Goal: Transaction & Acquisition: Book appointment/travel/reservation

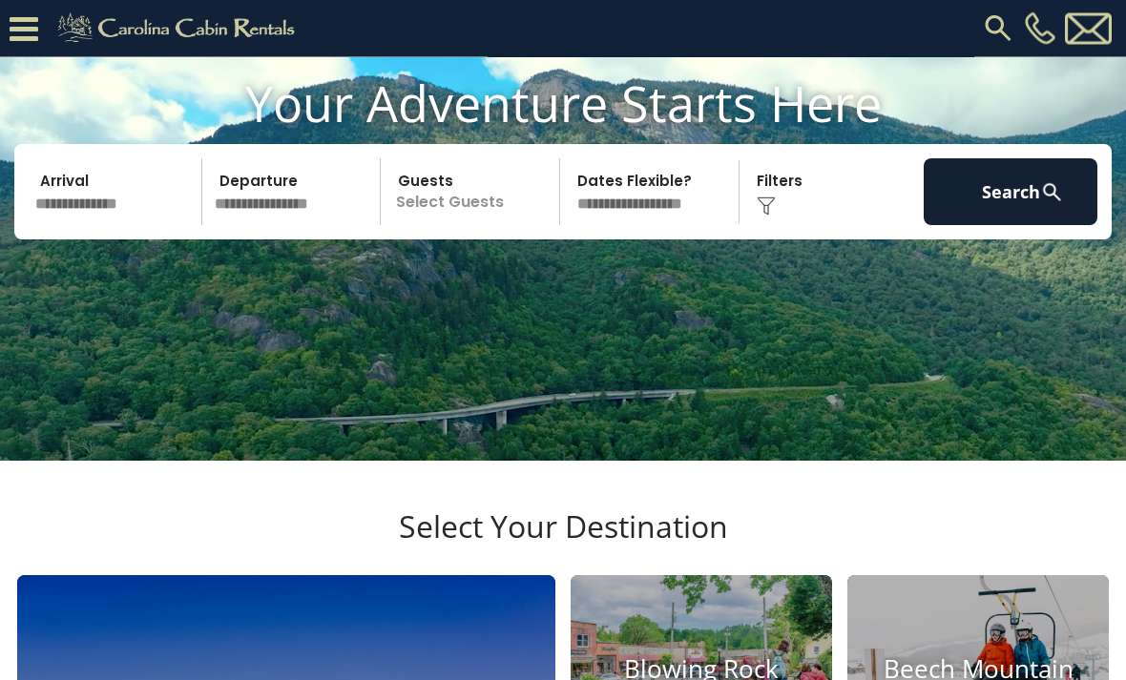
scroll to position [102, 0]
click at [102, 225] on input "text" at bounding box center [116, 191] width 174 height 67
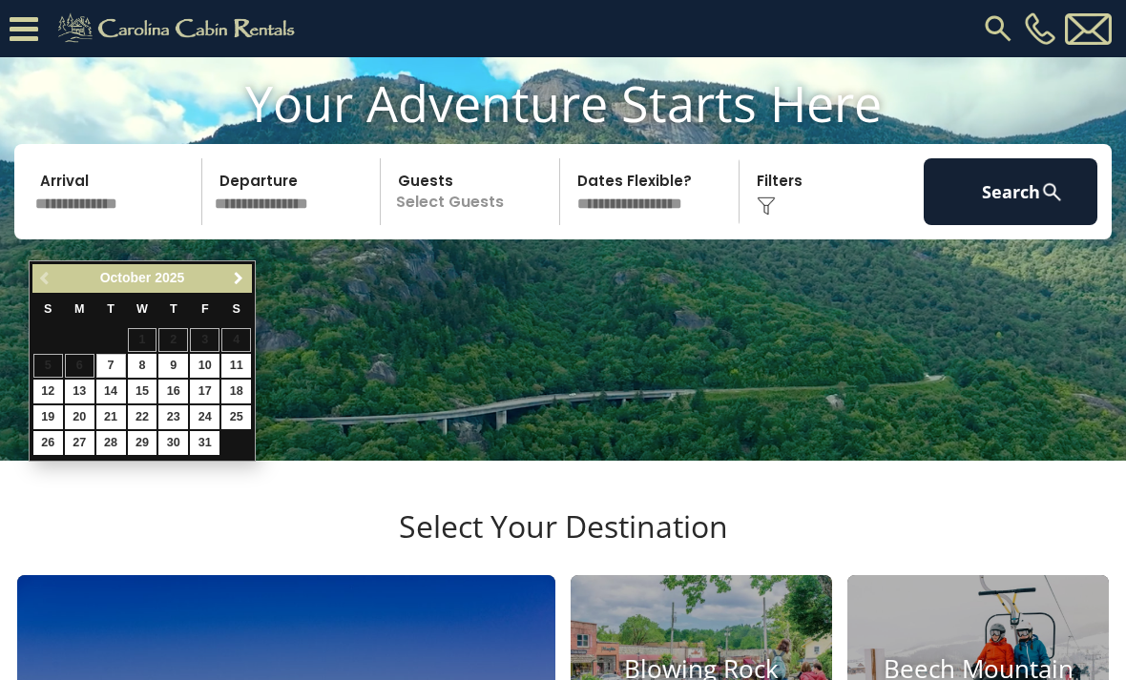
click at [245, 284] on span "Next" at bounding box center [238, 278] width 15 height 15
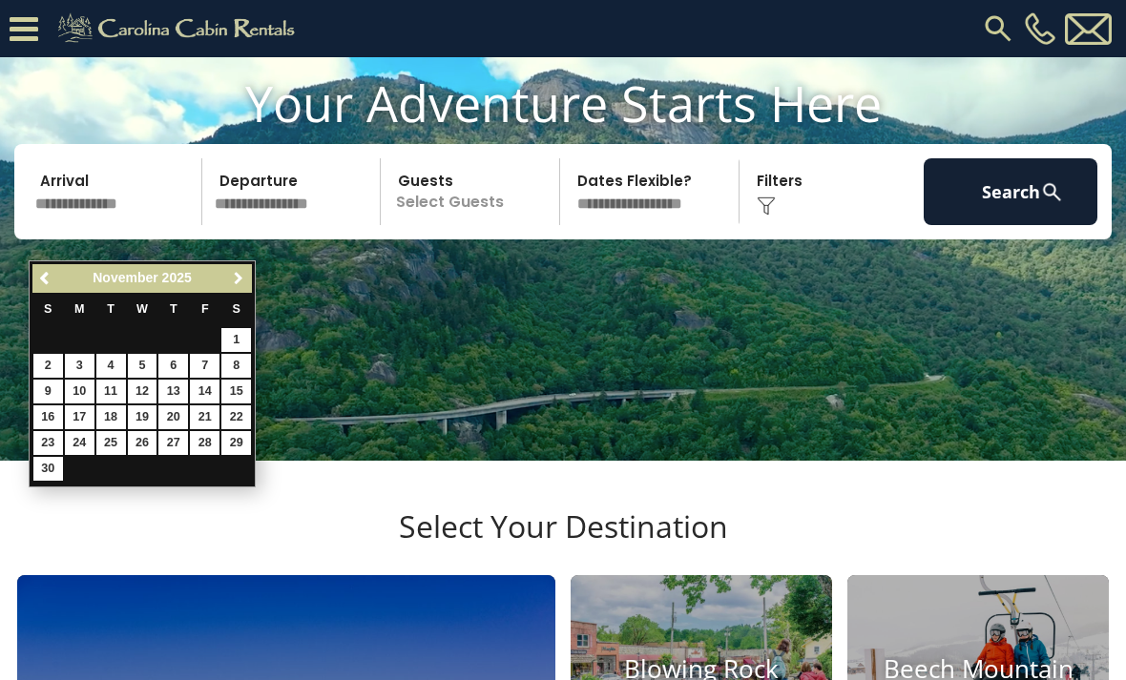
click at [240, 280] on span "Next" at bounding box center [238, 278] width 15 height 15
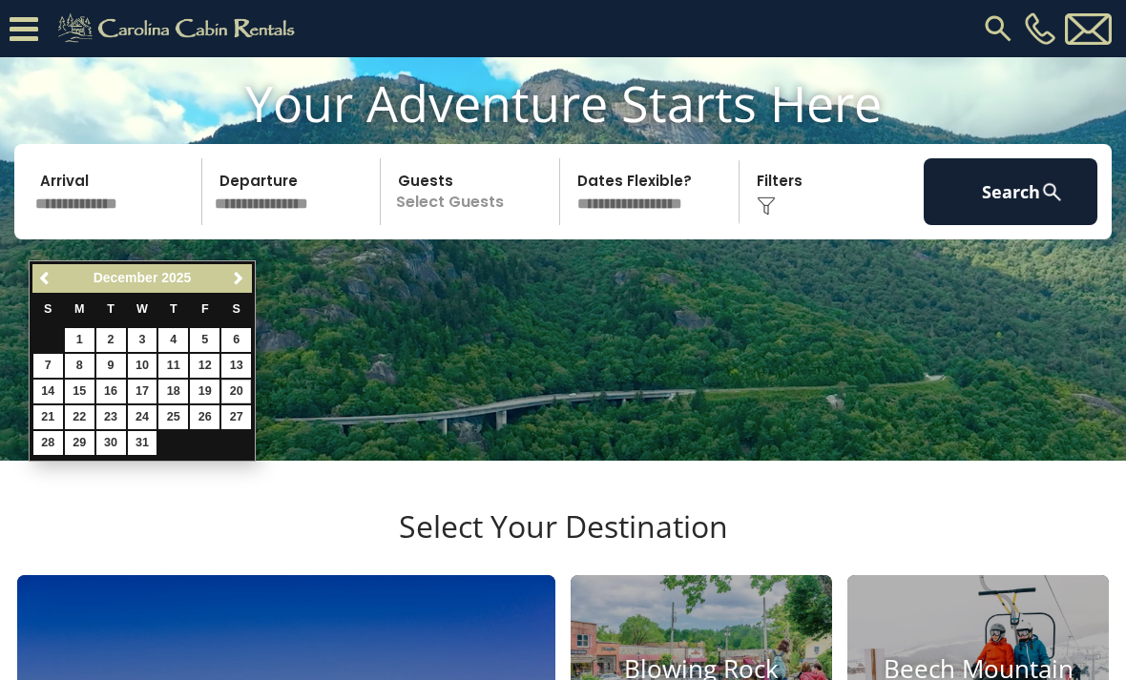
click at [240, 392] on link "20" at bounding box center [236, 392] width 30 height 24
type input "********"
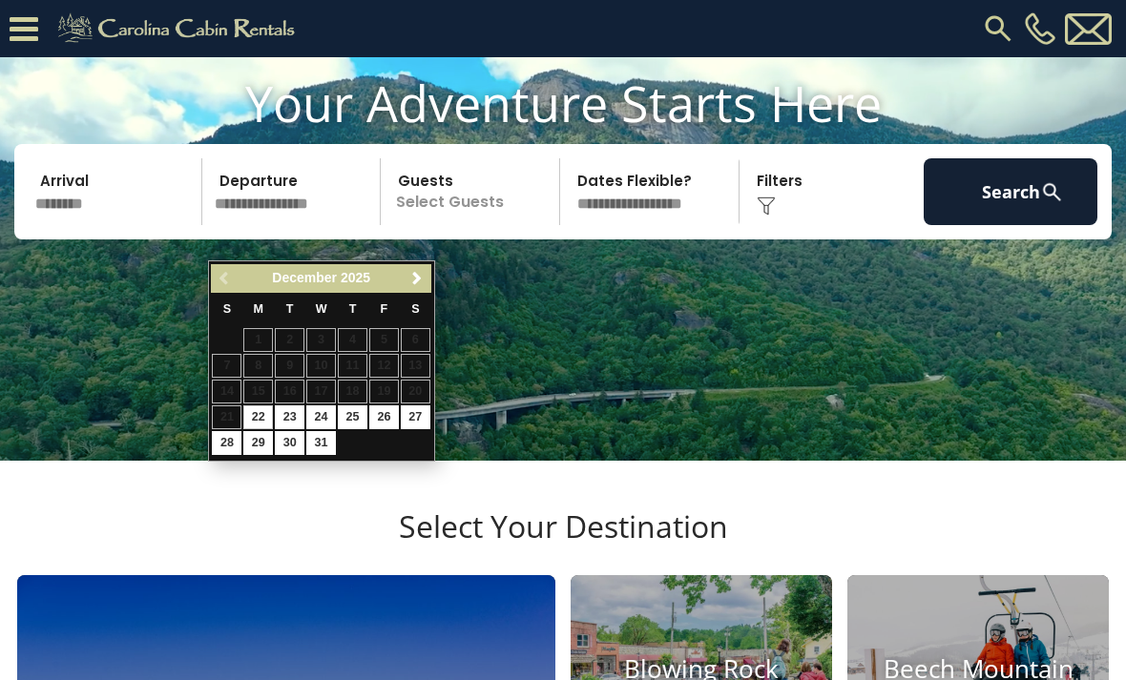
click at [417, 283] on span "Next" at bounding box center [416, 278] width 15 height 15
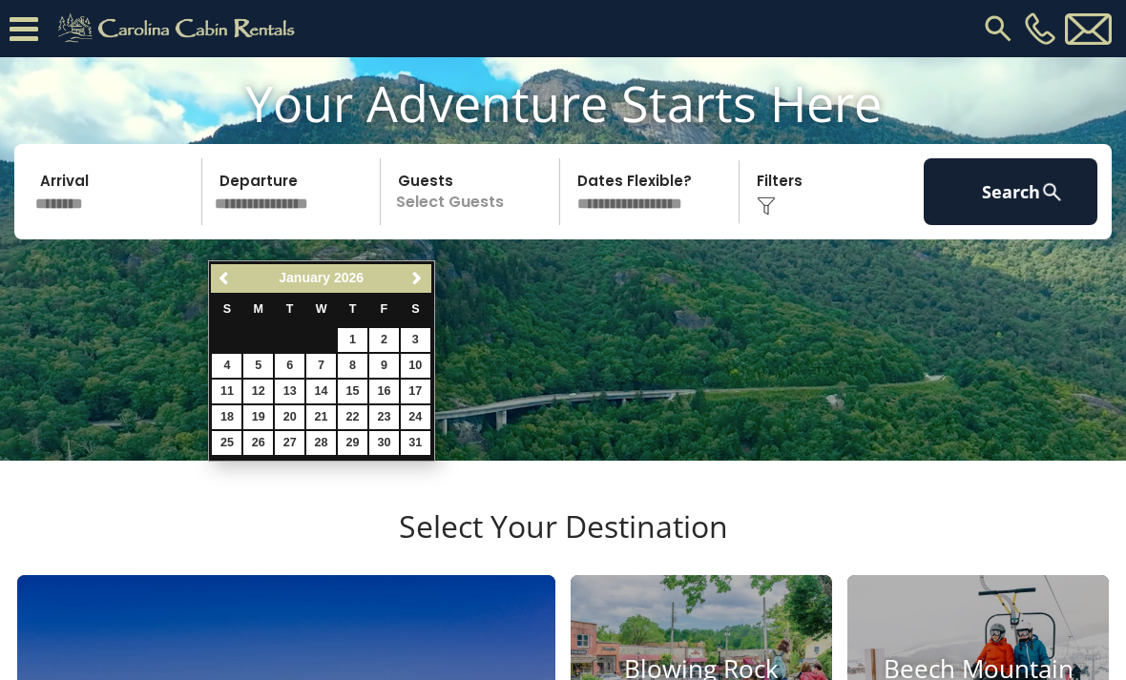
click at [423, 342] on link "3" at bounding box center [416, 340] width 30 height 24
type input "******"
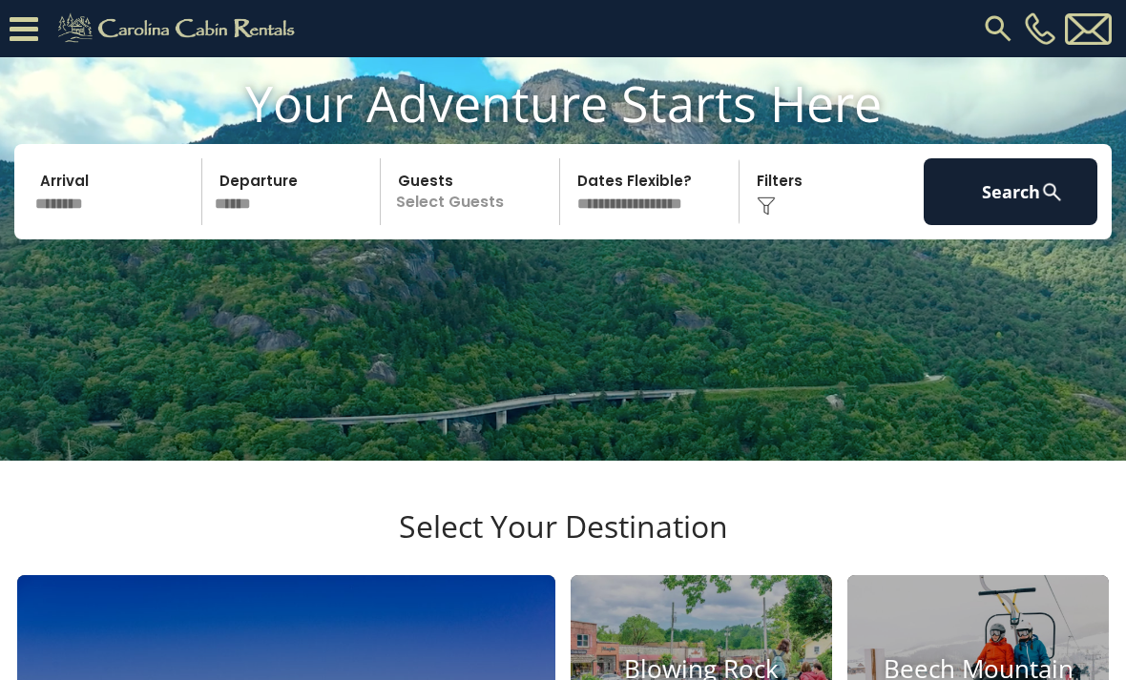
click at [472, 225] on p "Select Guests" at bounding box center [472, 191] width 173 height 67
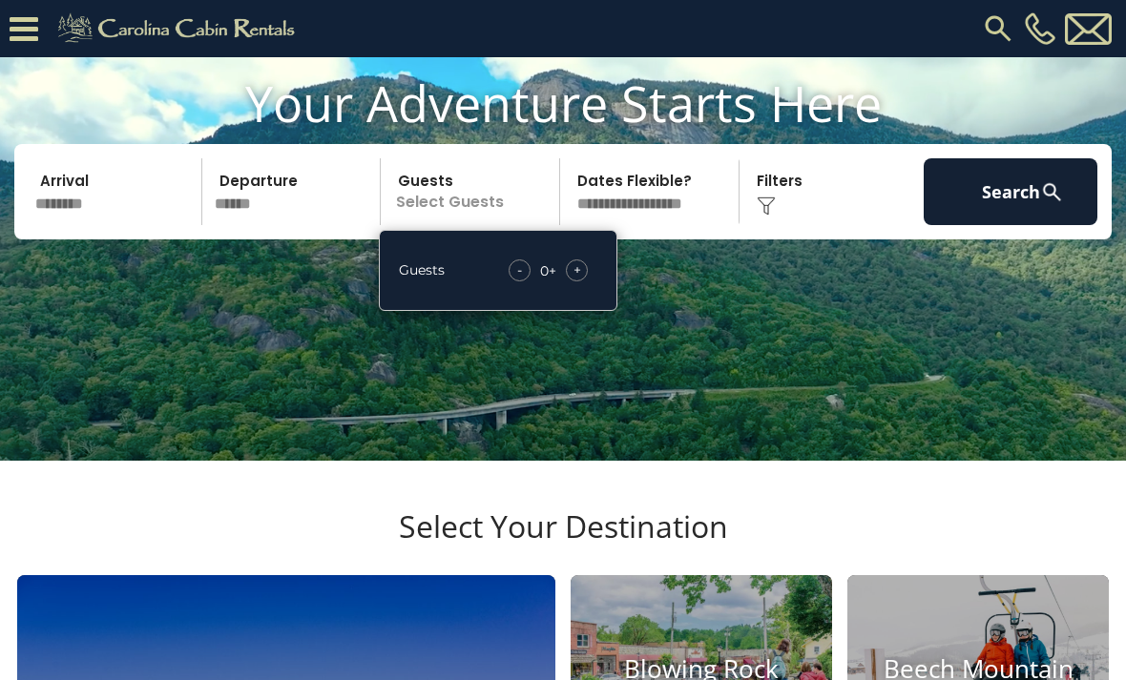
click at [586, 281] on div "+" at bounding box center [577, 270] width 22 height 22
click at [578, 280] on span "+" at bounding box center [577, 269] width 8 height 19
click at [773, 216] on img at bounding box center [765, 206] width 19 height 19
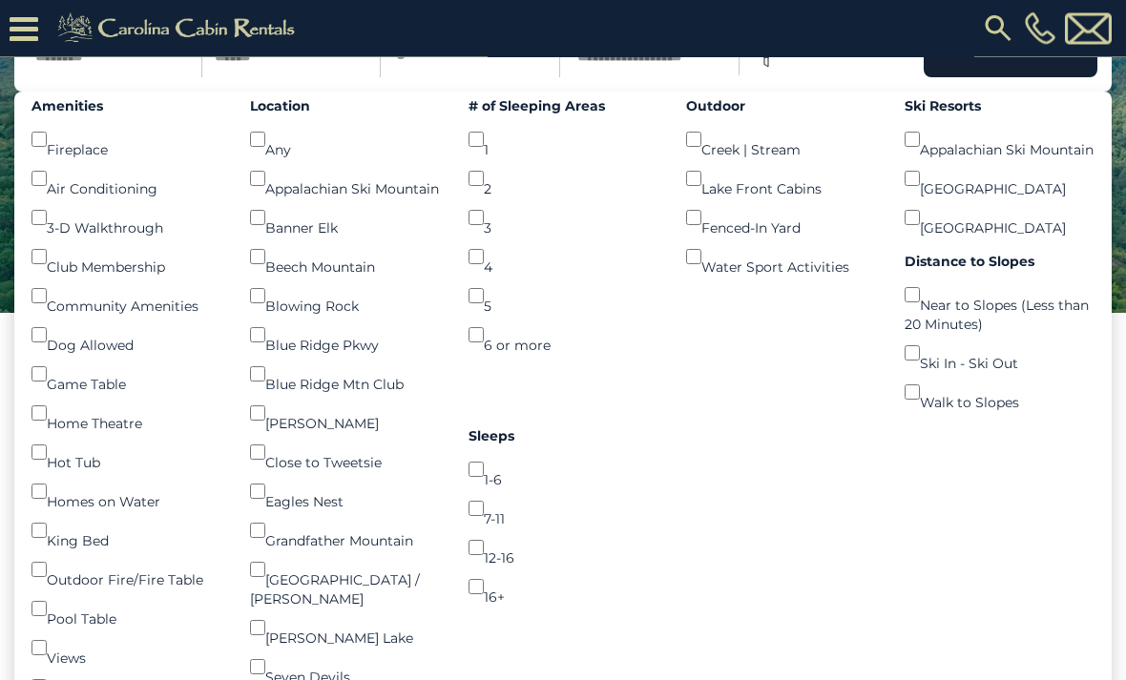
scroll to position [250, 0]
click at [1012, 77] on button "Search" at bounding box center [1010, 43] width 174 height 67
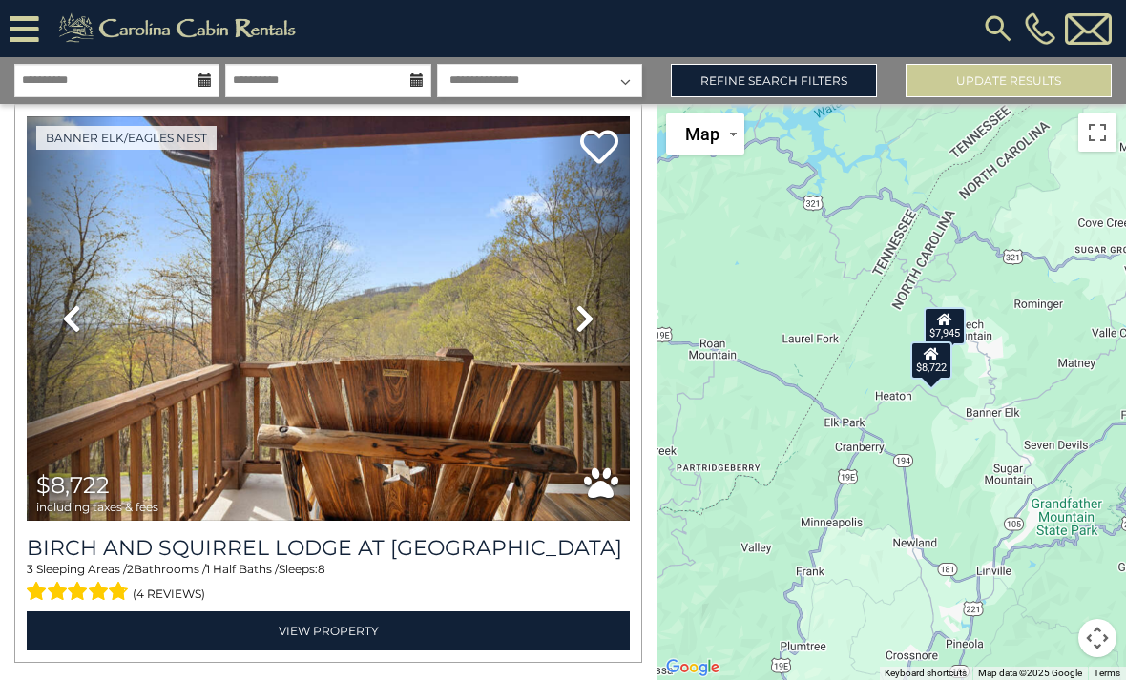
scroll to position [632, 0]
click at [477, 355] on img at bounding box center [328, 318] width 603 height 404
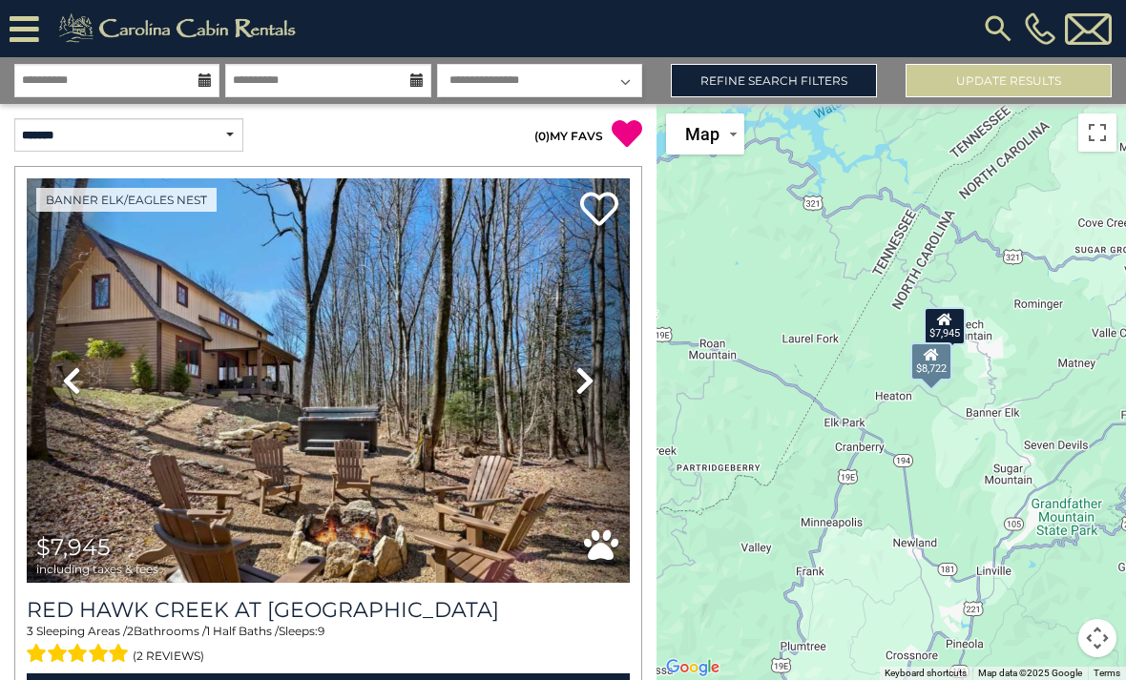
scroll to position [0, 0]
click at [424, 386] on img at bounding box center [328, 380] width 603 height 404
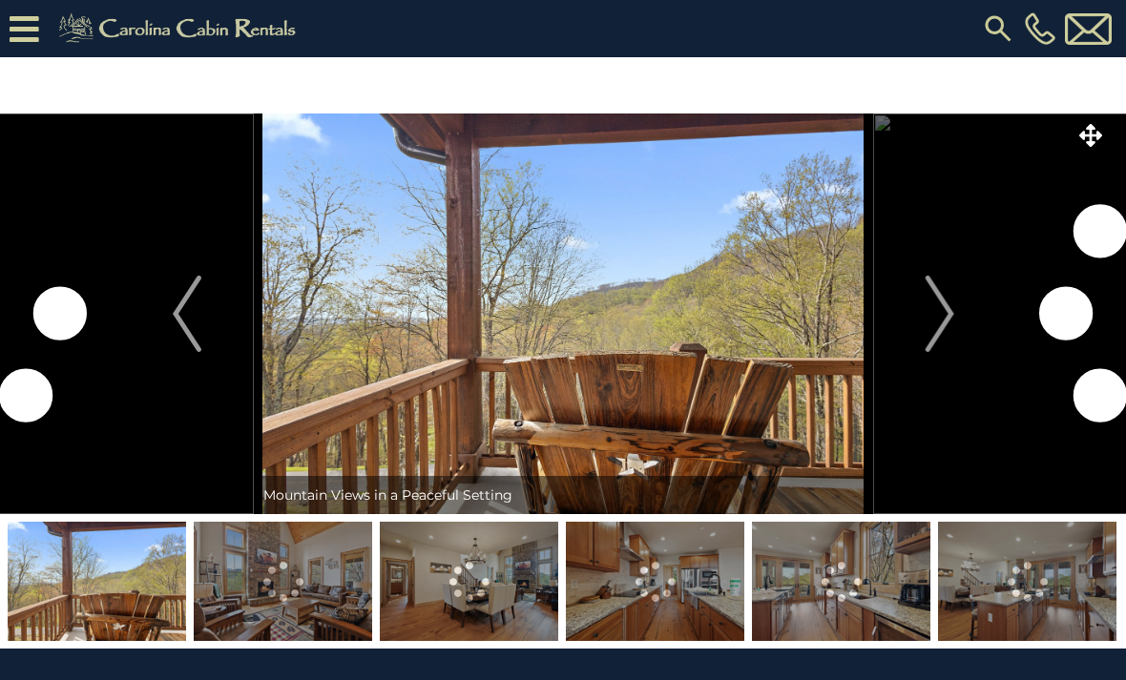
click at [937, 305] on img "Next" at bounding box center [938, 314] width 29 height 76
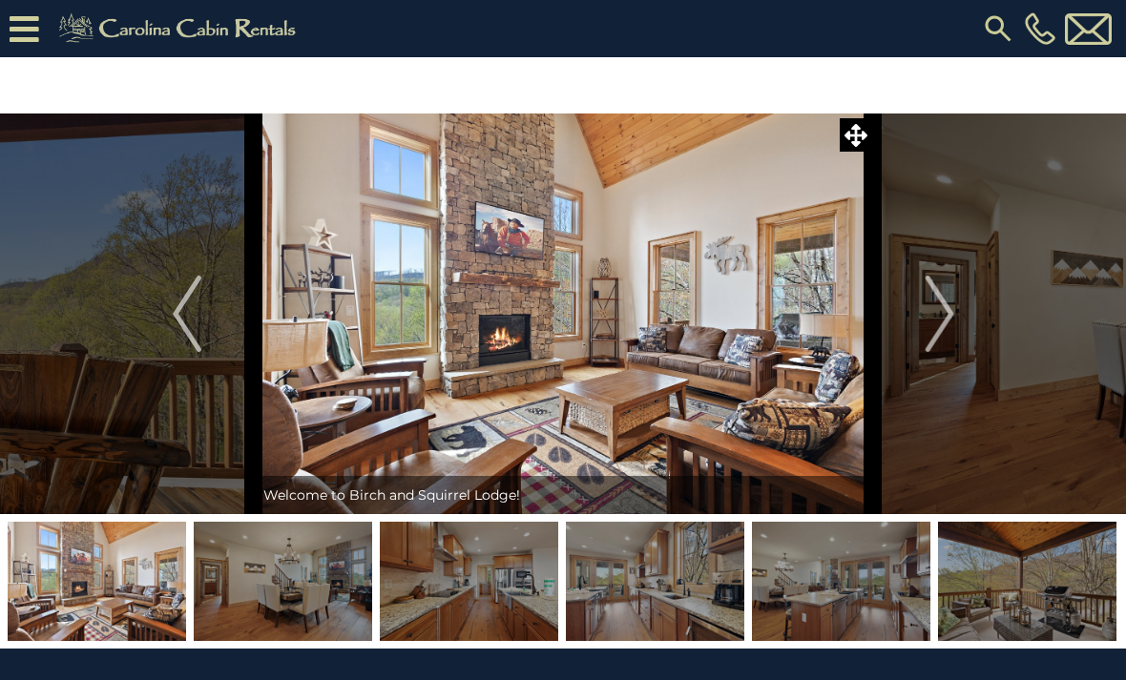
click at [955, 319] on button "Next" at bounding box center [940, 314] width 134 height 401
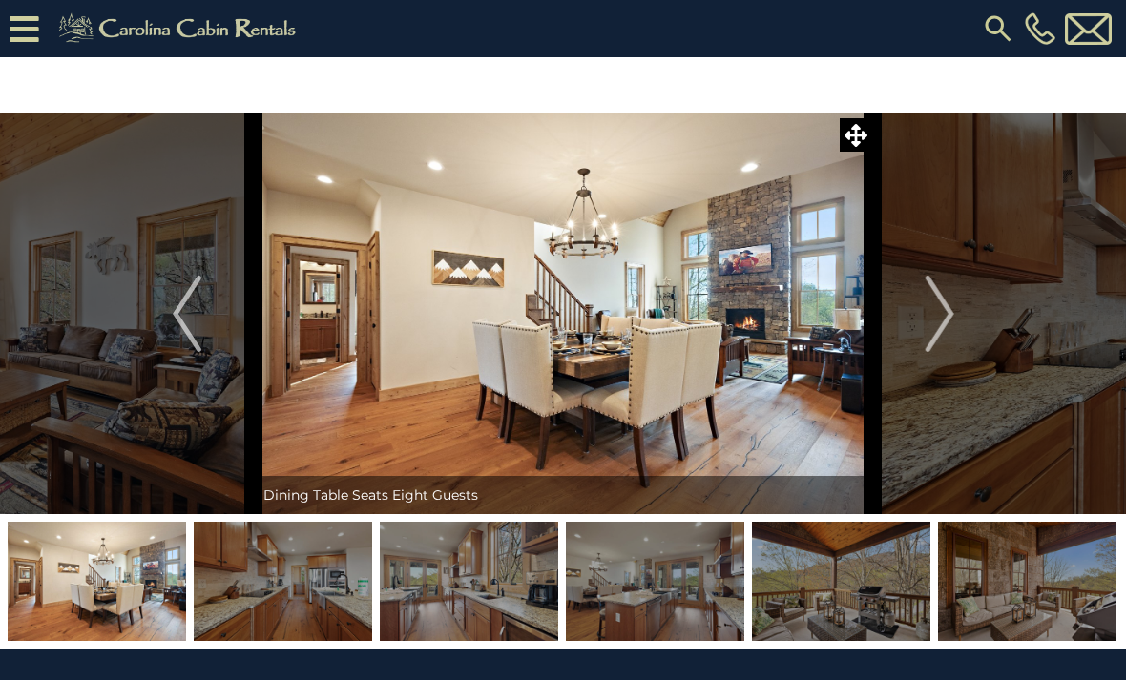
click at [936, 326] on img "Next" at bounding box center [938, 314] width 29 height 76
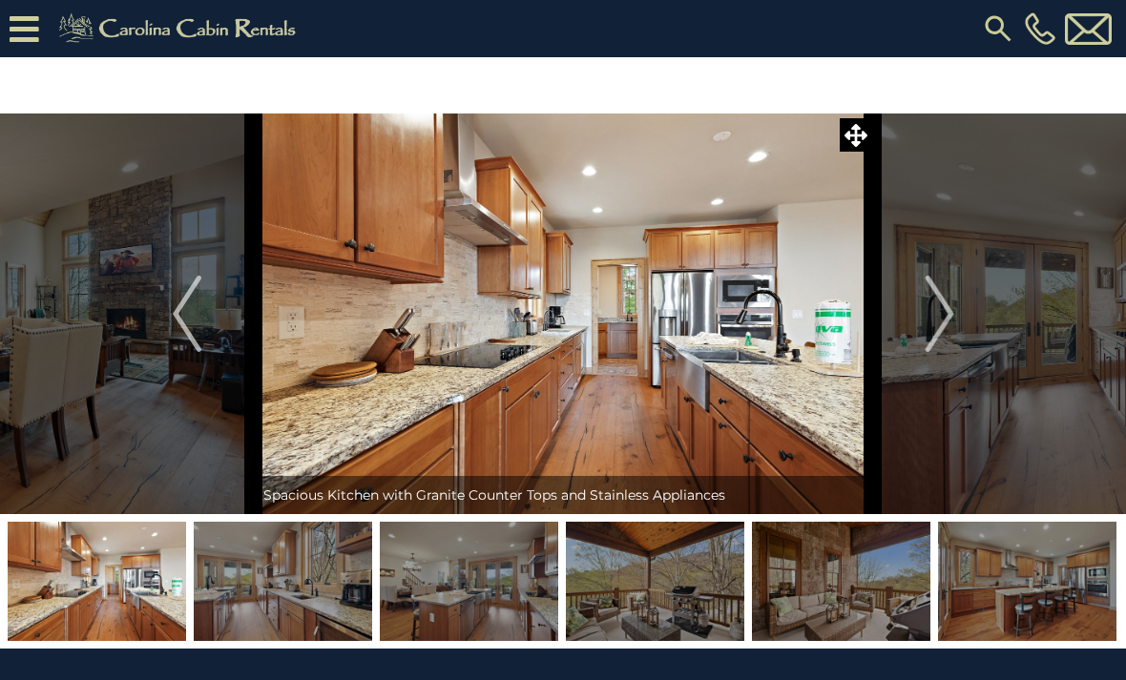
click at [933, 328] on img "Next" at bounding box center [938, 314] width 29 height 76
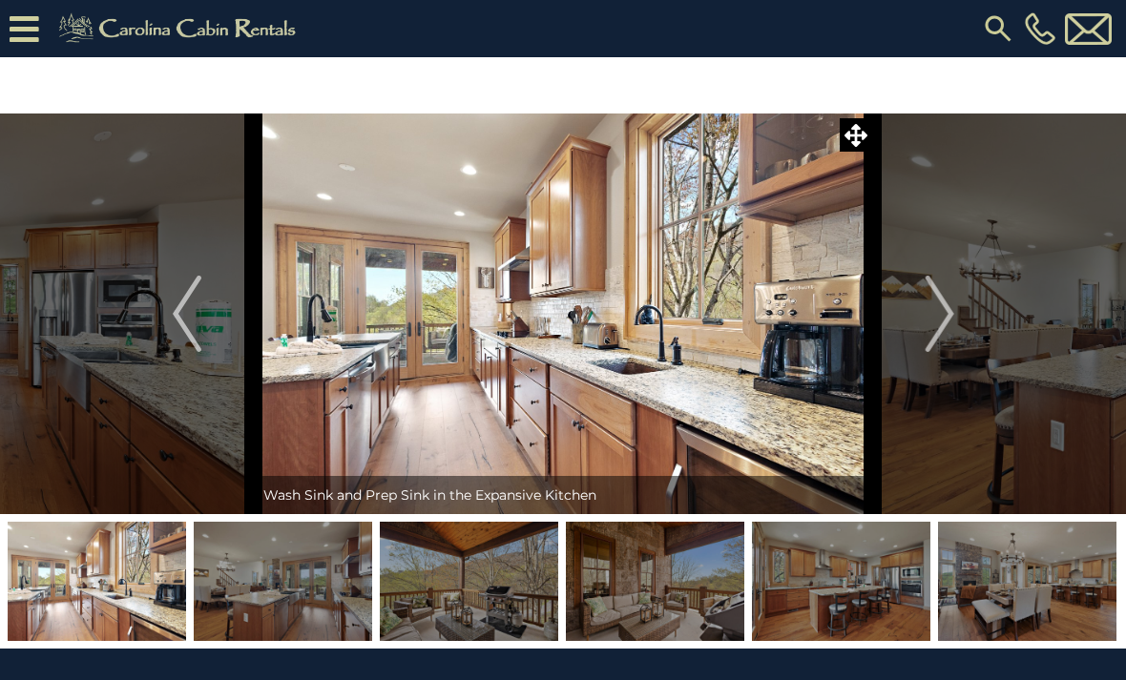
click at [927, 325] on img "Next" at bounding box center [938, 314] width 29 height 76
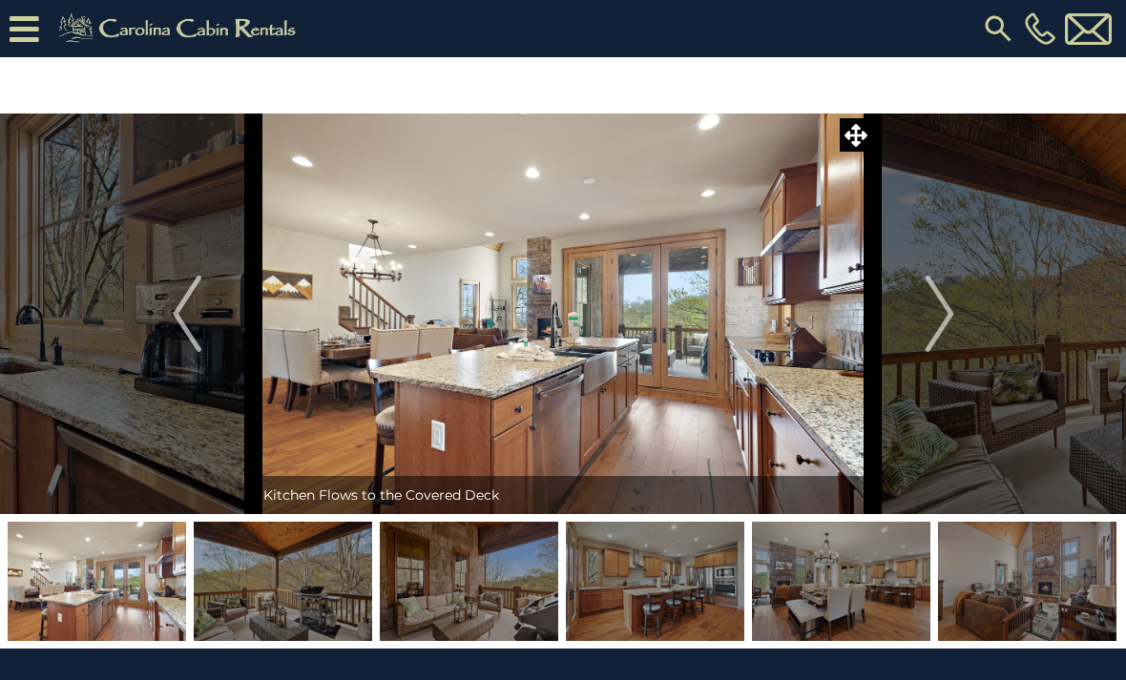
click at [928, 328] on img "Next" at bounding box center [938, 314] width 29 height 76
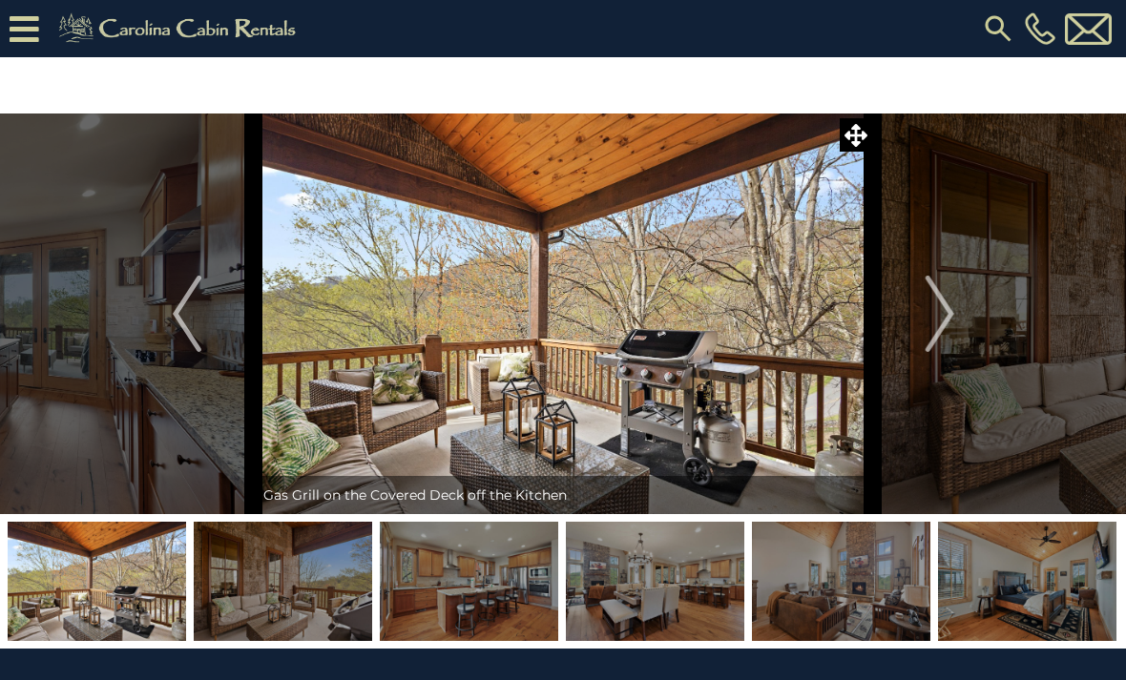
click at [928, 333] on img "Next" at bounding box center [938, 314] width 29 height 76
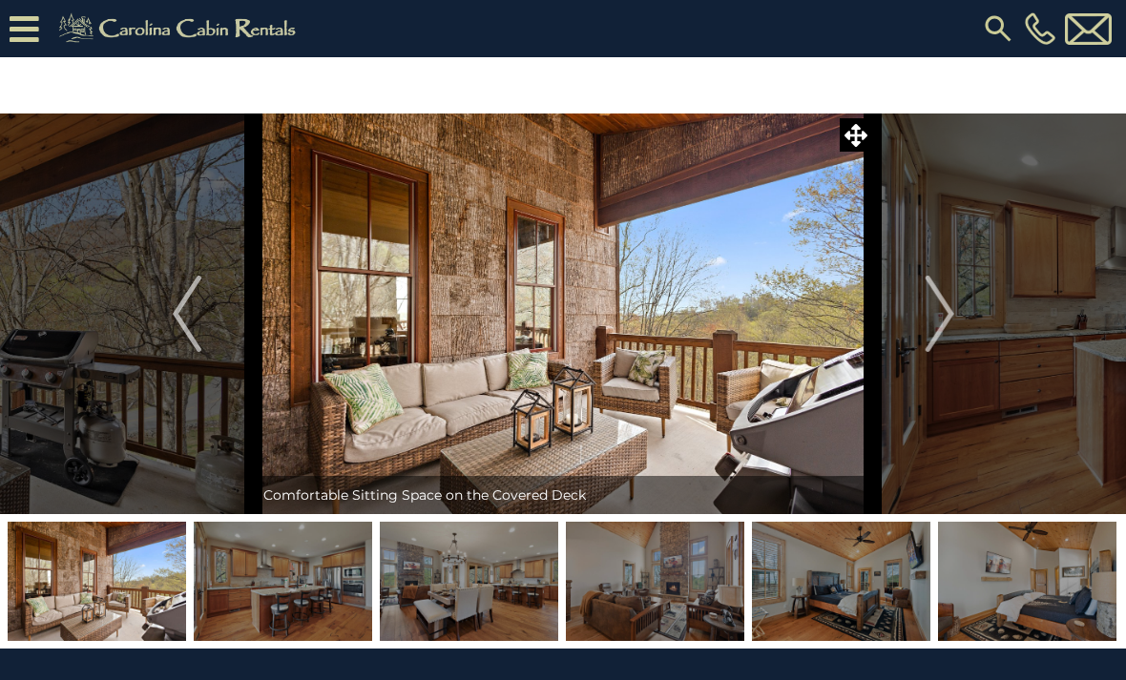
click at [926, 328] on img "Next" at bounding box center [938, 314] width 29 height 76
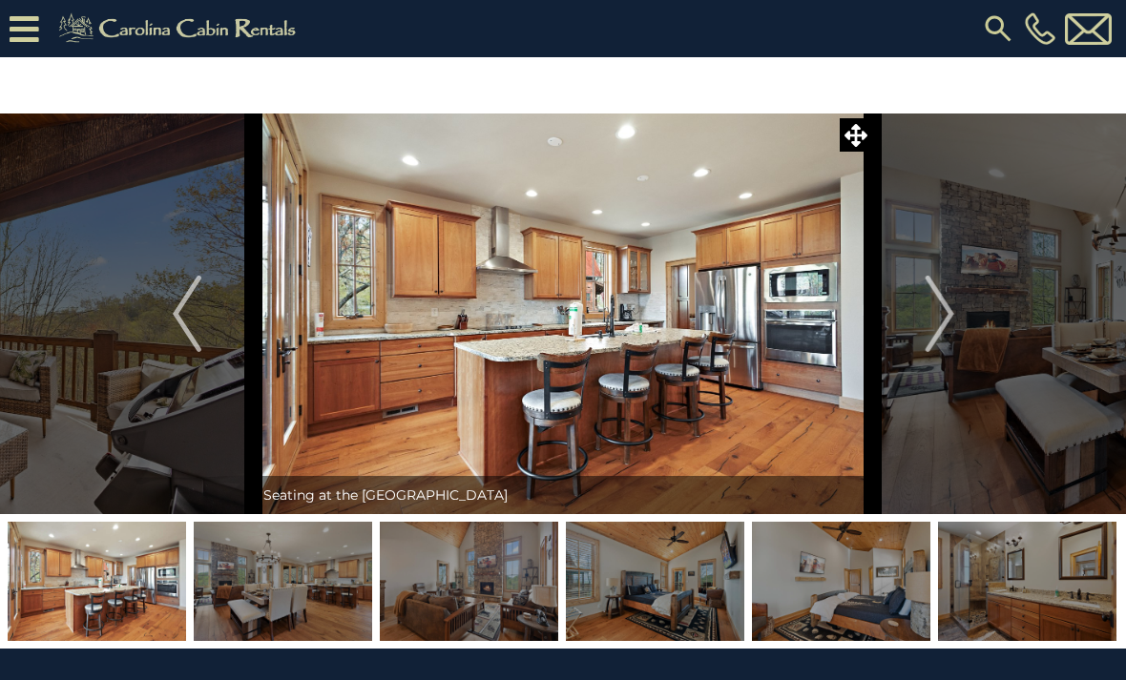
click at [924, 331] on button "Next" at bounding box center [940, 314] width 134 height 401
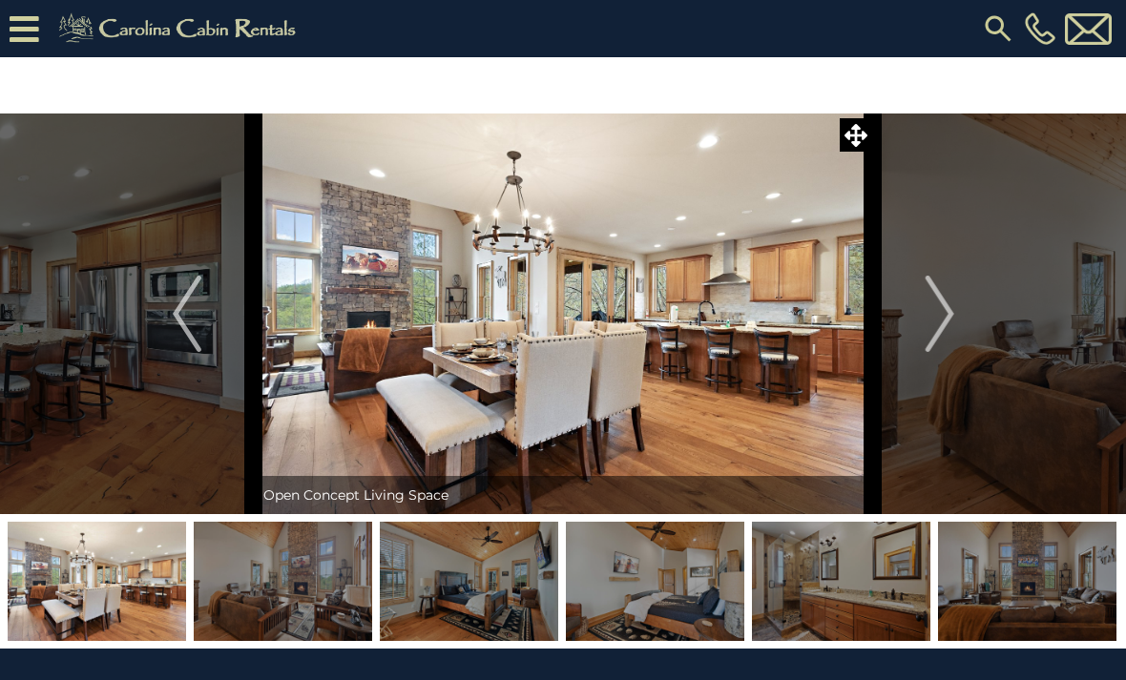
click at [926, 334] on img "Next" at bounding box center [938, 314] width 29 height 76
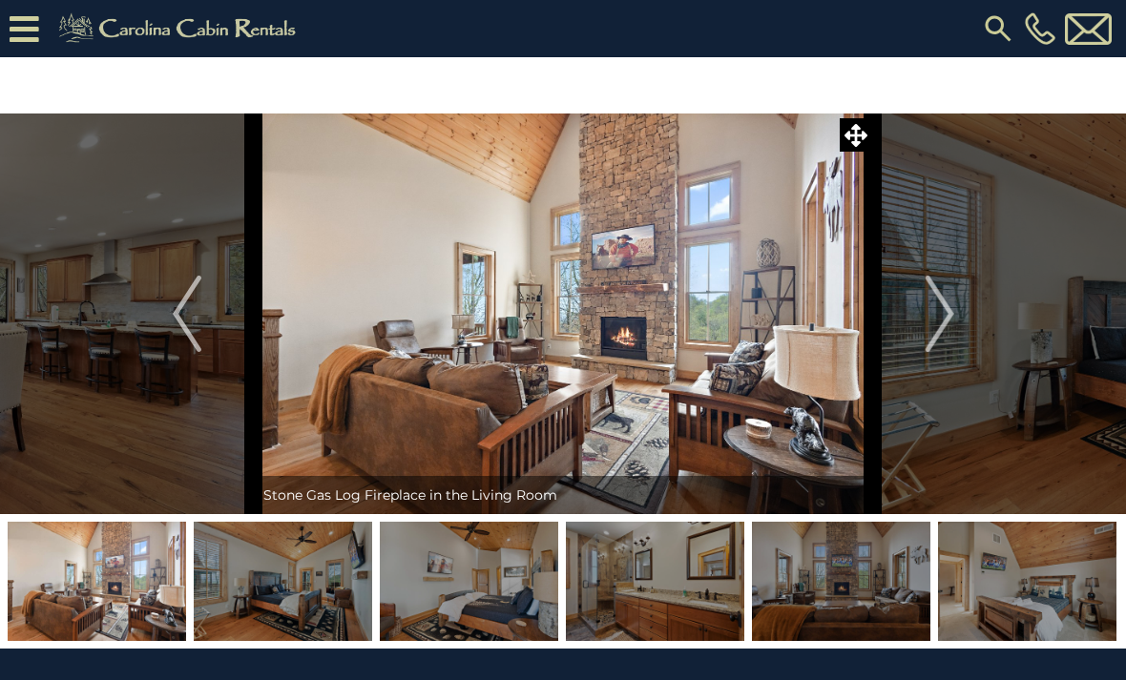
click at [927, 333] on img "Next" at bounding box center [938, 314] width 29 height 76
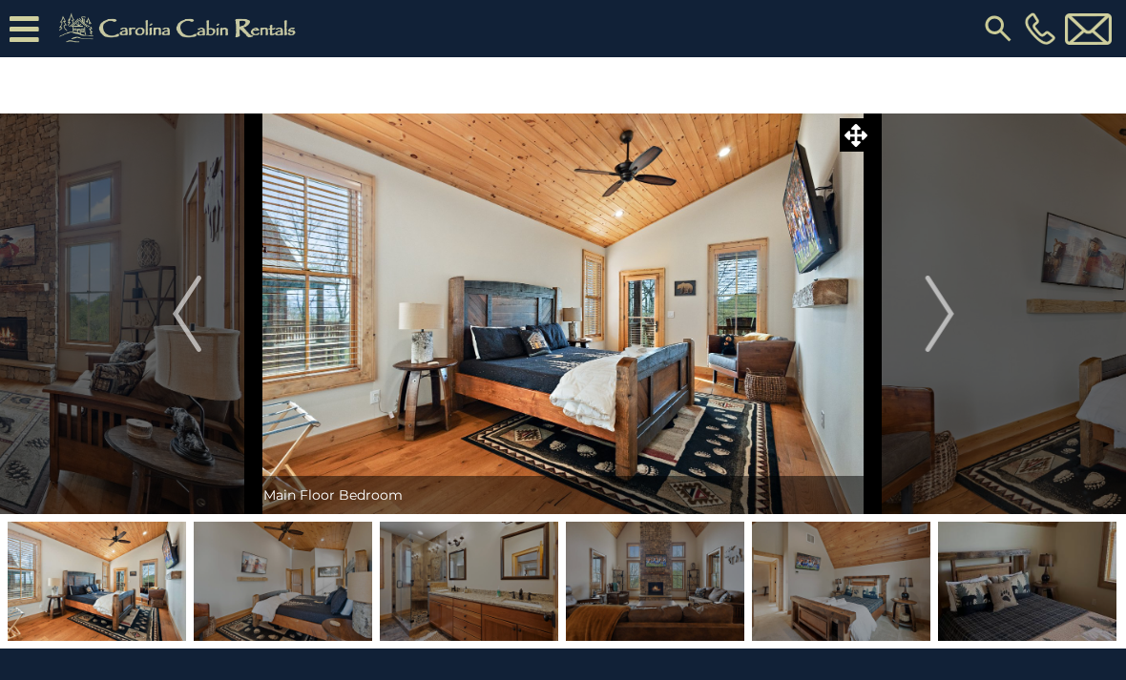
click at [934, 323] on img "Next" at bounding box center [938, 314] width 29 height 76
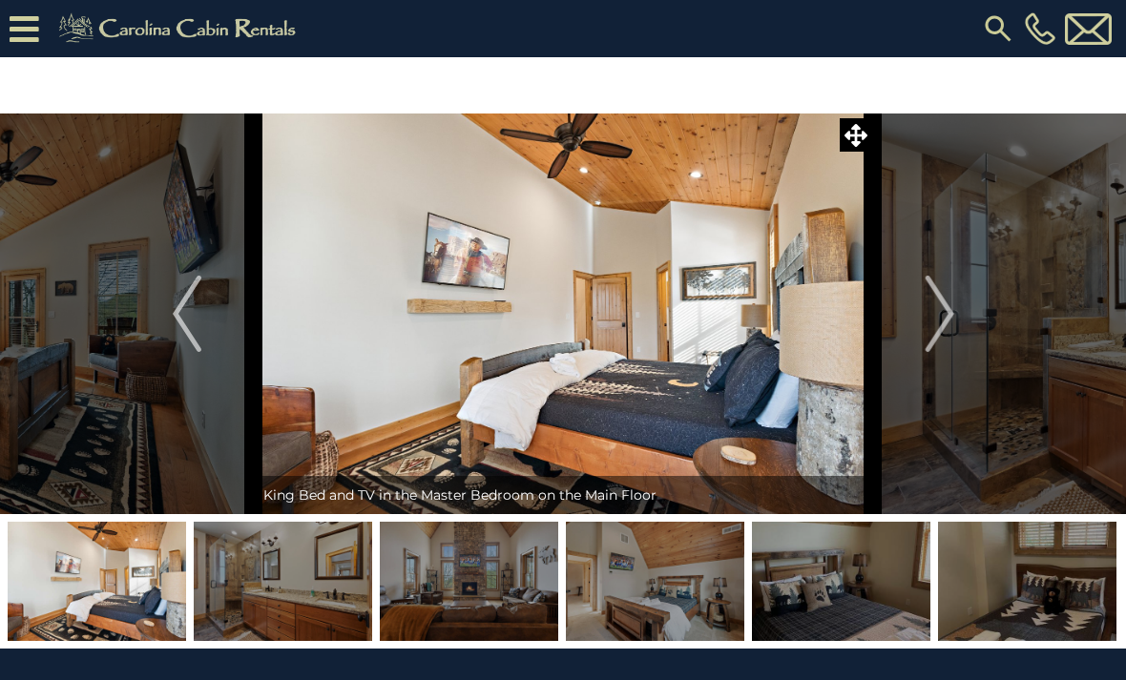
click at [930, 328] on img "Next" at bounding box center [938, 314] width 29 height 76
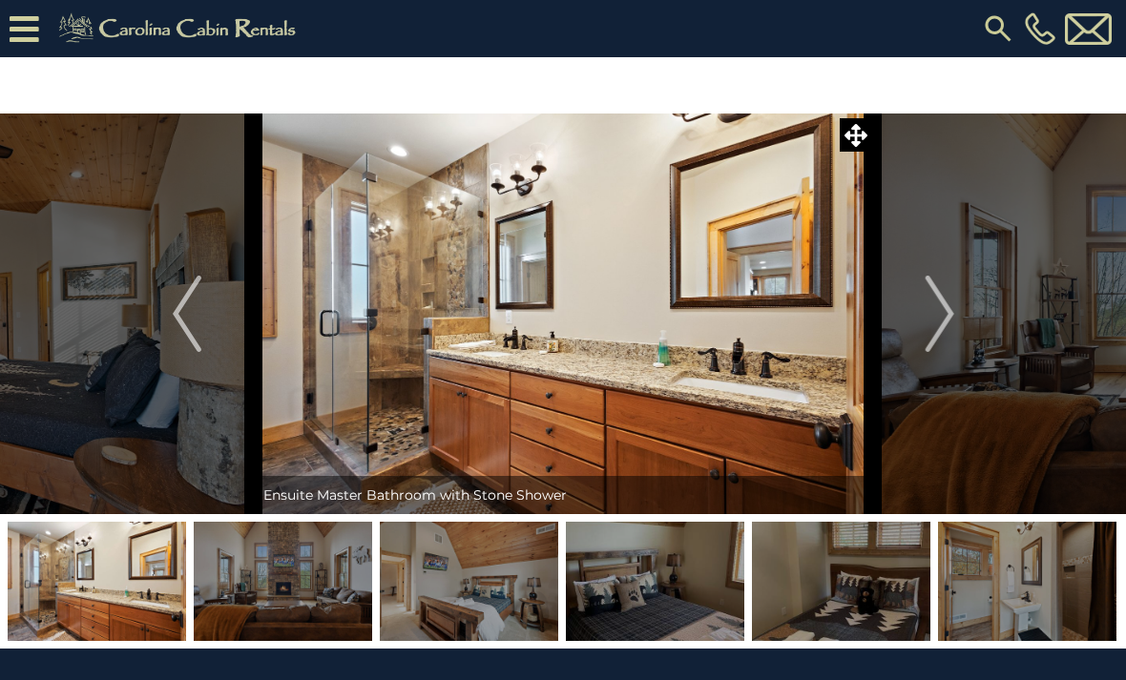
click at [917, 339] on button "Next" at bounding box center [940, 314] width 134 height 401
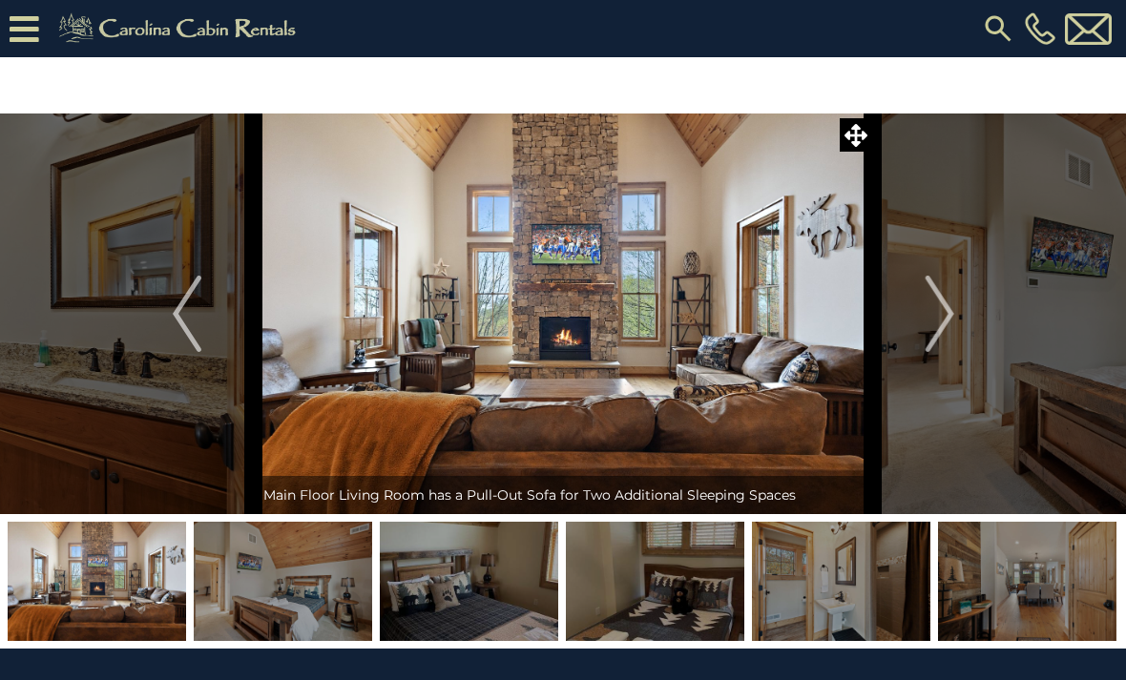
click at [920, 333] on button "Next" at bounding box center [940, 314] width 134 height 401
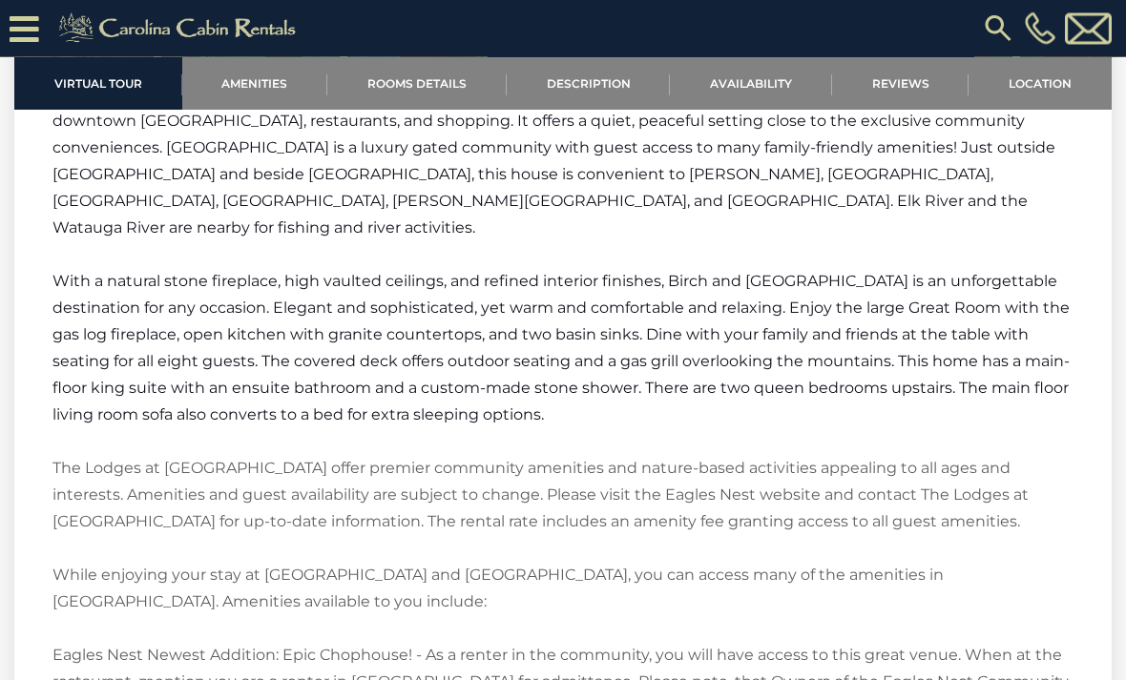
scroll to position [2436, 0]
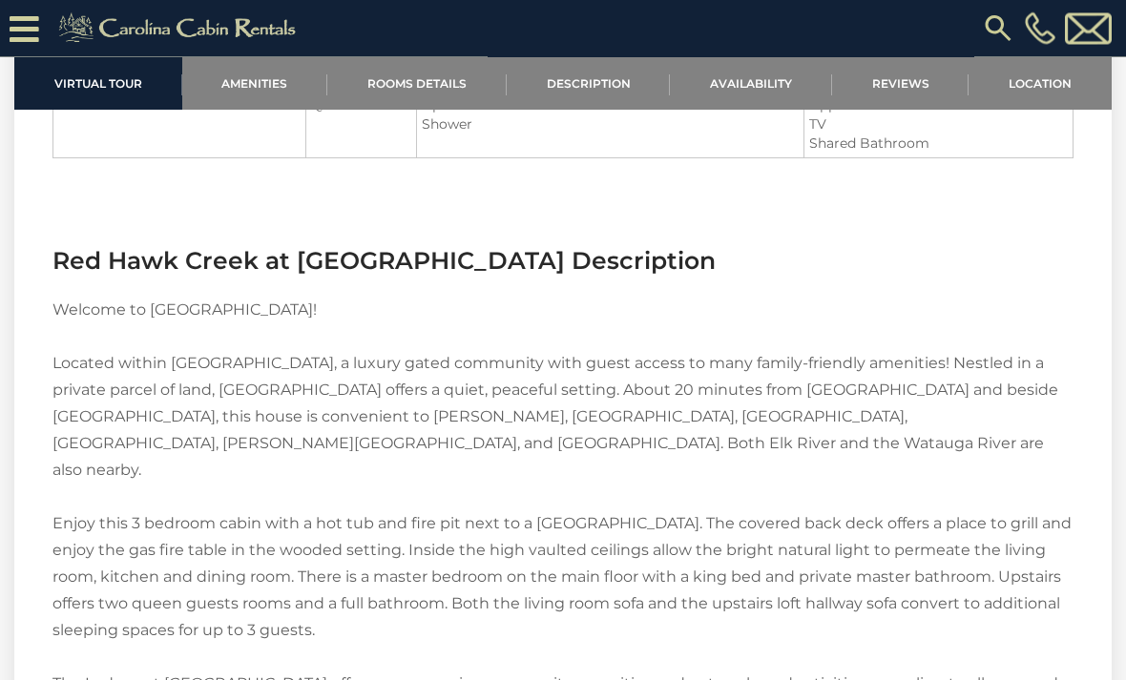
scroll to position [2227, 0]
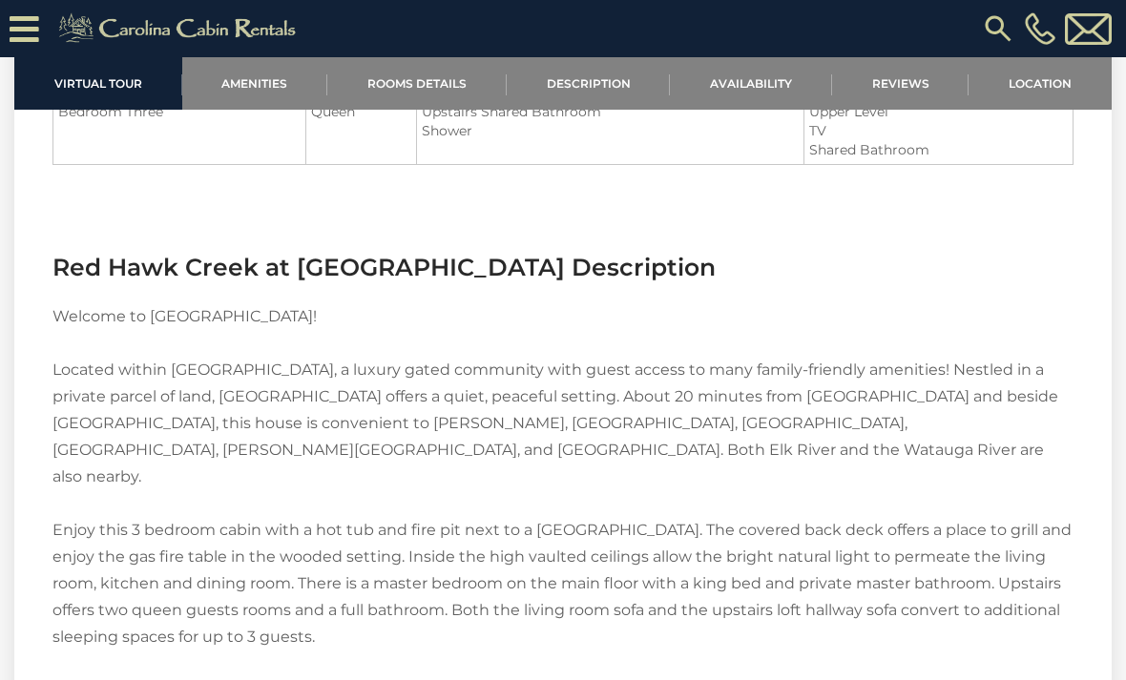
click at [251, 79] on link "Amenities" at bounding box center [255, 83] width 146 height 52
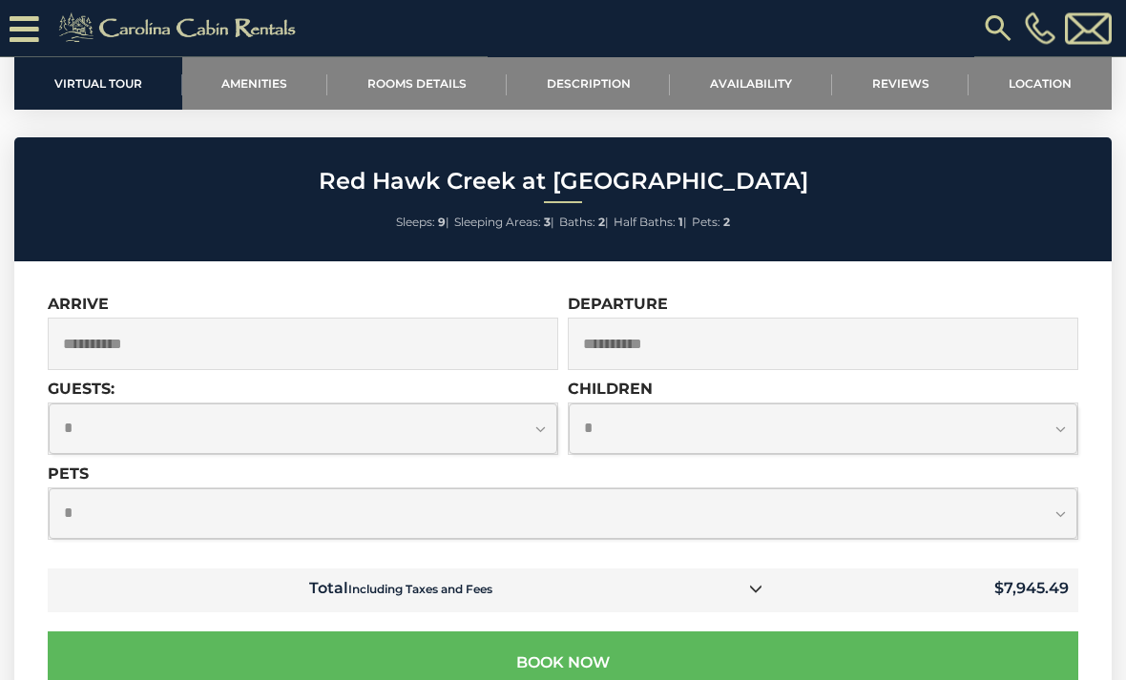
scroll to position [5514, 0]
click at [1060, 488] on select "**********" at bounding box center [563, 513] width 1028 height 51
select select "*"
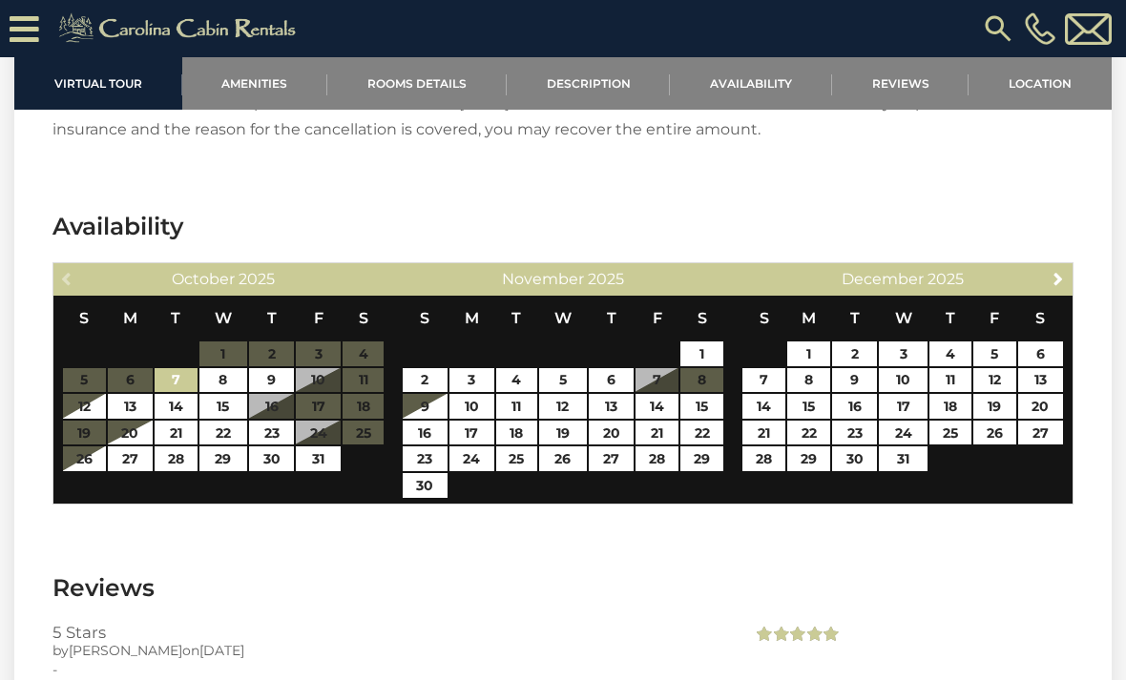
scroll to position [4347, 0]
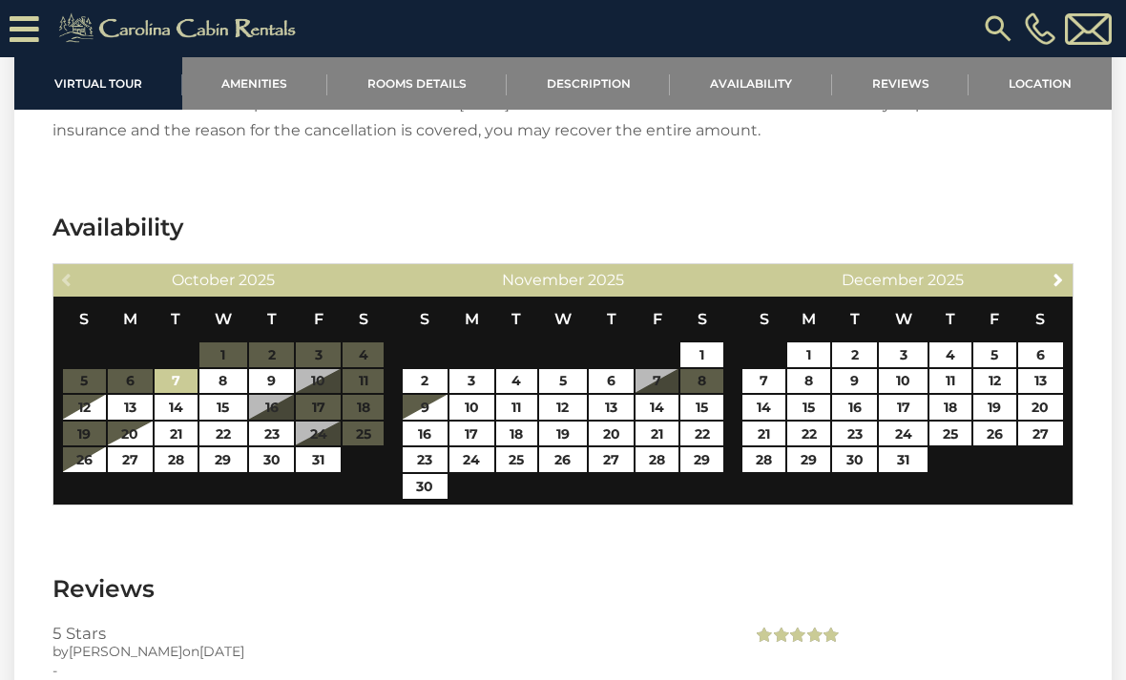
click at [592, 73] on link "Description" at bounding box center [589, 83] width 164 height 52
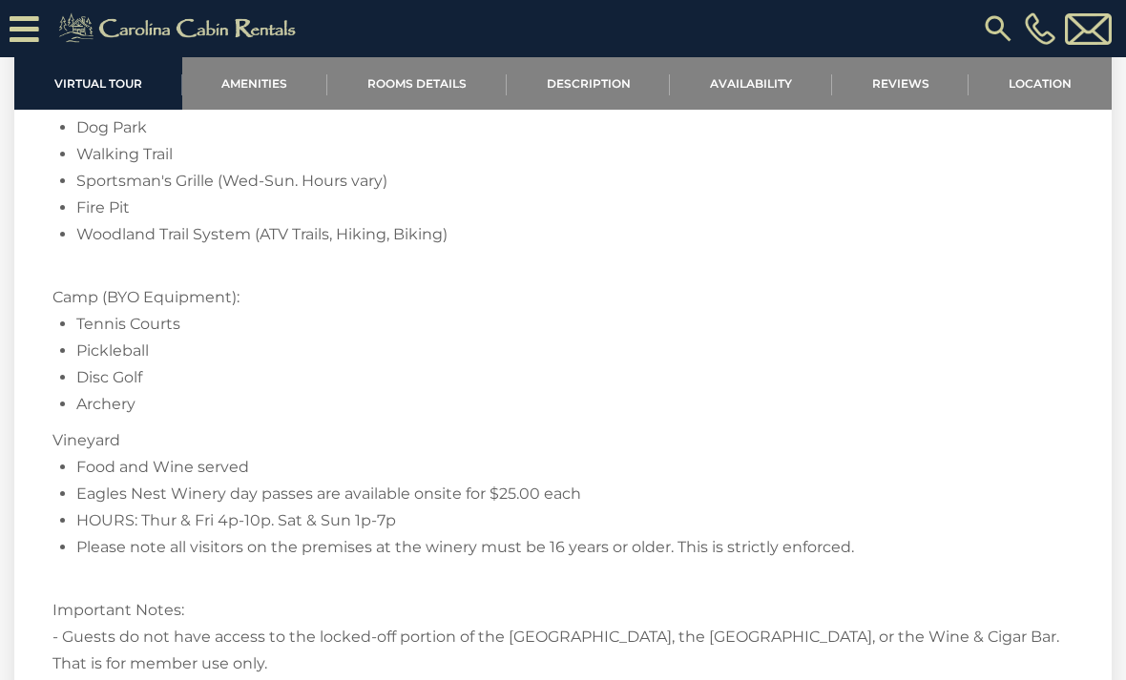
scroll to position [3375, 0]
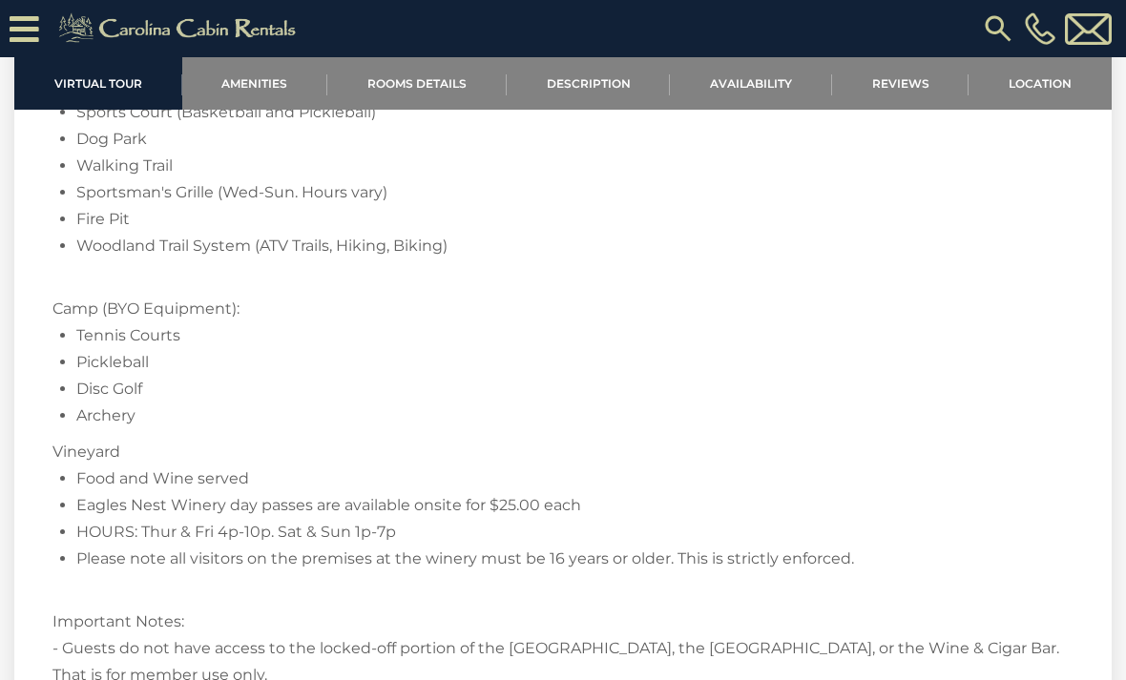
click at [30, 35] on icon at bounding box center [25, 28] width 30 height 33
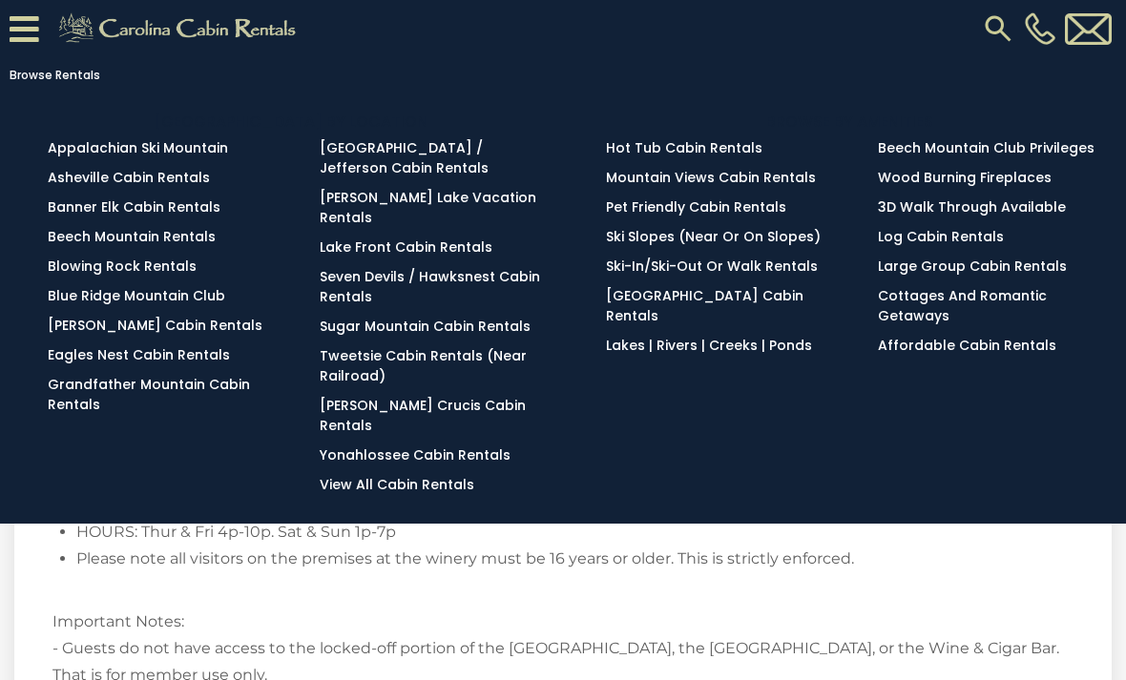
click at [143, 212] on link "Banner Elk Cabin Rentals" at bounding box center [134, 206] width 173 height 19
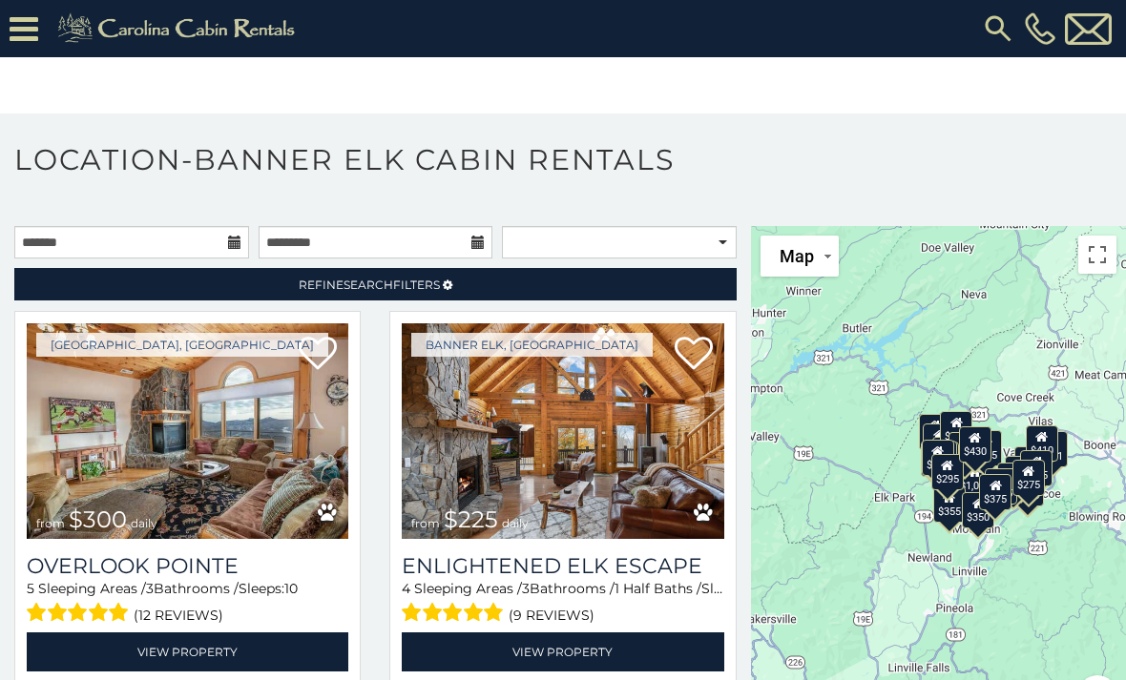
scroll to position [46, 0]
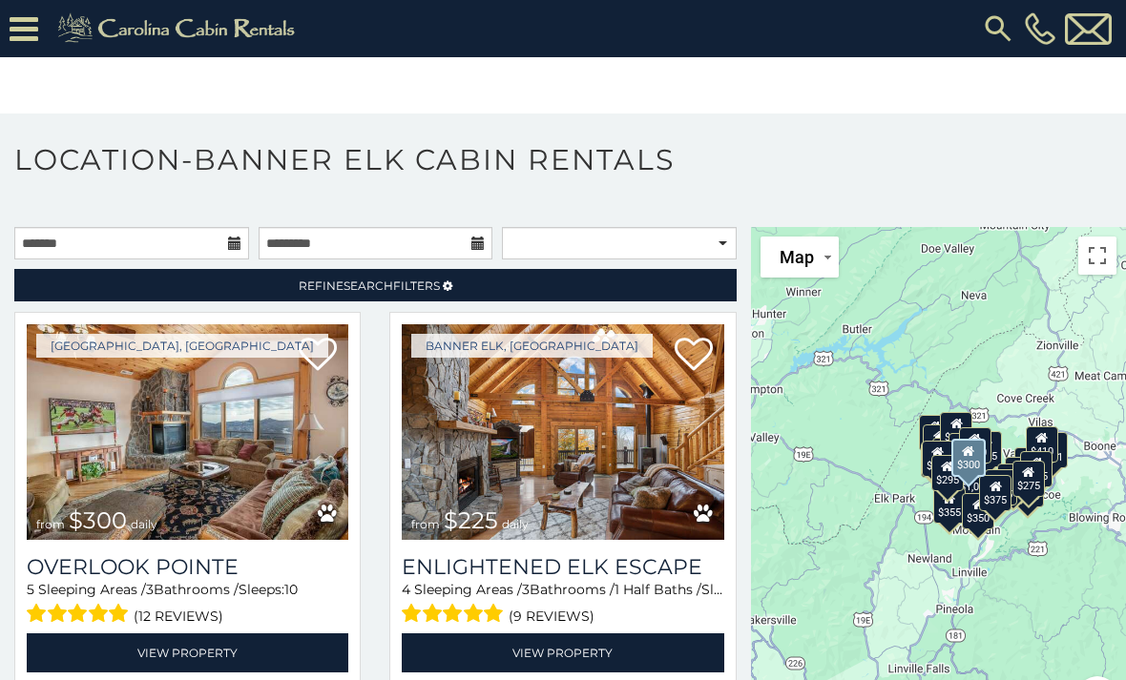
click at [225, 468] on img at bounding box center [187, 432] width 321 height 216
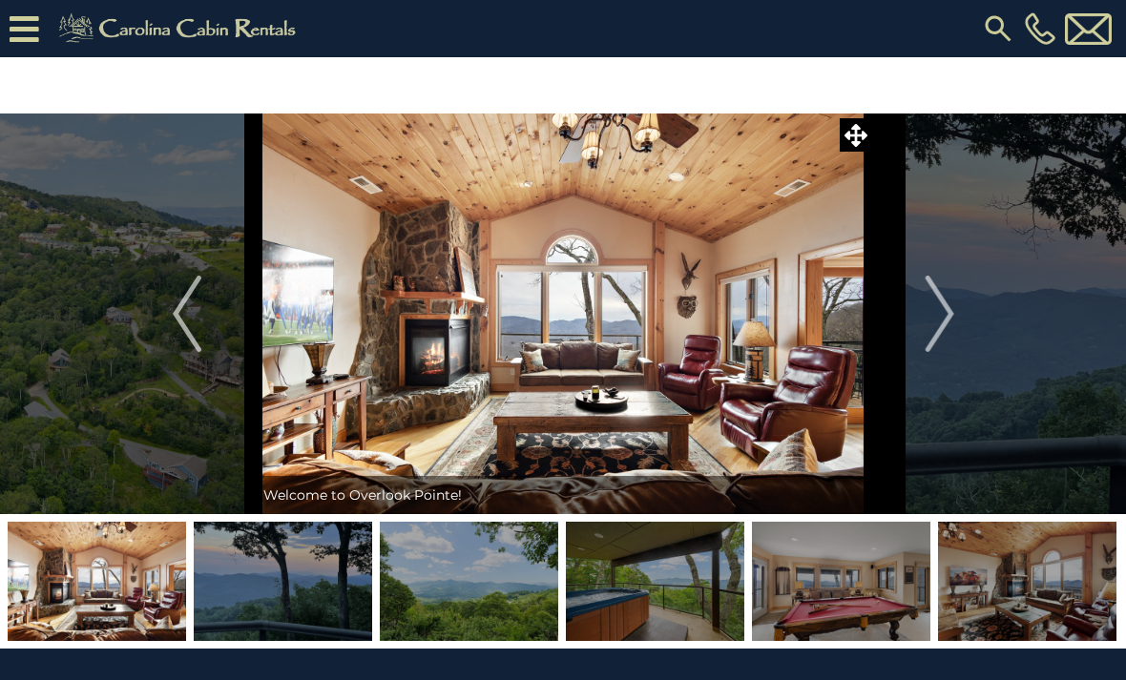
click at [554, 314] on img at bounding box center [563, 314] width 619 height 401
click at [697, 335] on img at bounding box center [563, 314] width 619 height 401
click at [937, 320] on img "Next" at bounding box center [938, 314] width 29 height 76
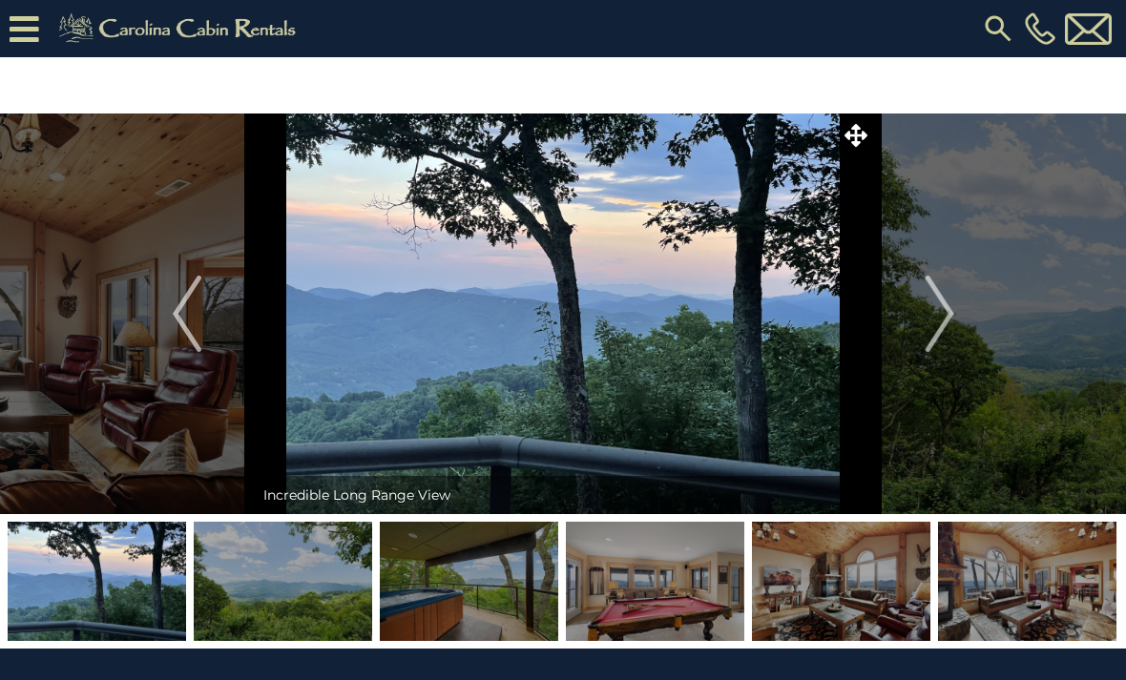
click at [942, 331] on img "Next" at bounding box center [938, 314] width 29 height 76
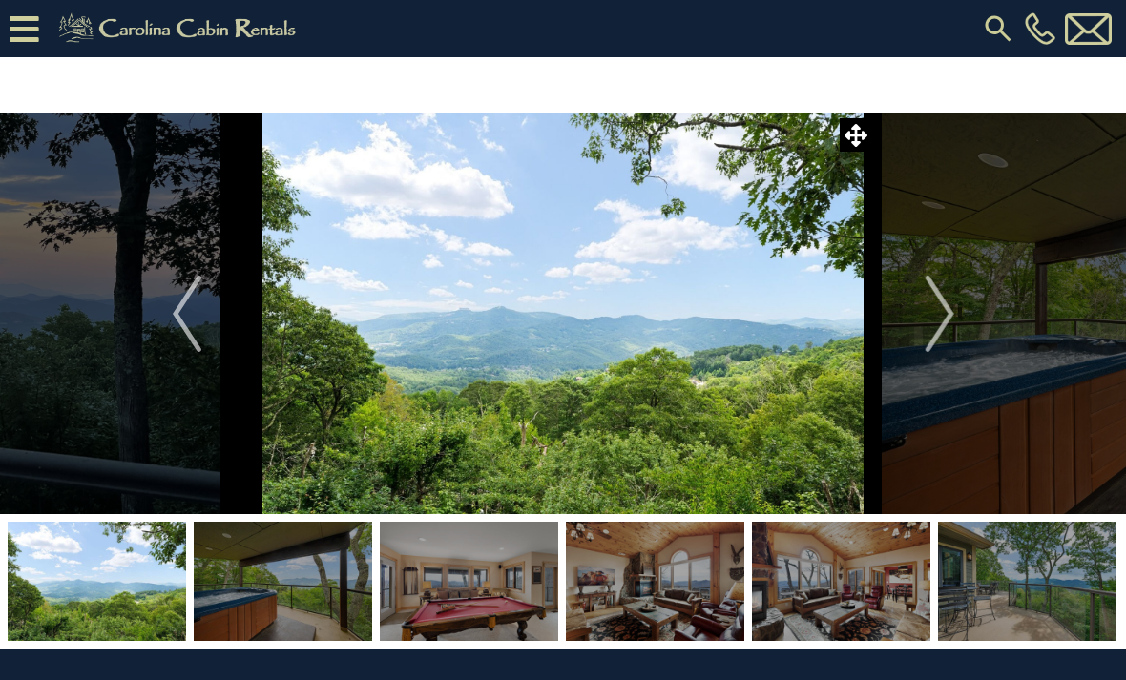
click at [941, 326] on img "Next" at bounding box center [938, 314] width 29 height 76
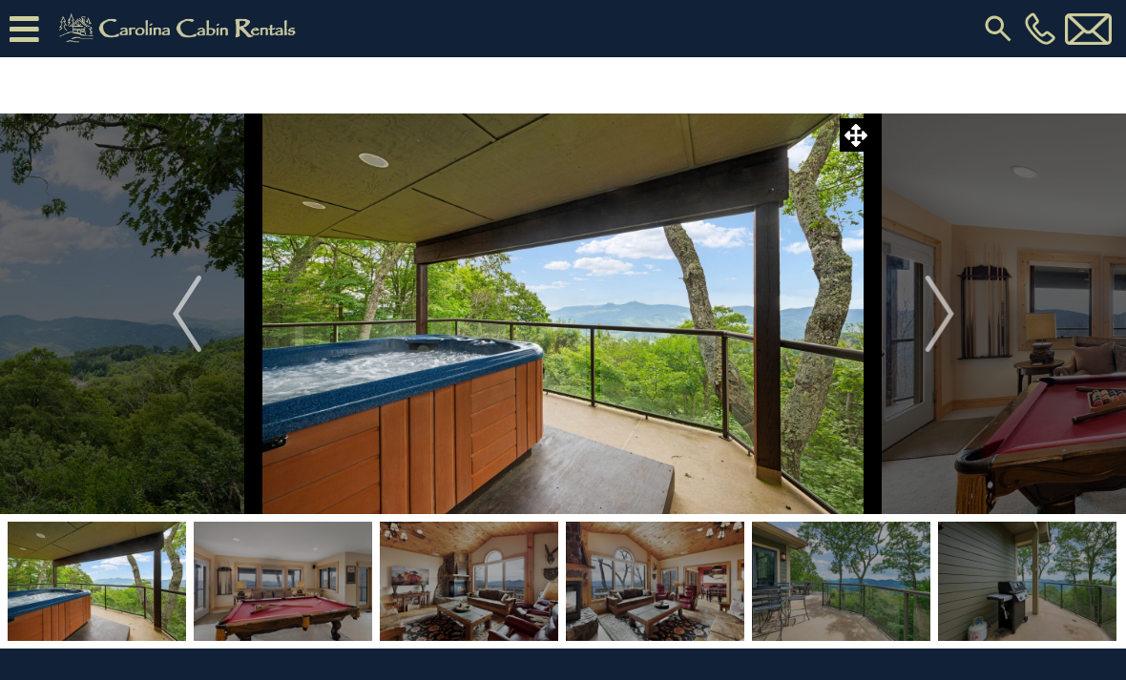
click at [940, 321] on img "Next" at bounding box center [938, 314] width 29 height 76
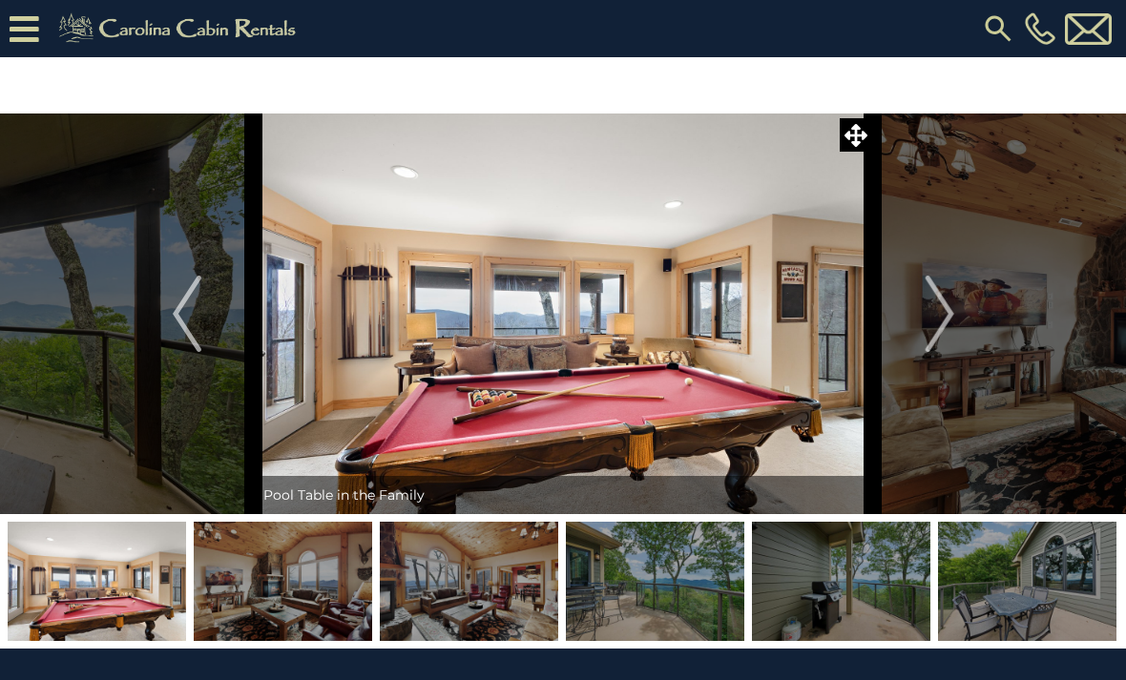
click at [942, 317] on img "Next" at bounding box center [938, 314] width 29 height 76
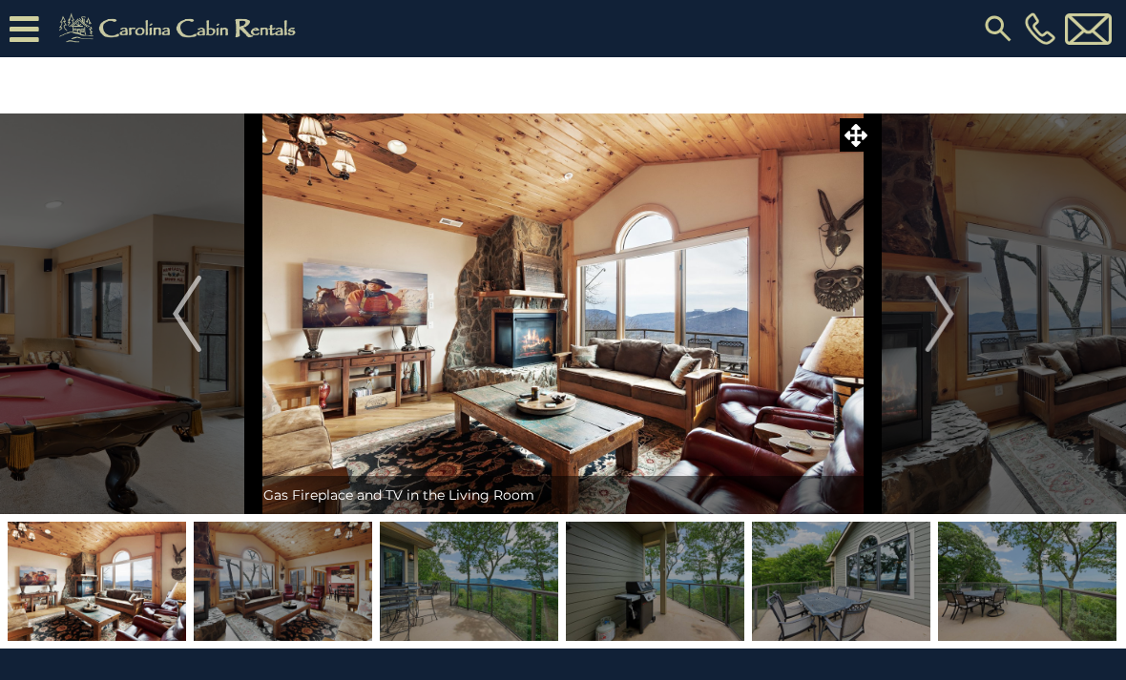
click at [933, 325] on img "Next" at bounding box center [938, 314] width 29 height 76
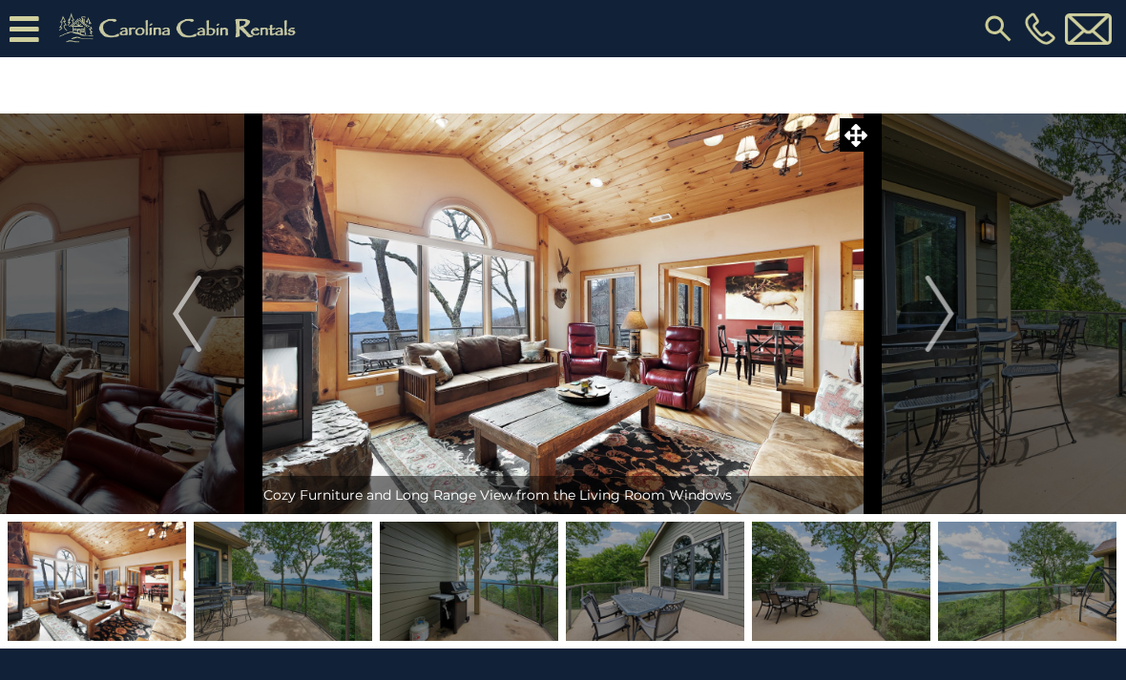
click at [928, 329] on img "Next" at bounding box center [938, 314] width 29 height 76
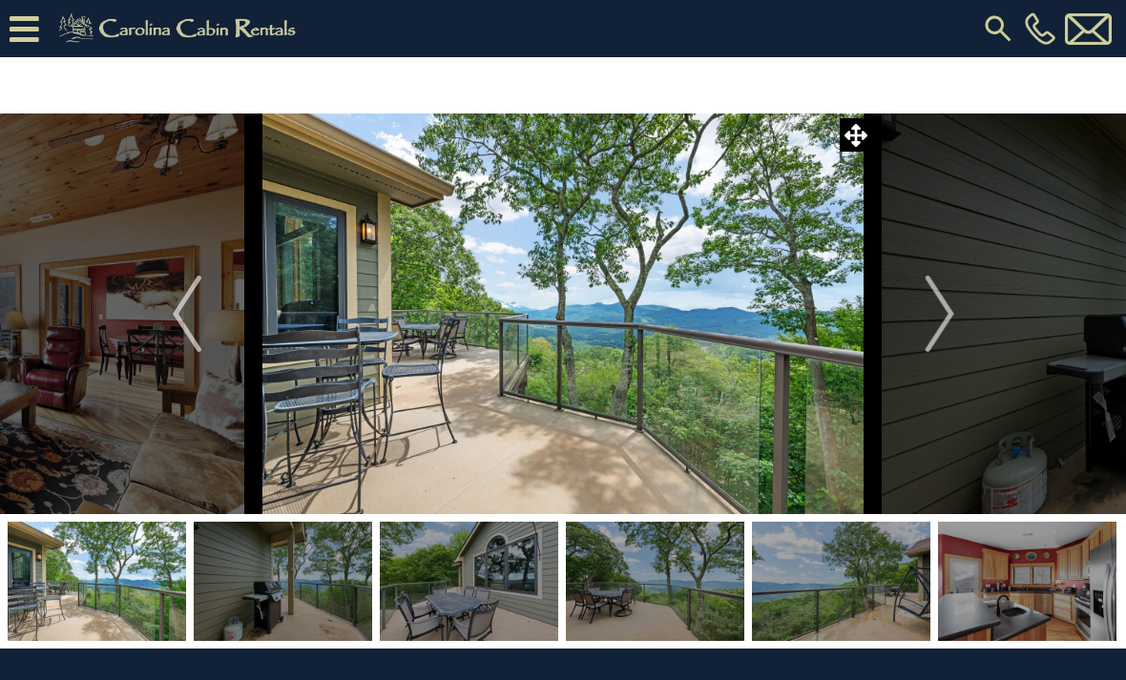
click at [937, 322] on img "Next" at bounding box center [938, 314] width 29 height 76
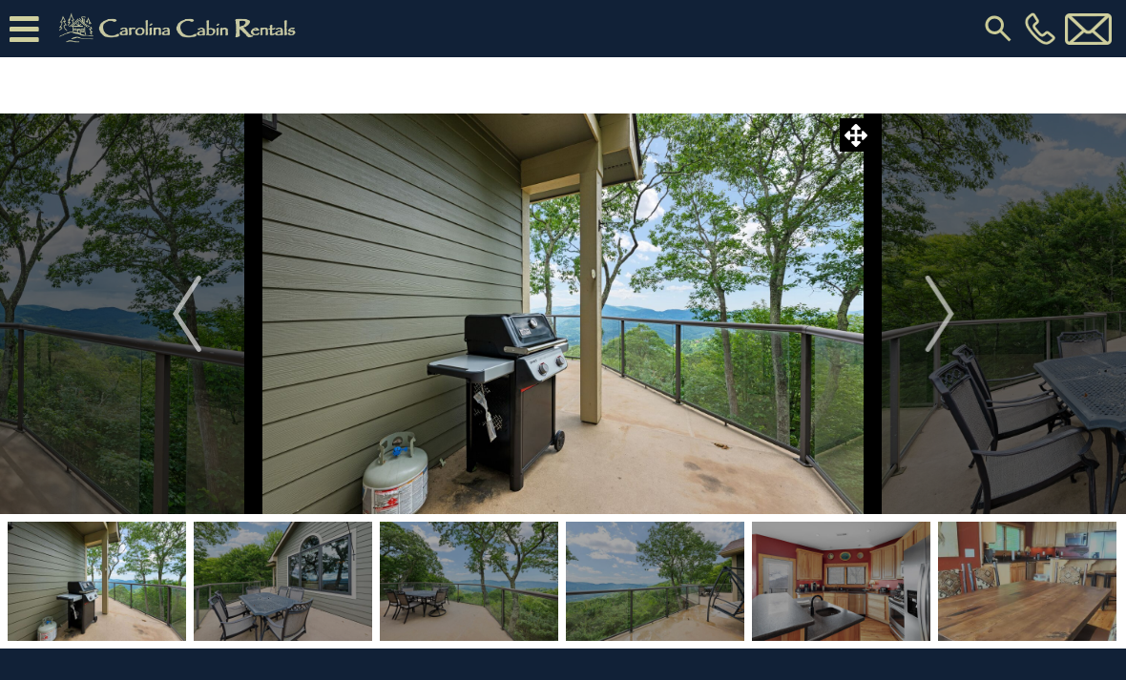
click at [930, 328] on img "Next" at bounding box center [938, 314] width 29 height 76
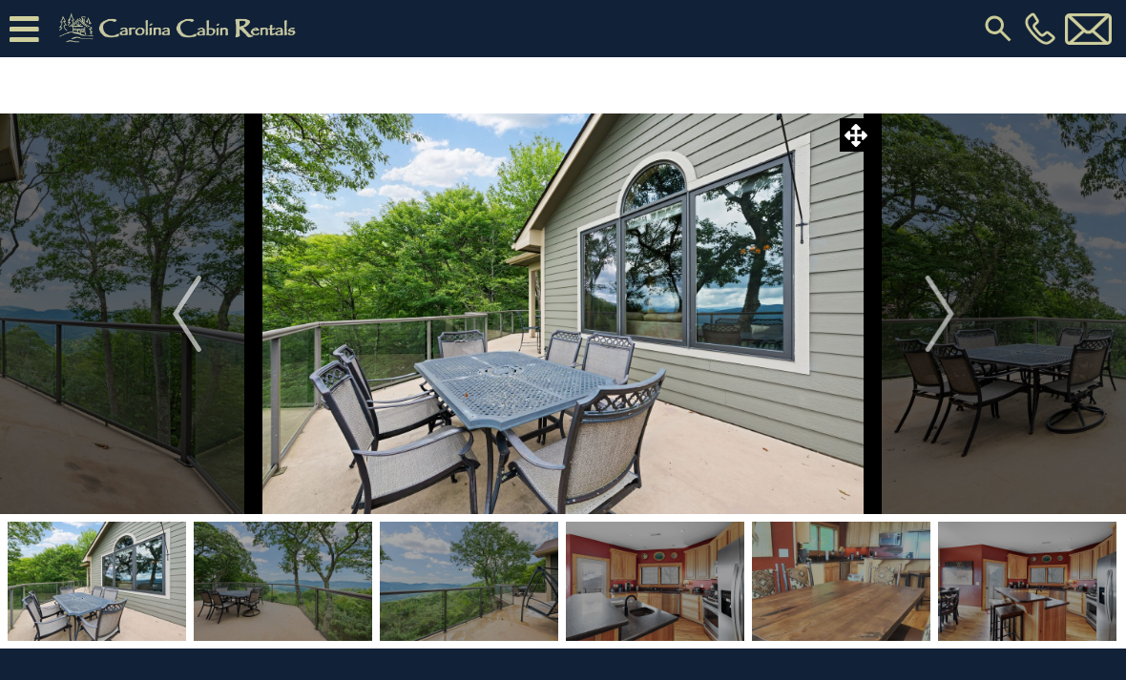
click at [912, 312] on button "Next" at bounding box center [940, 314] width 134 height 401
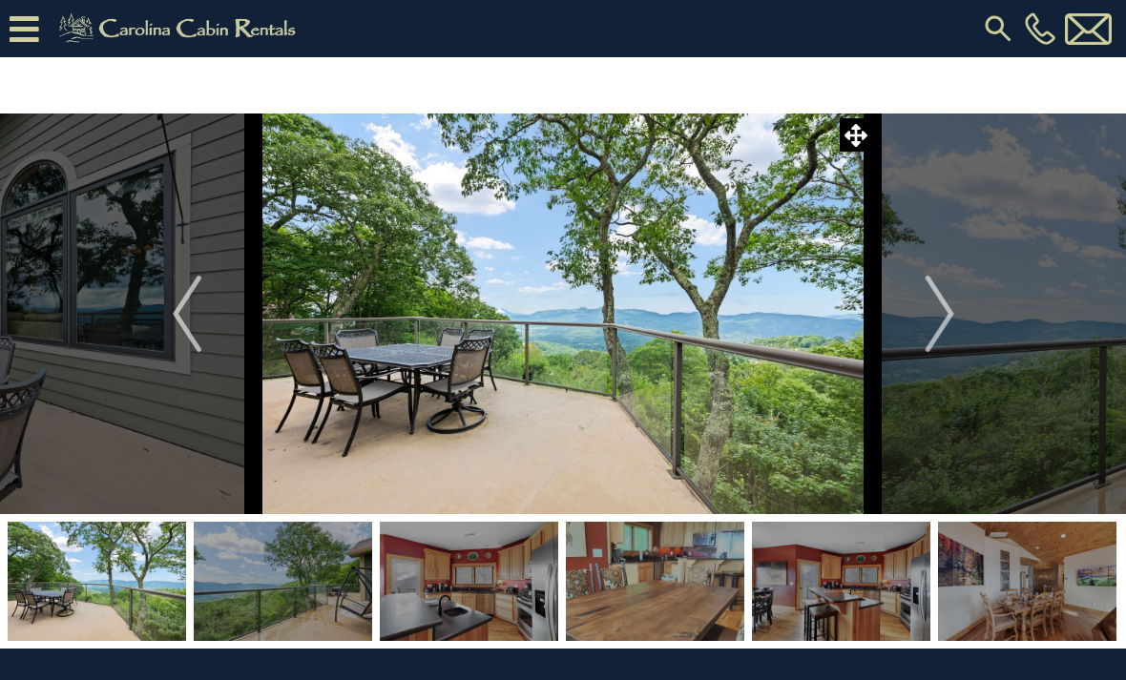
click at [921, 321] on button "Next" at bounding box center [940, 314] width 134 height 401
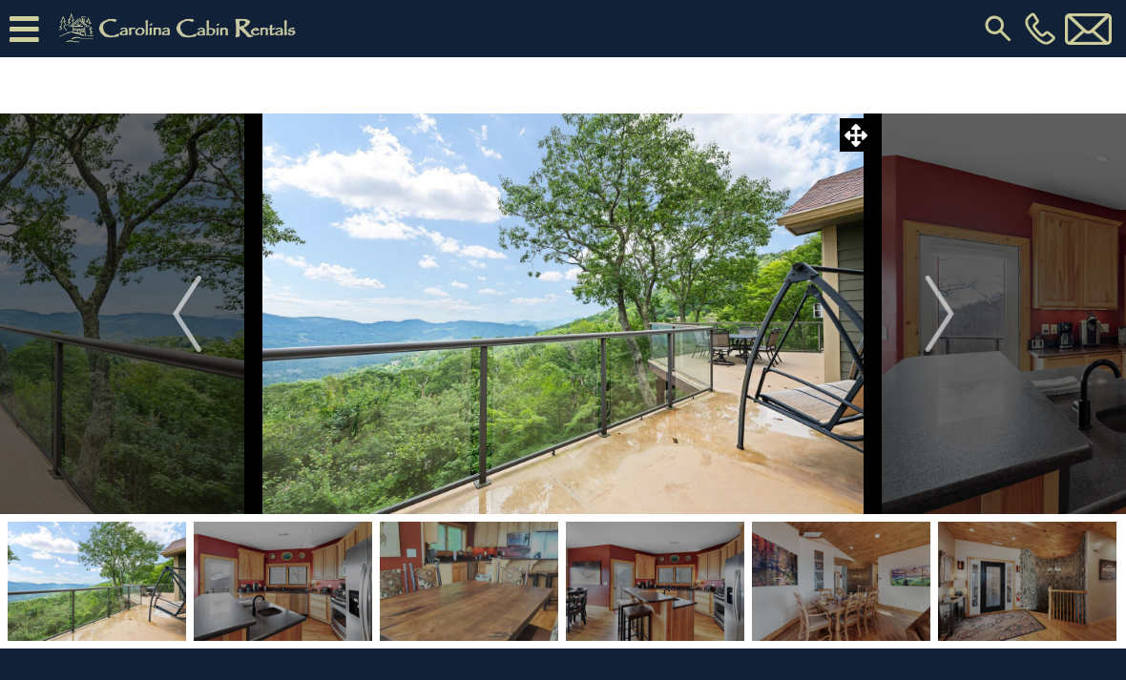
click at [918, 306] on button "Next" at bounding box center [940, 314] width 134 height 401
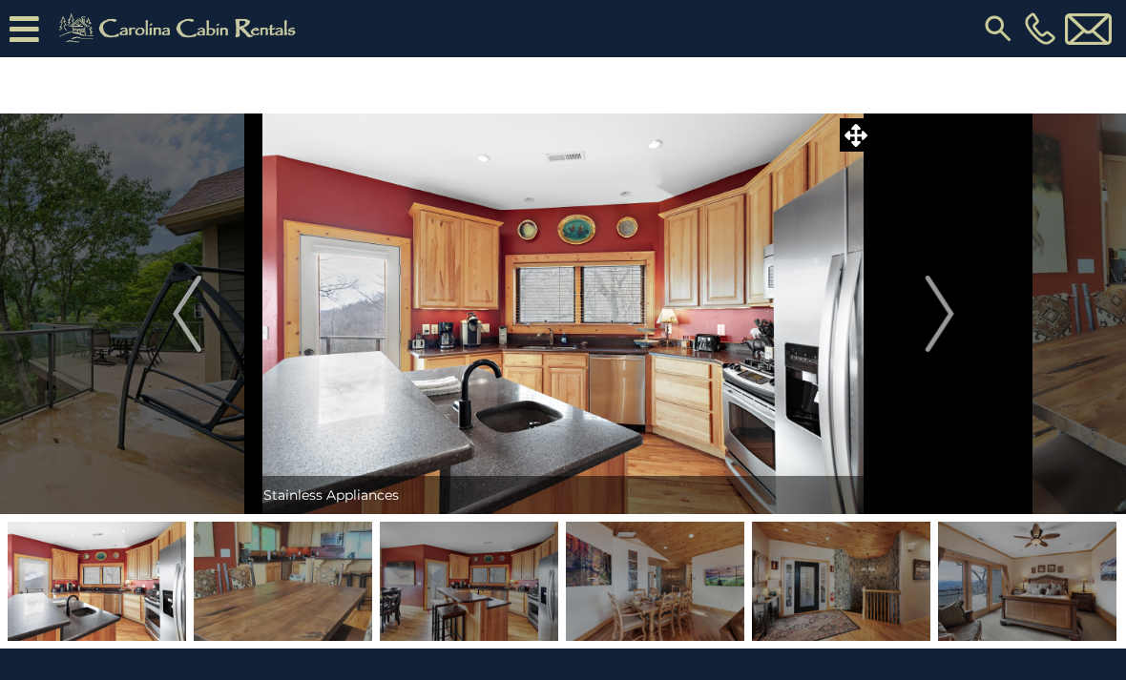
click at [912, 308] on button "Next" at bounding box center [940, 314] width 134 height 401
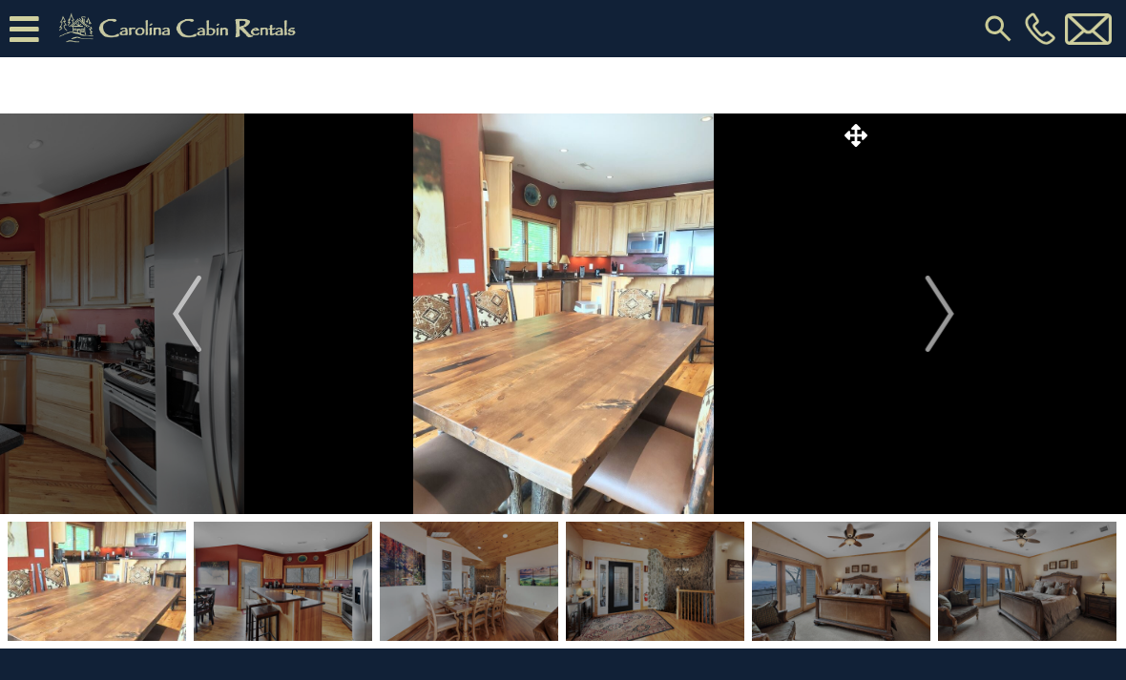
click at [912, 311] on button "Next" at bounding box center [940, 314] width 134 height 401
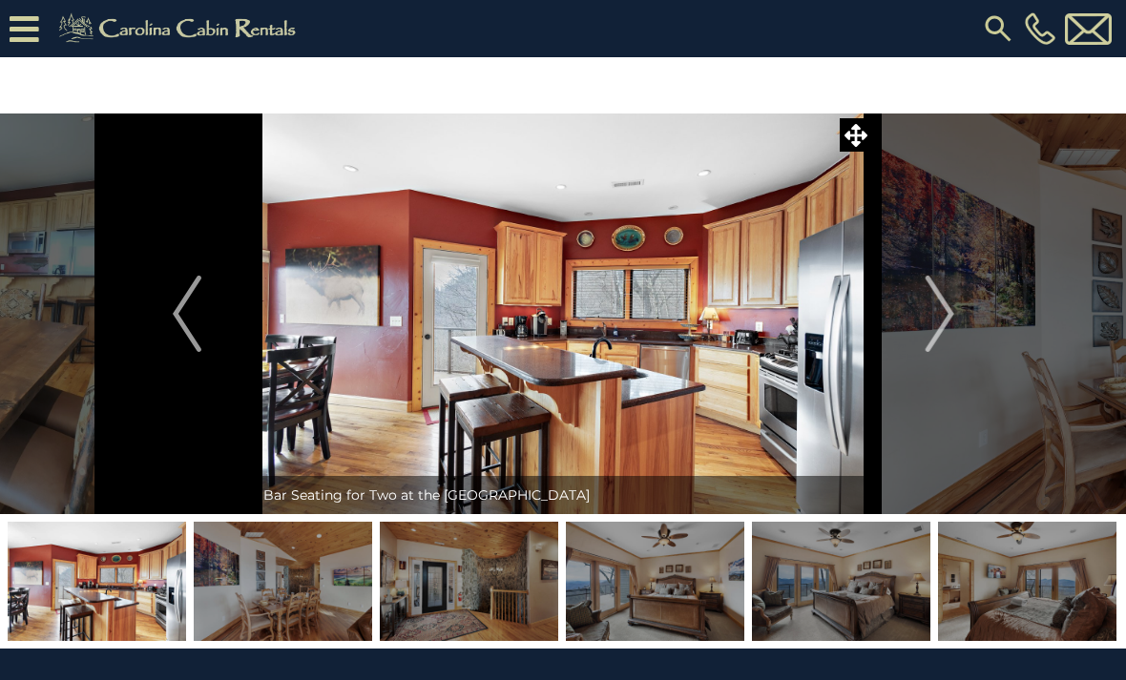
click at [918, 309] on button "Next" at bounding box center [940, 314] width 134 height 401
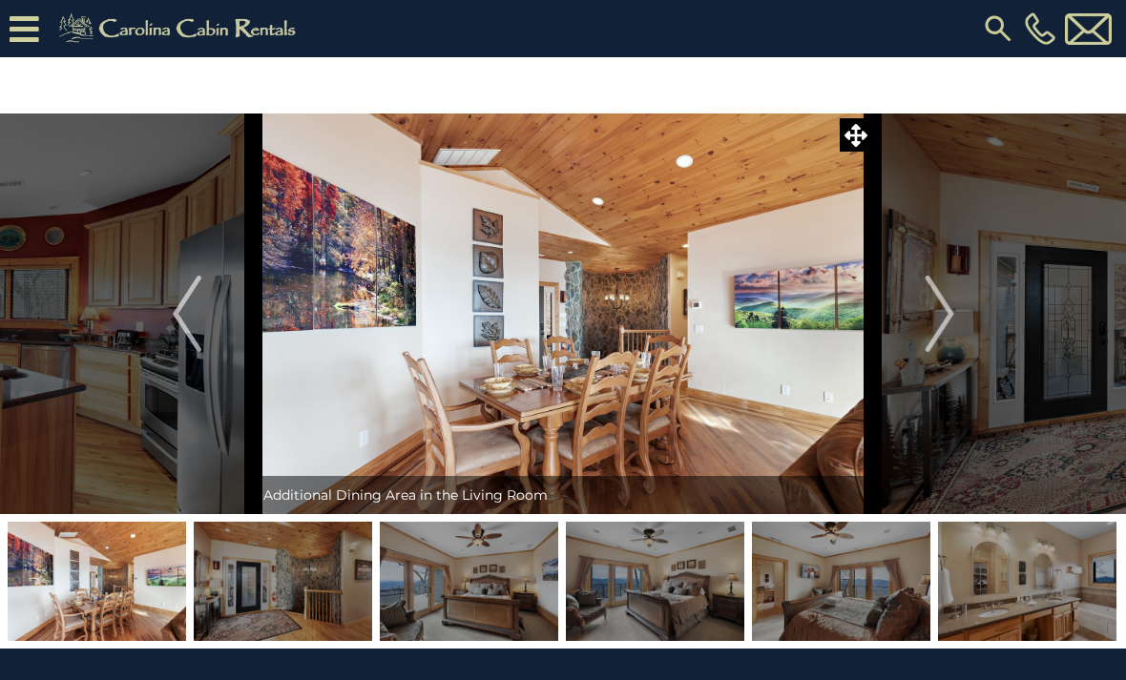
click at [919, 303] on button "Next" at bounding box center [940, 314] width 134 height 401
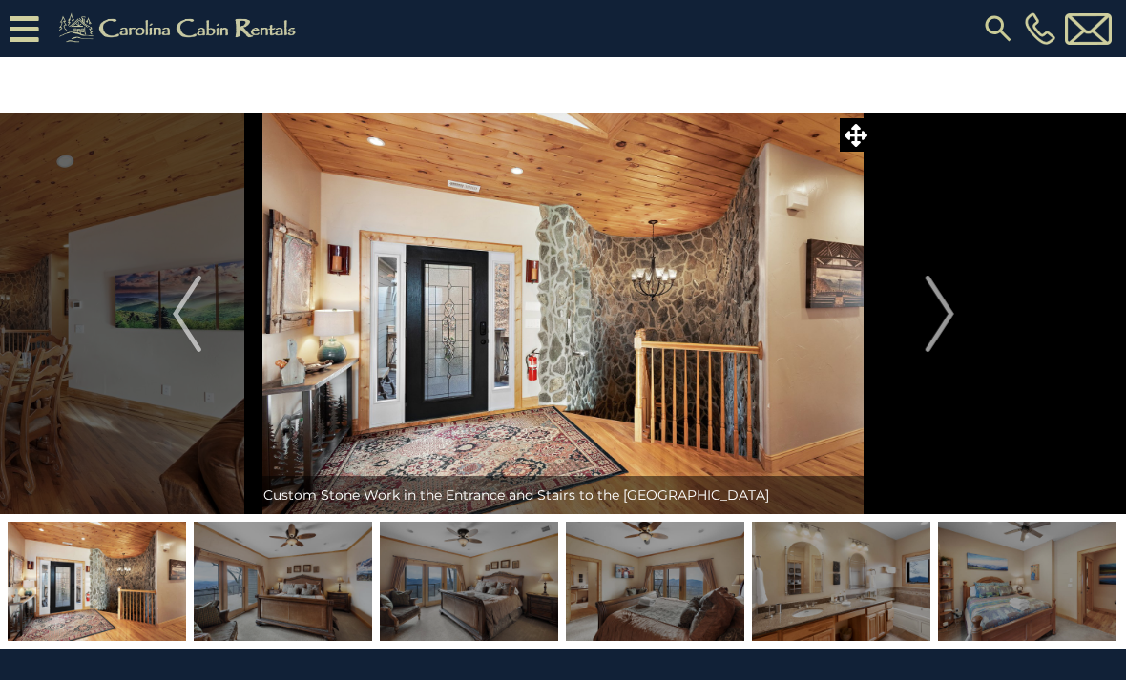
click at [930, 309] on img "Next" at bounding box center [938, 314] width 29 height 76
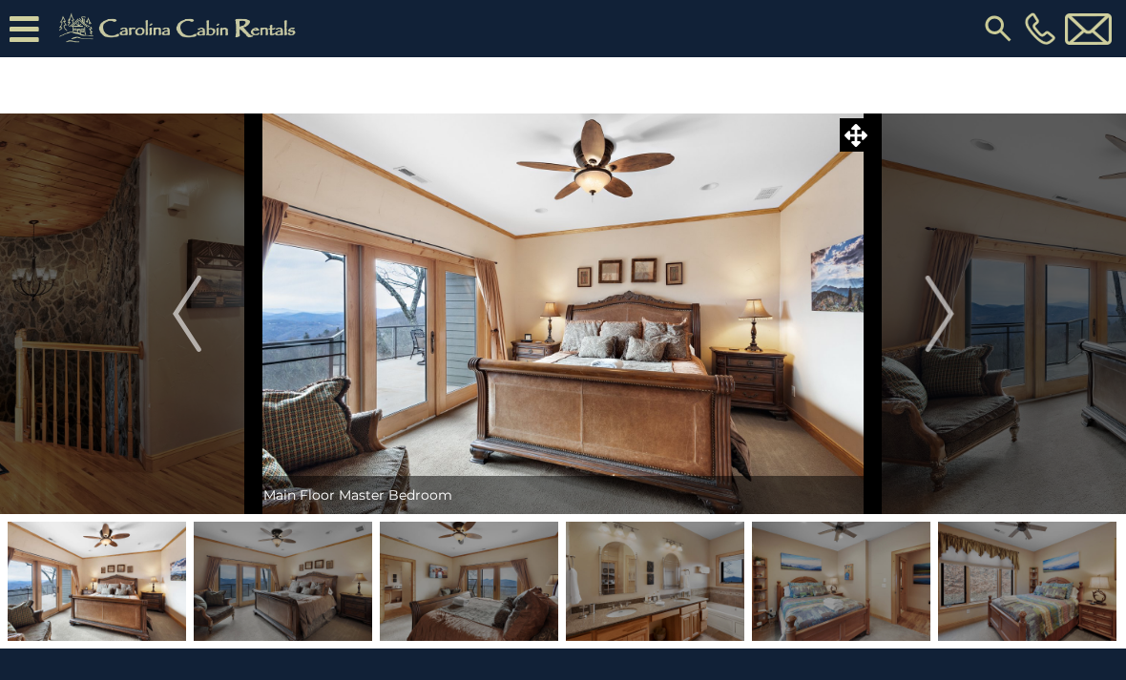
click at [925, 319] on img "Next" at bounding box center [938, 314] width 29 height 76
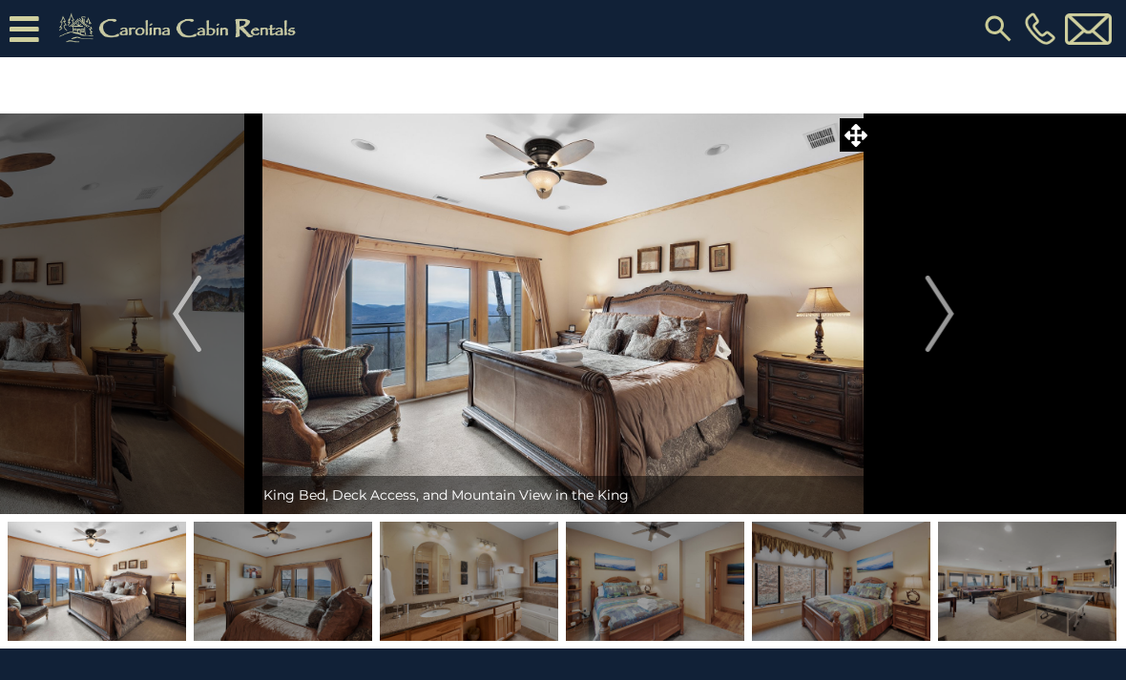
click at [926, 322] on img "Next" at bounding box center [938, 314] width 29 height 76
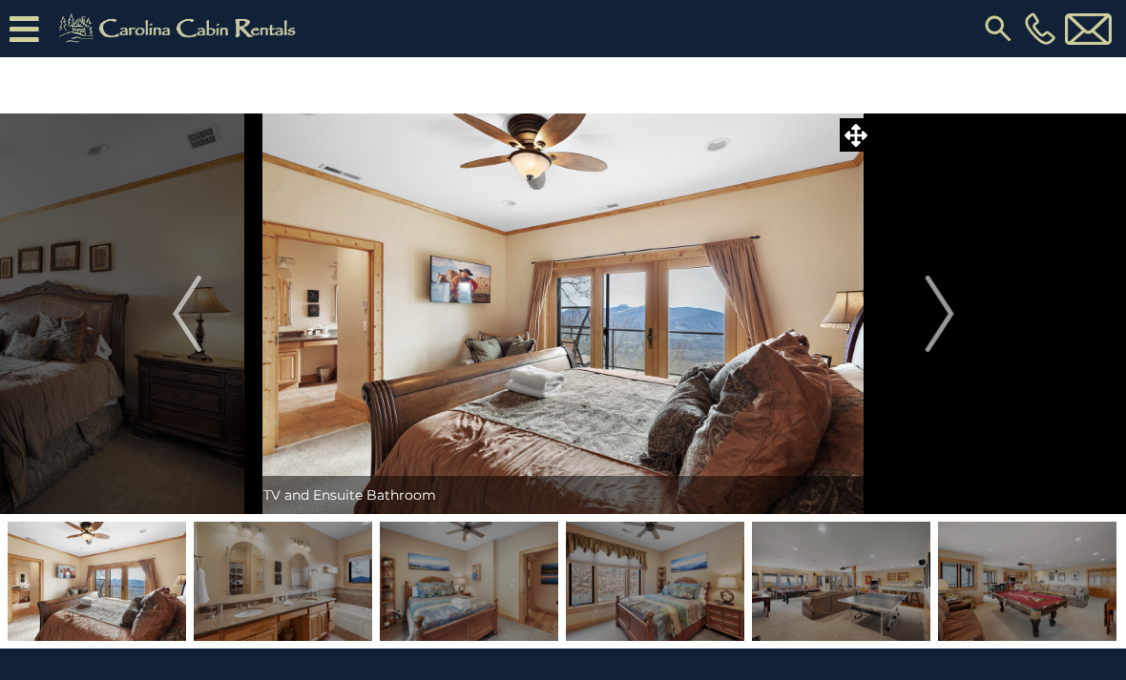
click at [930, 316] on img "Next" at bounding box center [938, 314] width 29 height 76
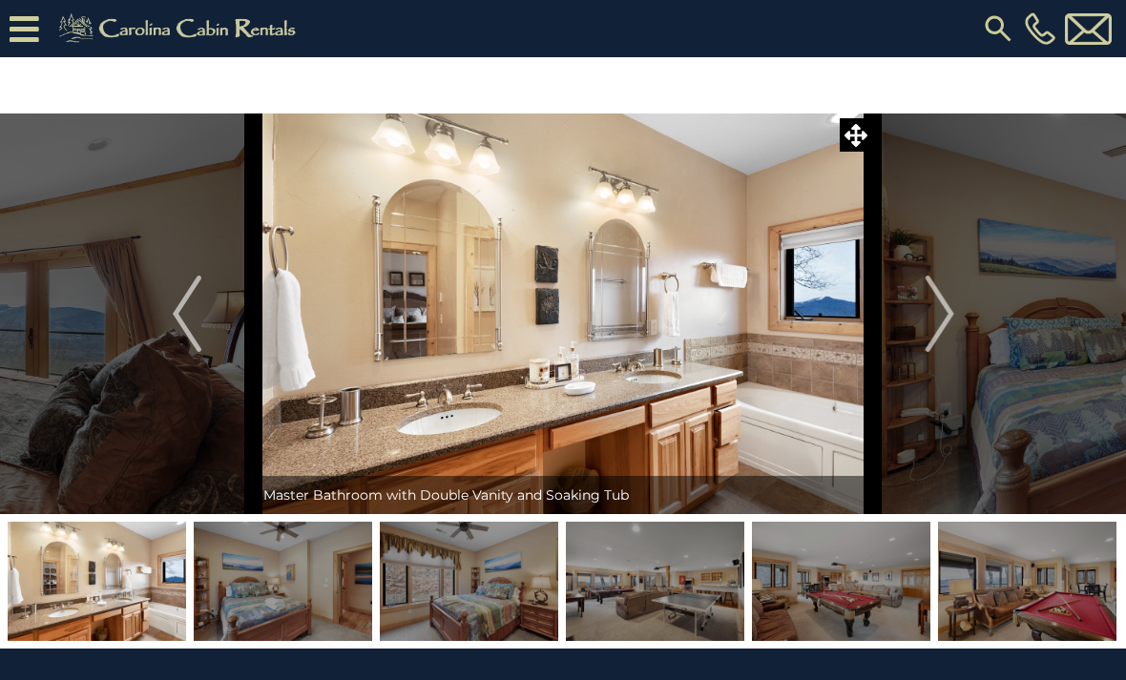
click at [920, 317] on button "Next" at bounding box center [940, 314] width 134 height 401
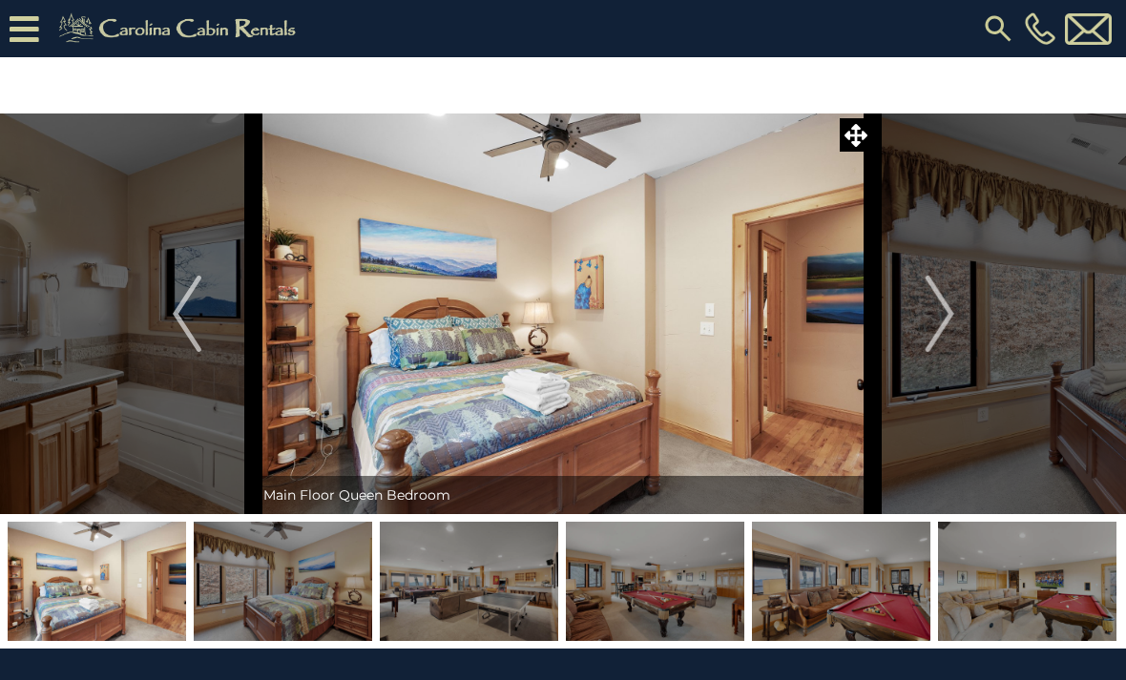
click at [921, 317] on button "Next" at bounding box center [940, 314] width 134 height 401
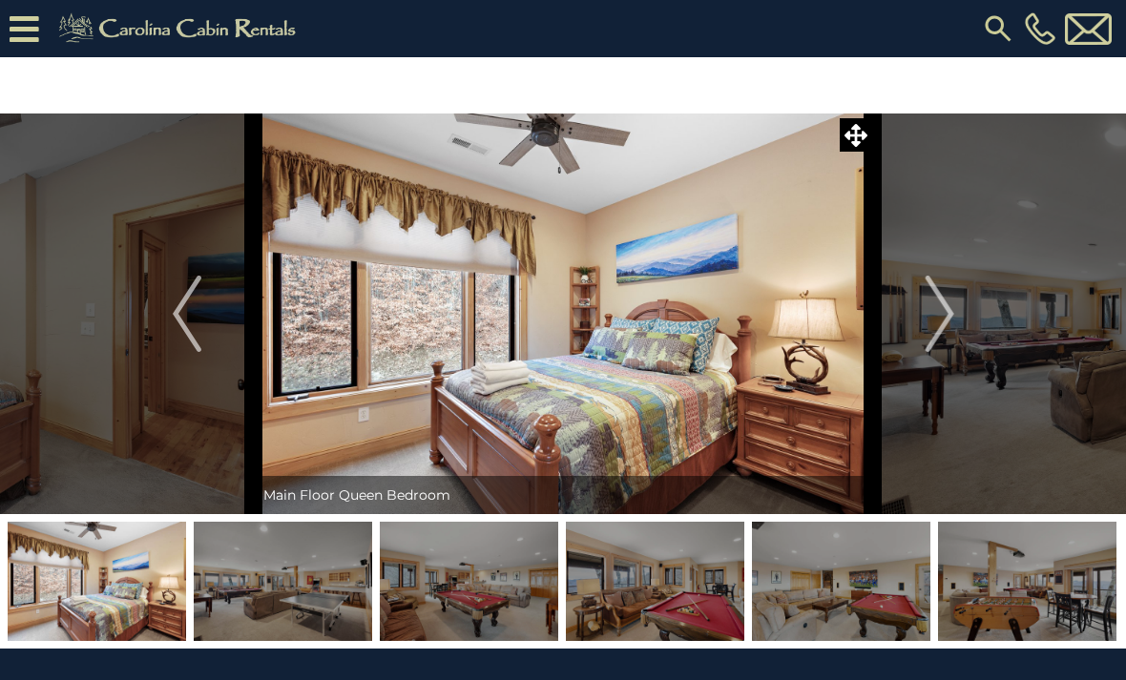
click at [923, 320] on button "Next" at bounding box center [940, 314] width 134 height 401
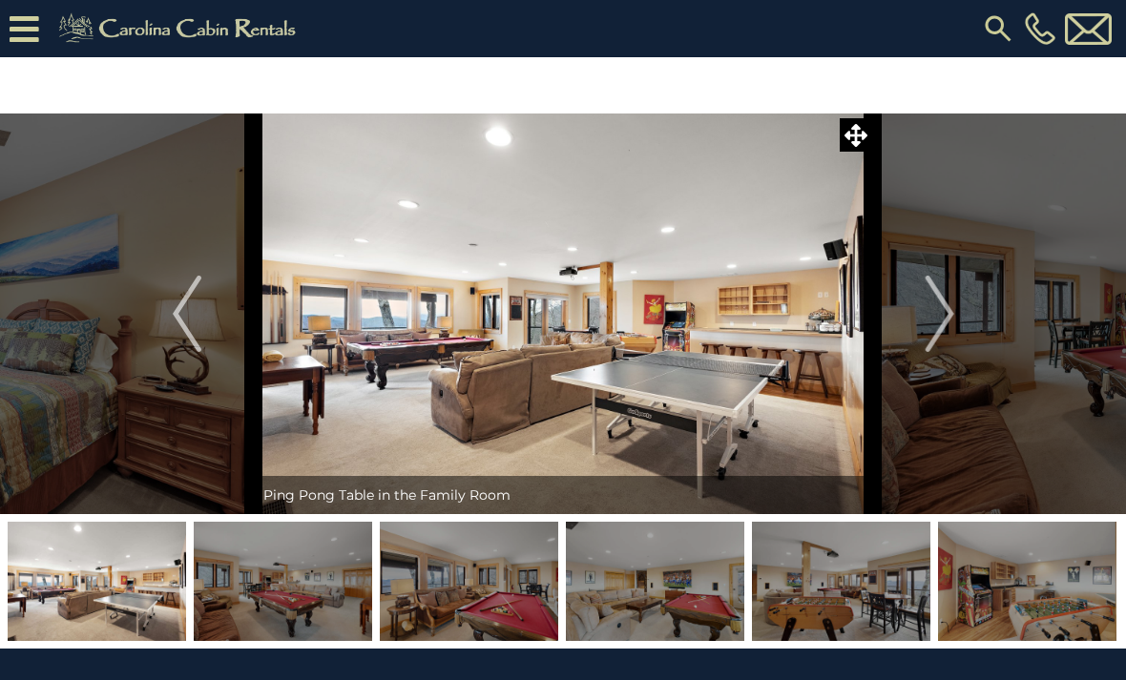
click at [922, 312] on button "Next" at bounding box center [940, 314] width 134 height 401
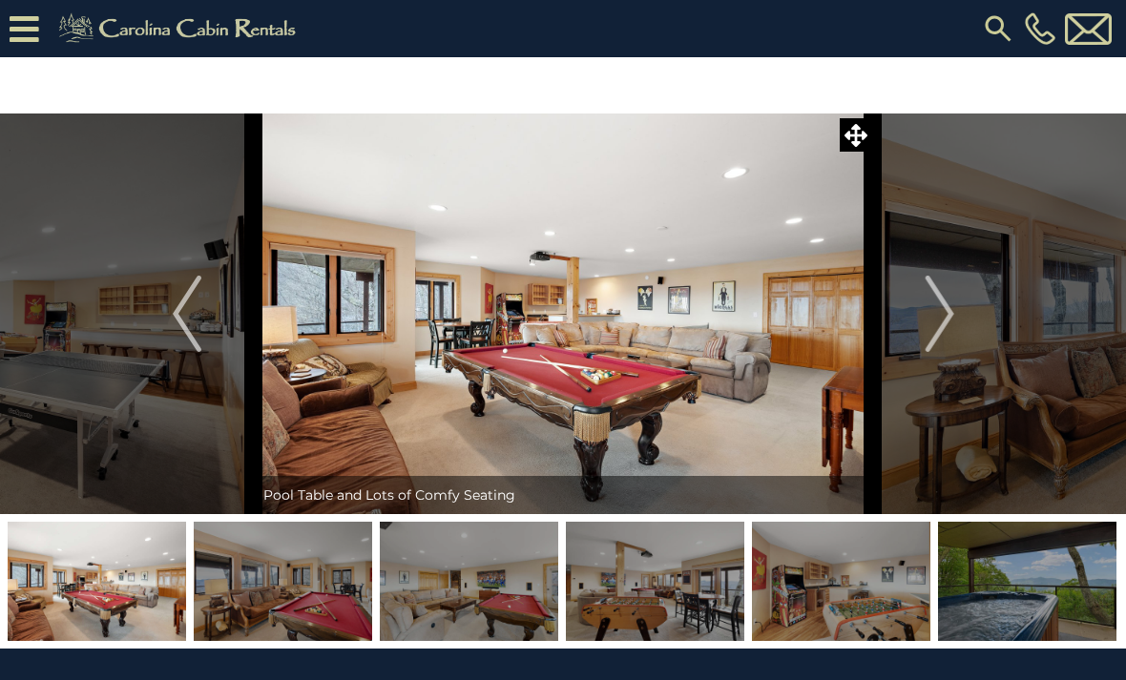
click at [925, 310] on img "Next" at bounding box center [938, 314] width 29 height 76
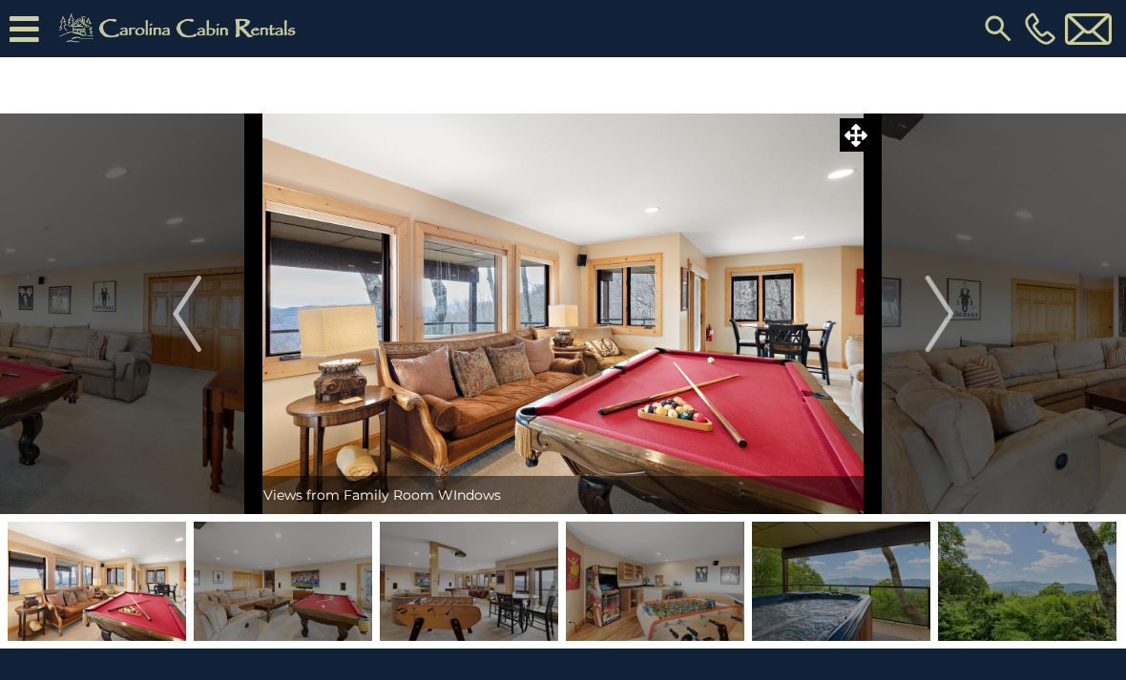
click at [928, 310] on img "Next" at bounding box center [938, 314] width 29 height 76
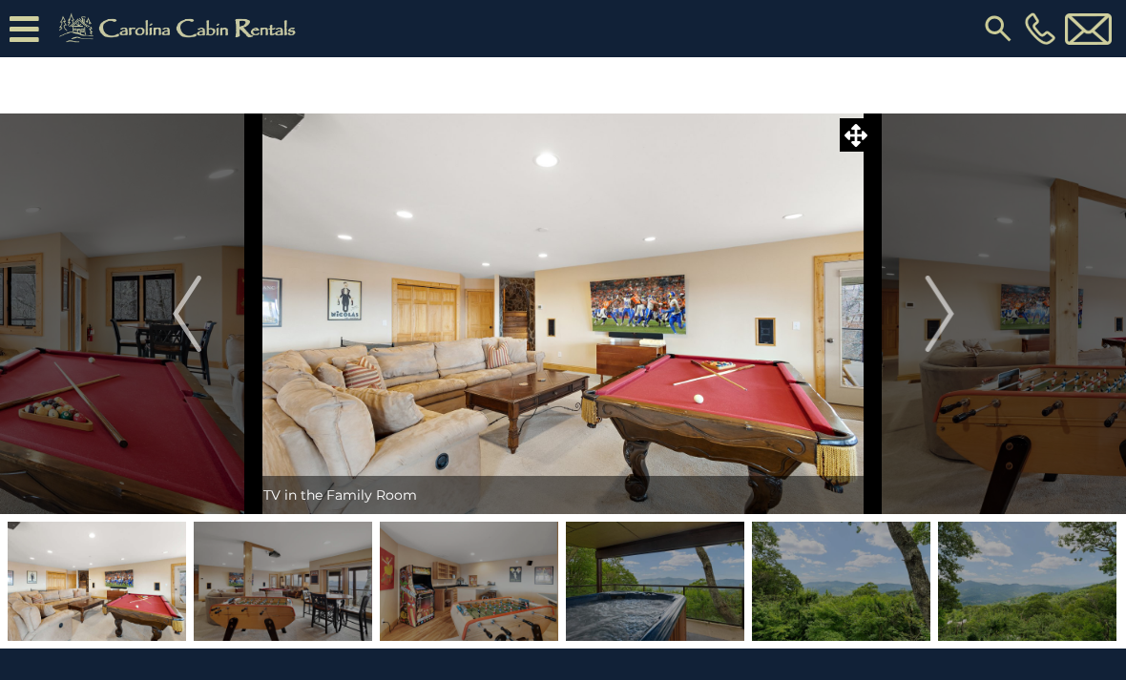
click at [919, 310] on button "Next" at bounding box center [940, 314] width 134 height 401
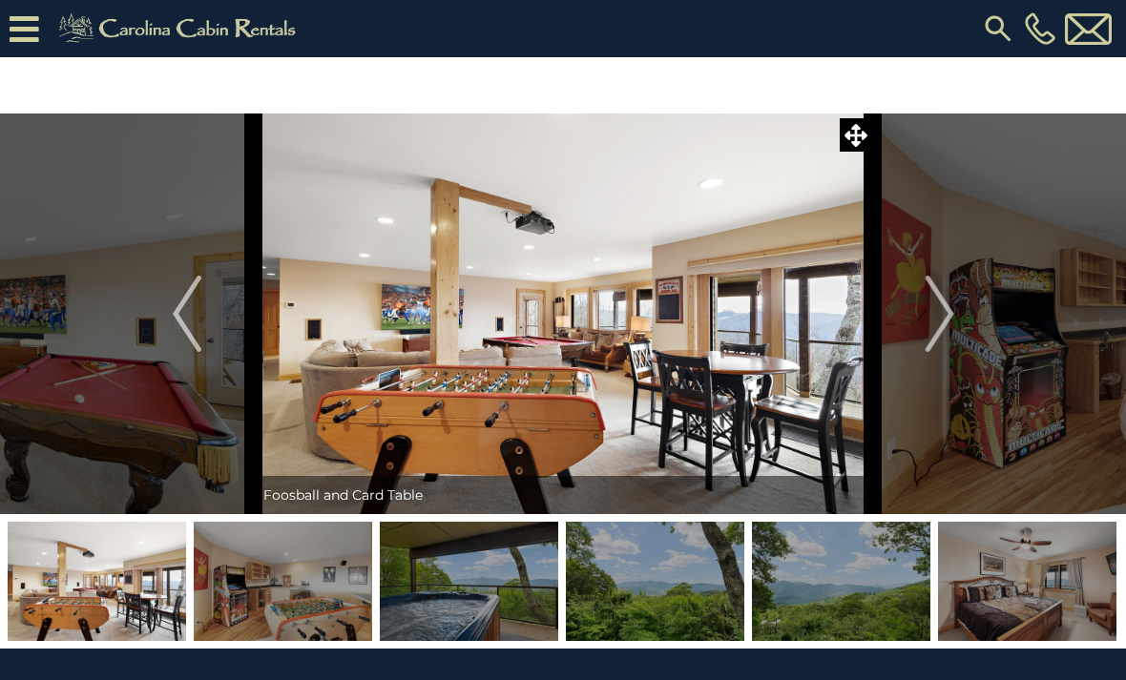
click at [915, 311] on button "Next" at bounding box center [940, 314] width 134 height 401
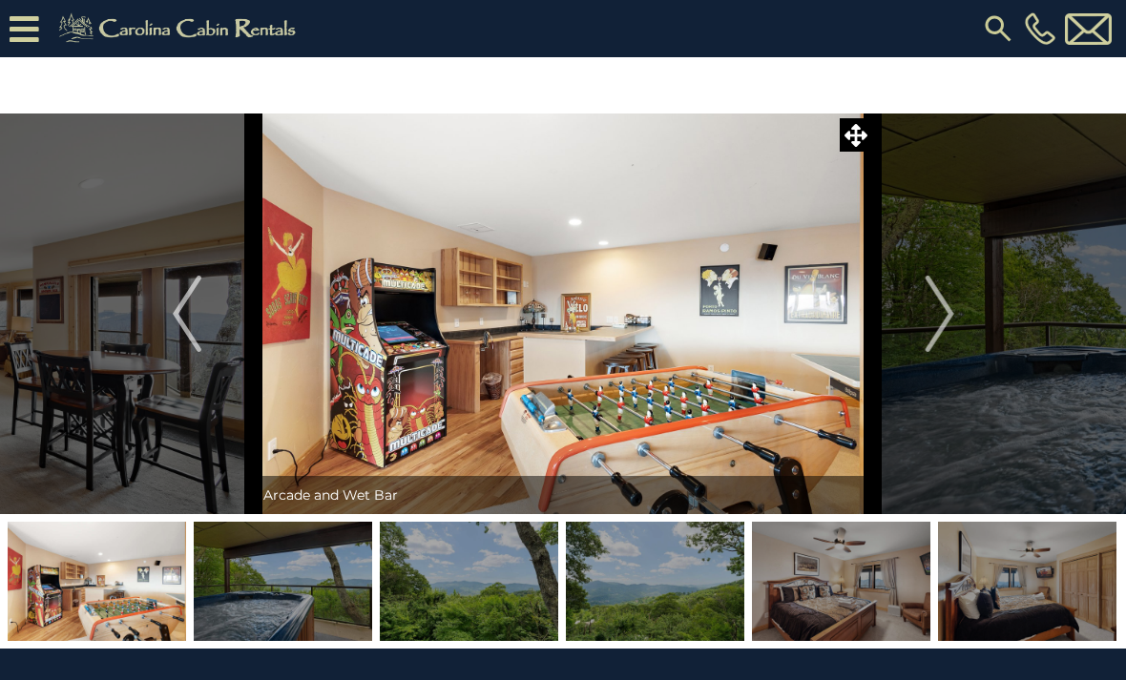
click at [912, 313] on button "Next" at bounding box center [940, 314] width 134 height 401
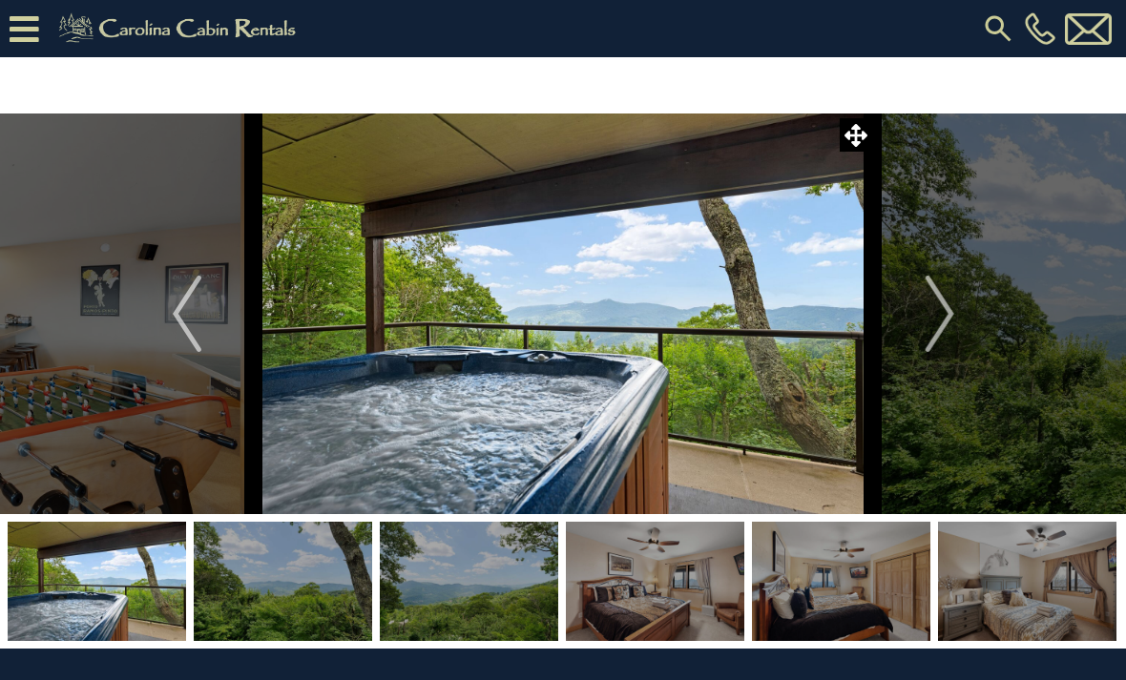
click at [910, 321] on button "Next" at bounding box center [940, 314] width 134 height 401
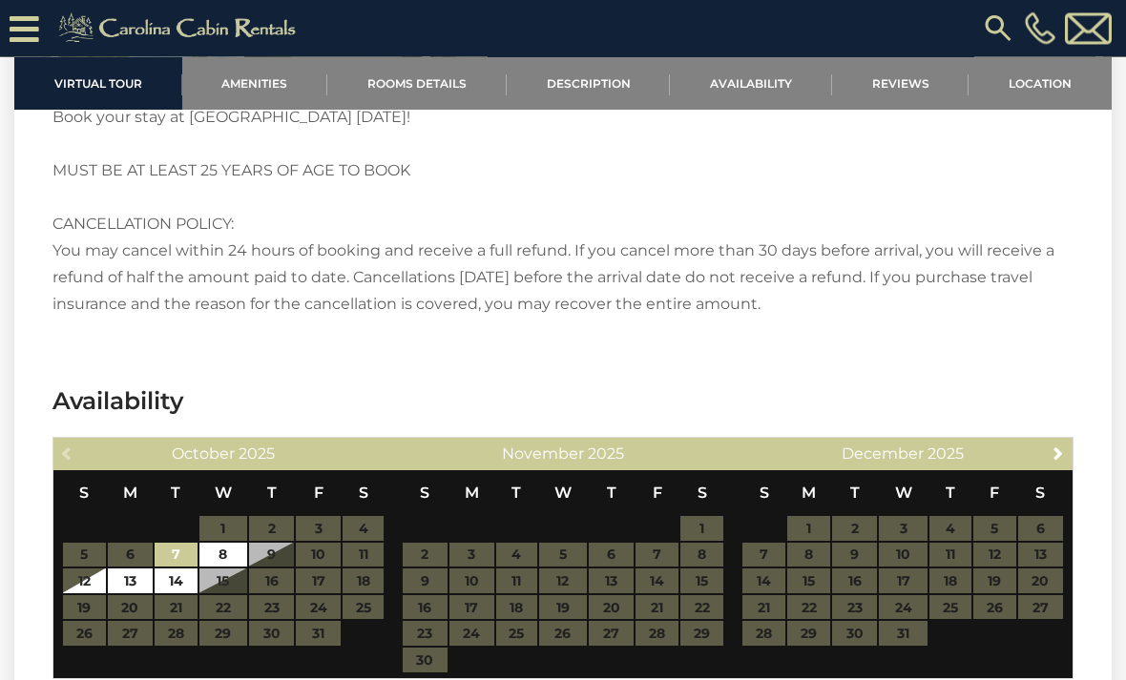
scroll to position [3233, 0]
click at [1046, 588] on table "S M T W T F S 1 2 3 4 5 6 7 8 9 10 11 12 13 14 15 16 17 18 19 20 21 22 23 24 25…" at bounding box center [902, 568] width 322 height 196
click at [1050, 588] on table "S M T W T F S 1 2 3 4 5 6 7 8 9 10 11 12 13 14 15 16 17 18 19 20 21 22 23 24 25…" at bounding box center [902, 568] width 322 height 196
click at [1050, 447] on span "Next" at bounding box center [1057, 452] width 15 height 15
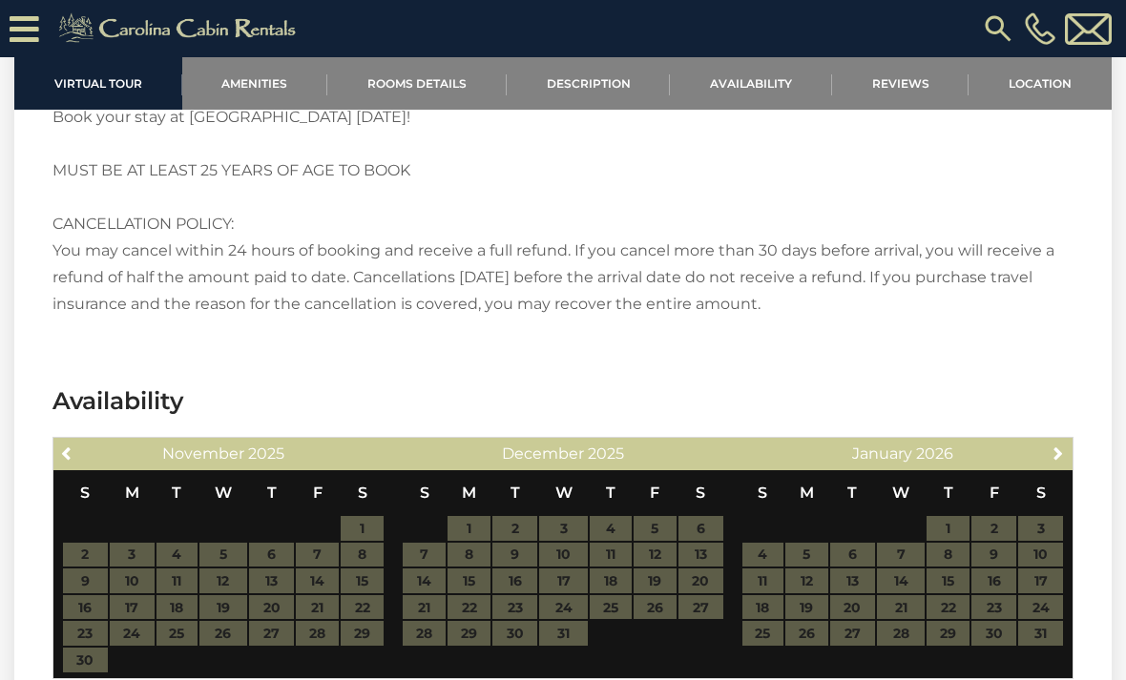
click at [1058, 459] on span "Next" at bounding box center [1057, 452] width 15 height 15
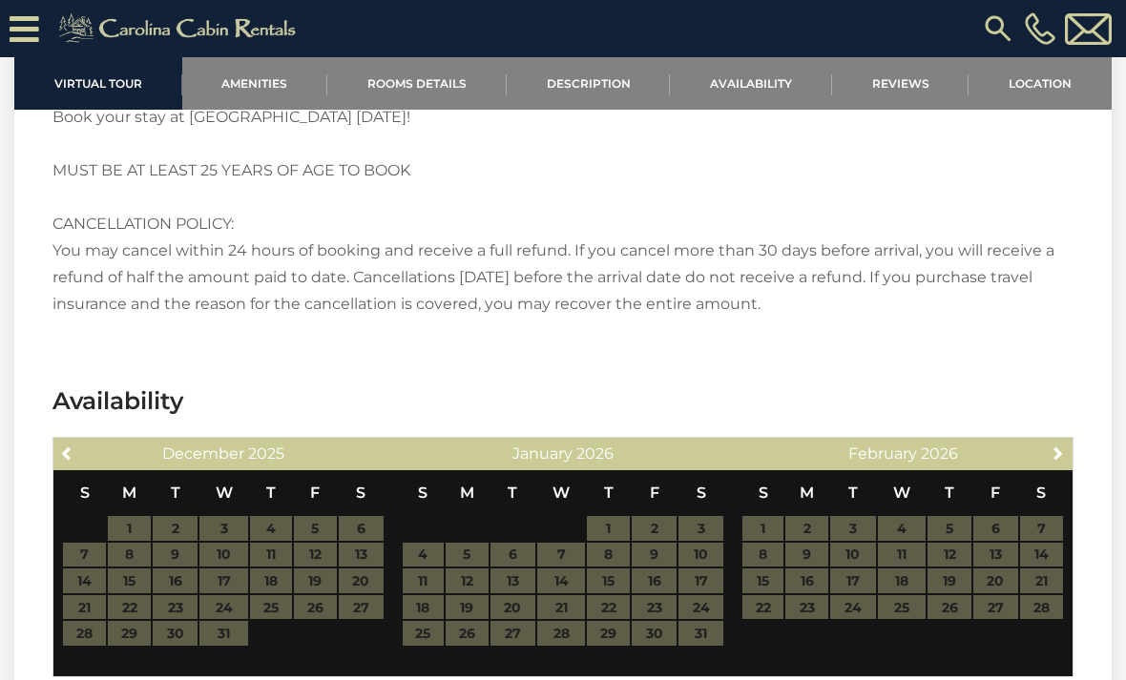
click at [70, 457] on span "Previous" at bounding box center [67, 452] width 15 height 15
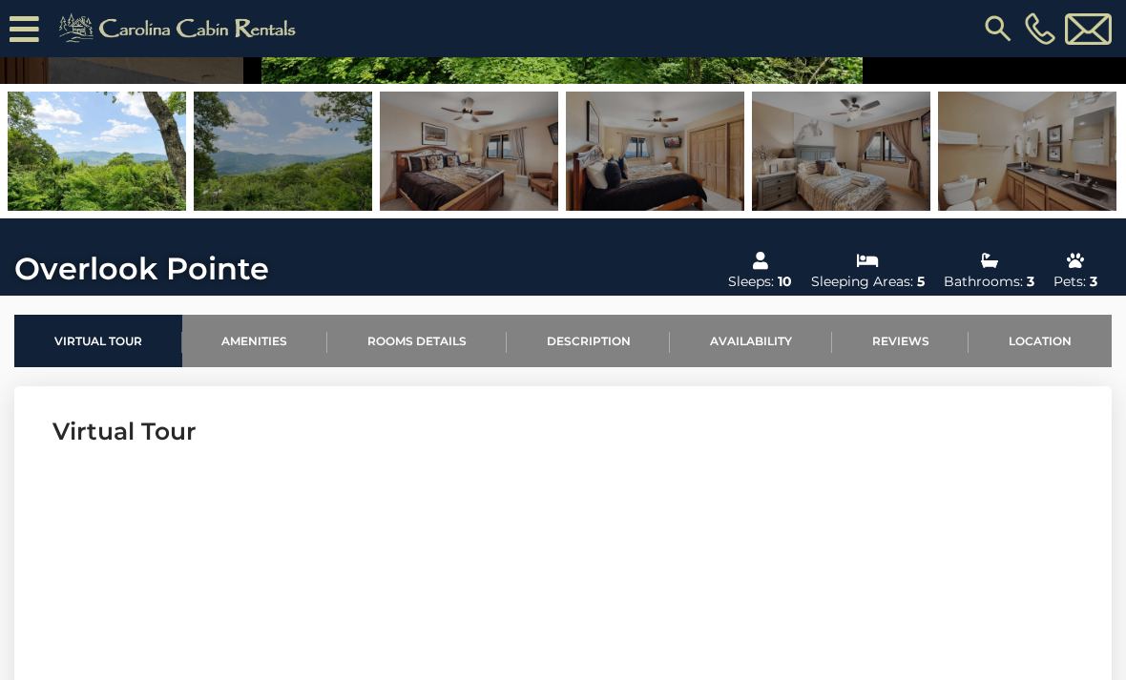
scroll to position [0, 0]
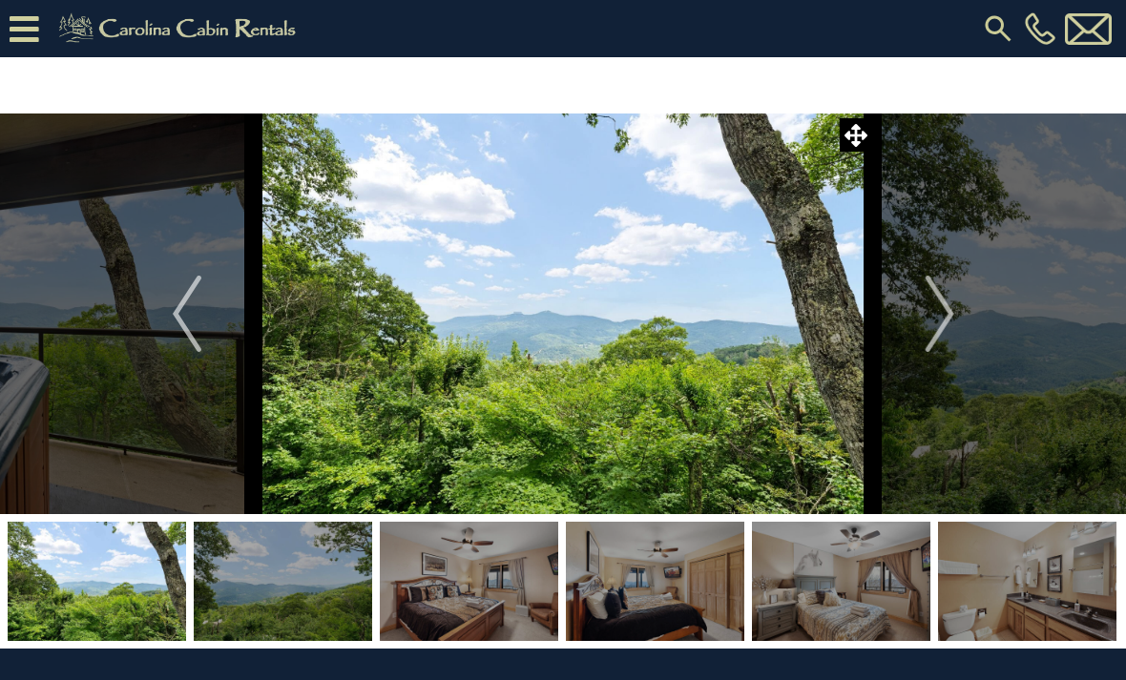
click at [31, 34] on icon at bounding box center [25, 28] width 30 height 33
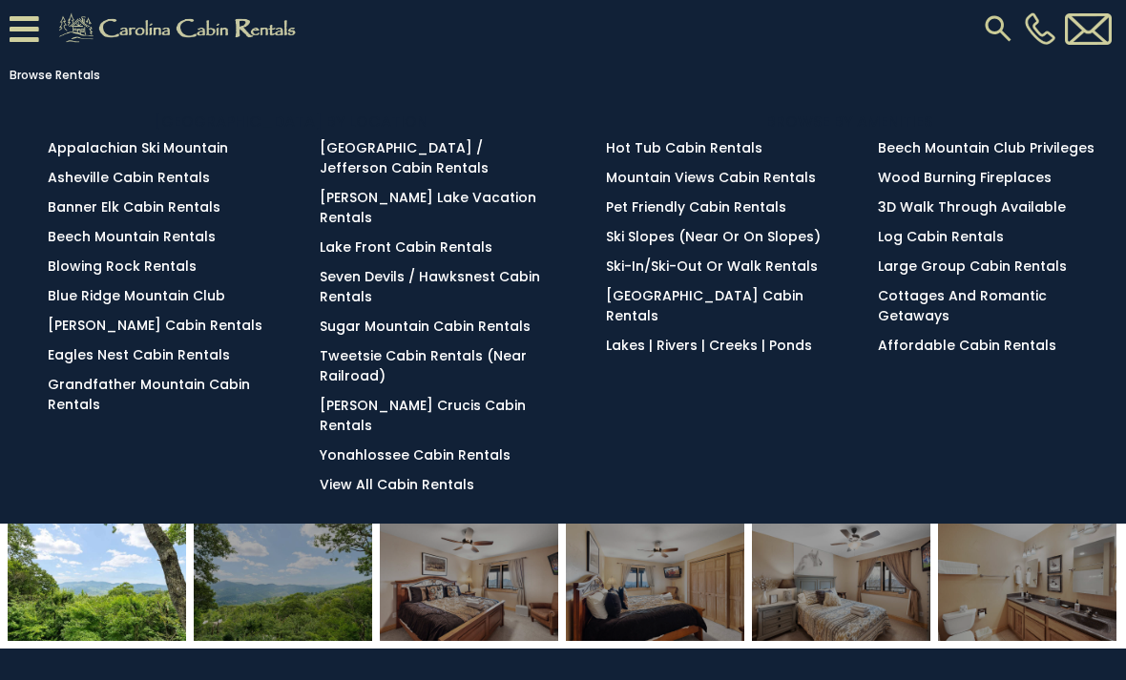
click at [133, 239] on link "Beech Mountain Rentals" at bounding box center [132, 236] width 168 height 19
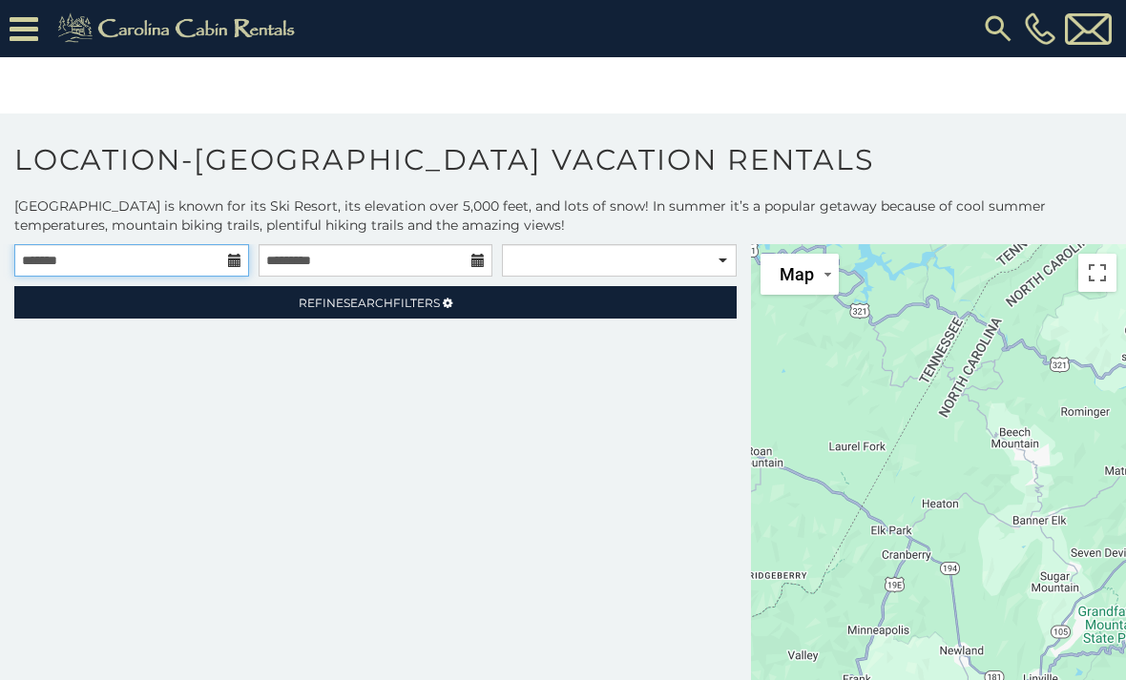
click at [155, 262] on input "text" at bounding box center [131, 260] width 235 height 32
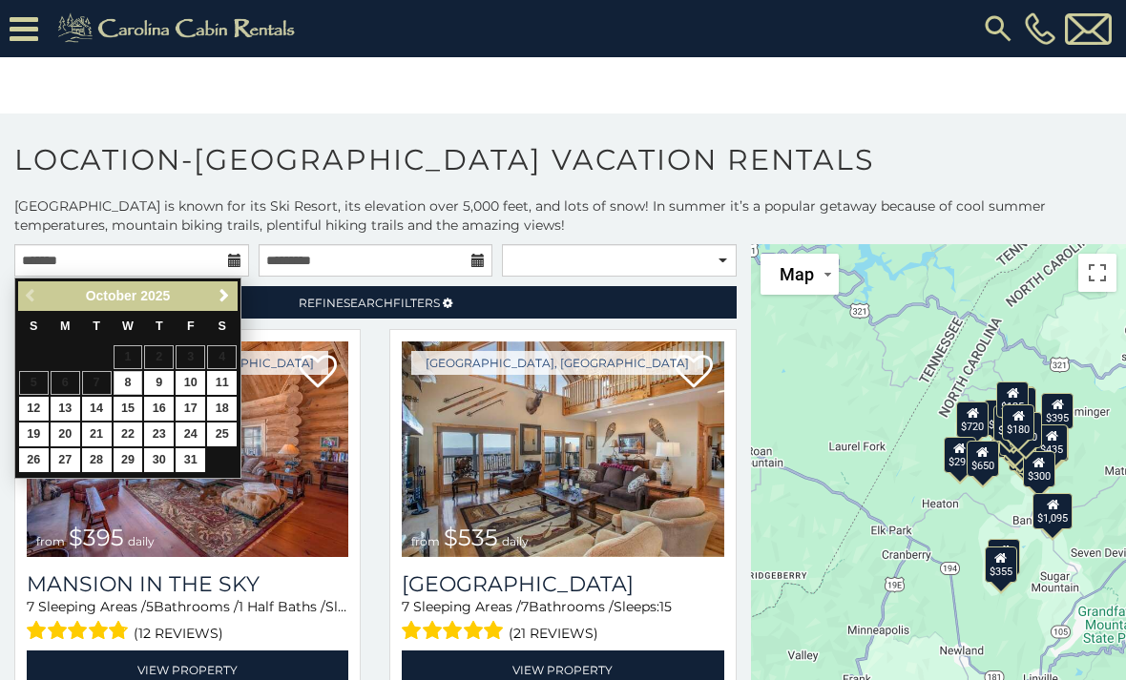
click at [222, 305] on link "Next" at bounding box center [224, 296] width 24 height 24
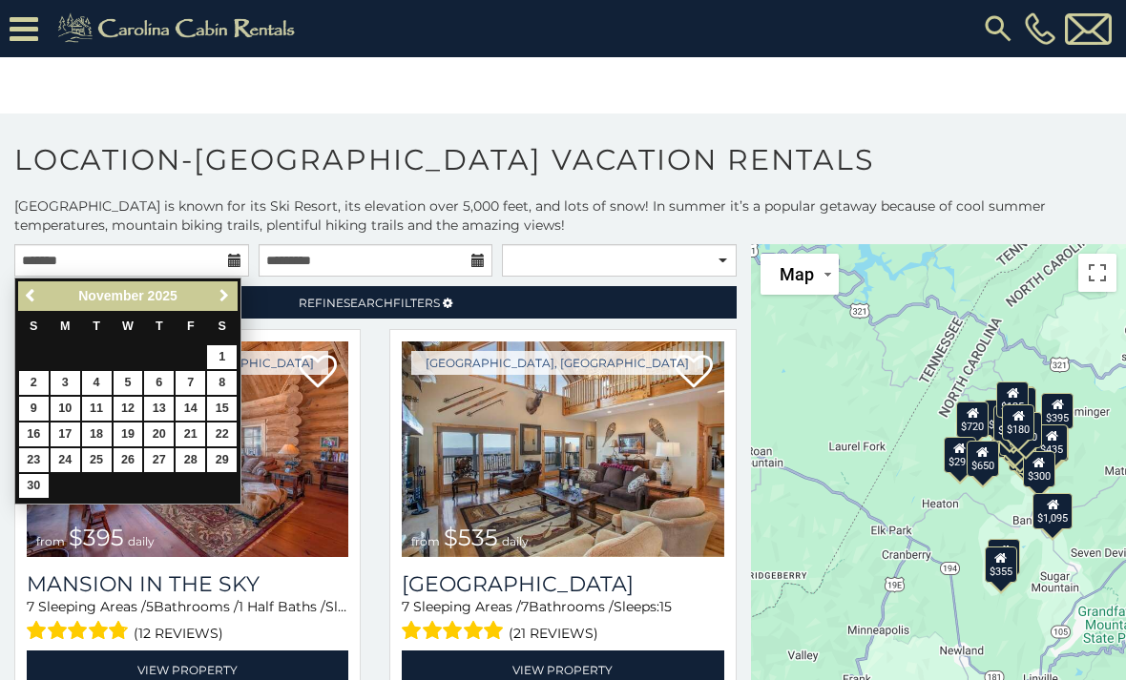
click at [229, 301] on span "Next" at bounding box center [224, 295] width 15 height 15
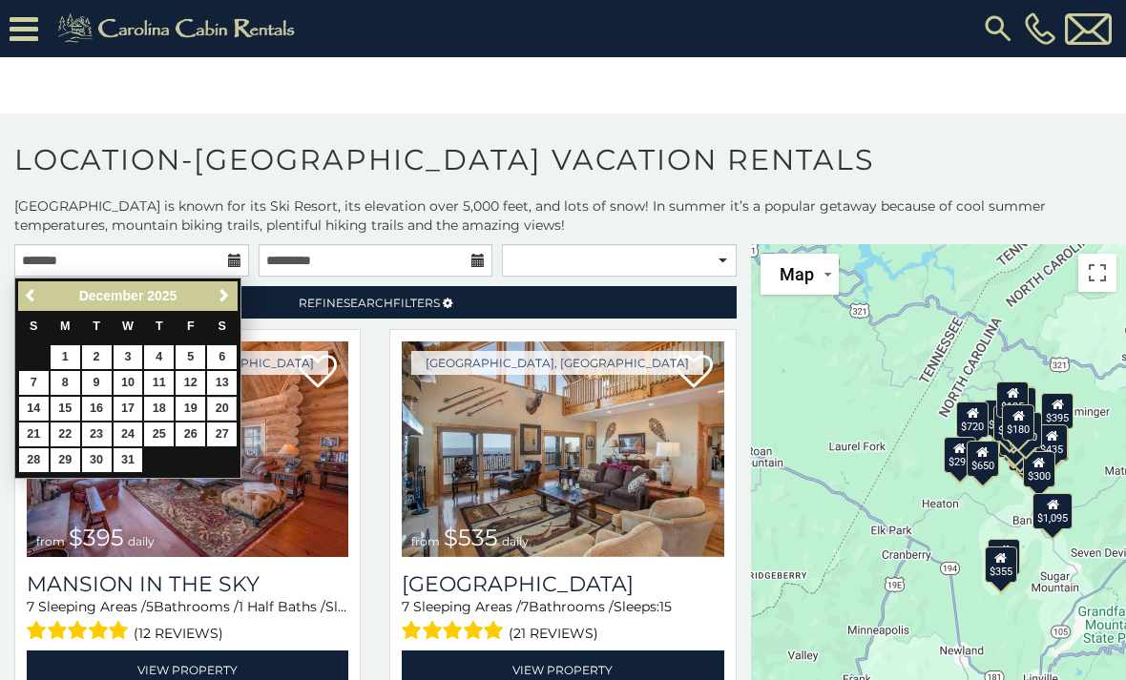
click at [227, 407] on link "20" at bounding box center [222, 409] width 30 height 24
type input "**********"
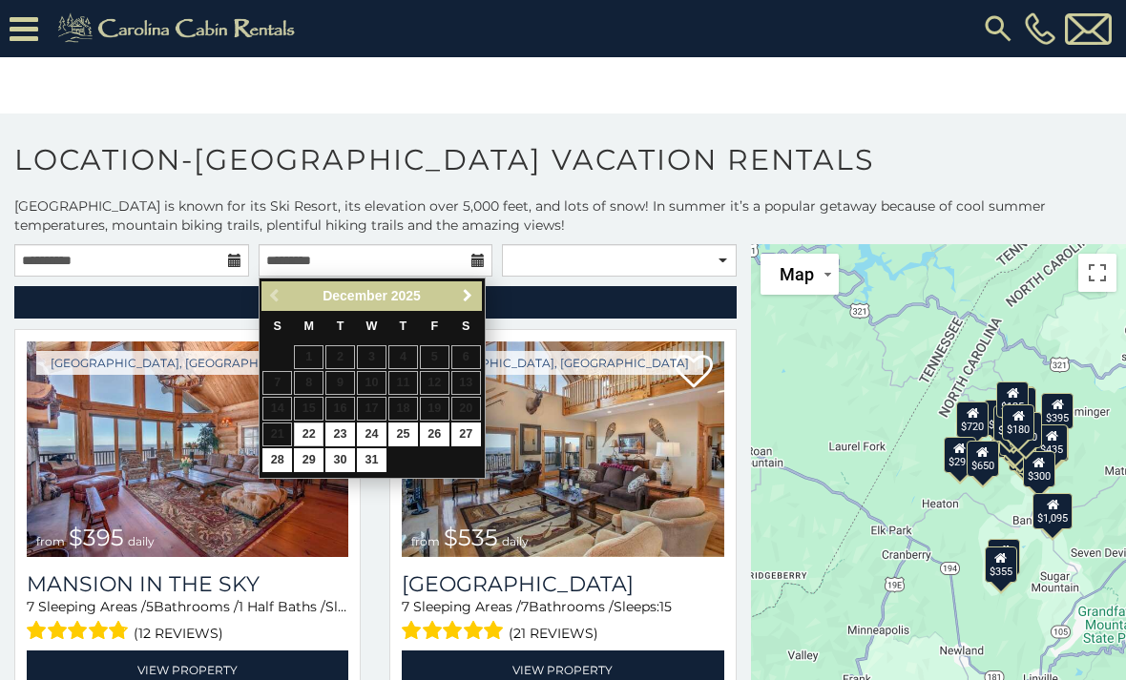
click at [472, 299] on span "Next" at bounding box center [467, 295] width 15 height 15
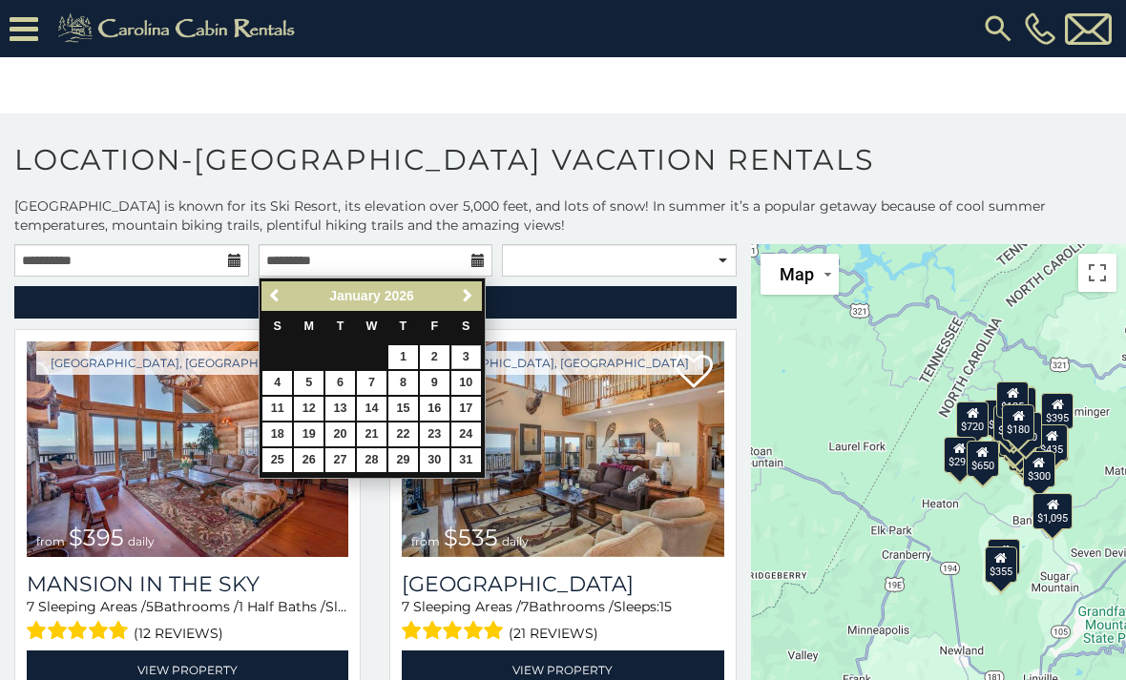
click at [473, 358] on link "3" at bounding box center [466, 357] width 30 height 24
type input "**********"
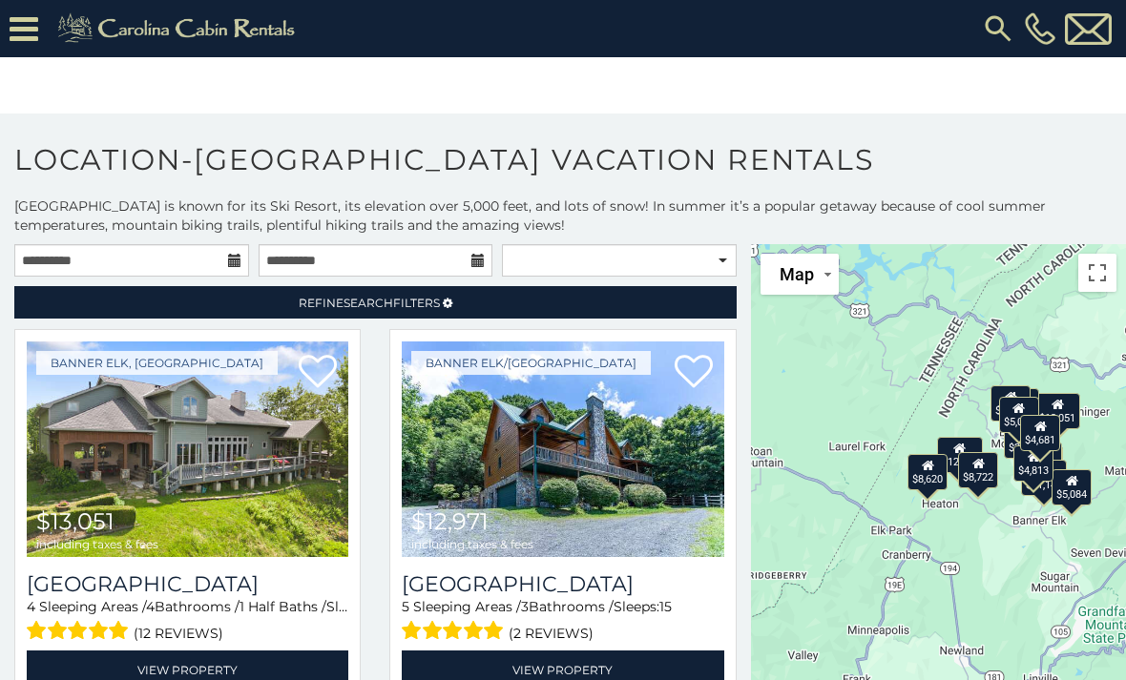
click at [385, 301] on span "Search" at bounding box center [368, 303] width 50 height 14
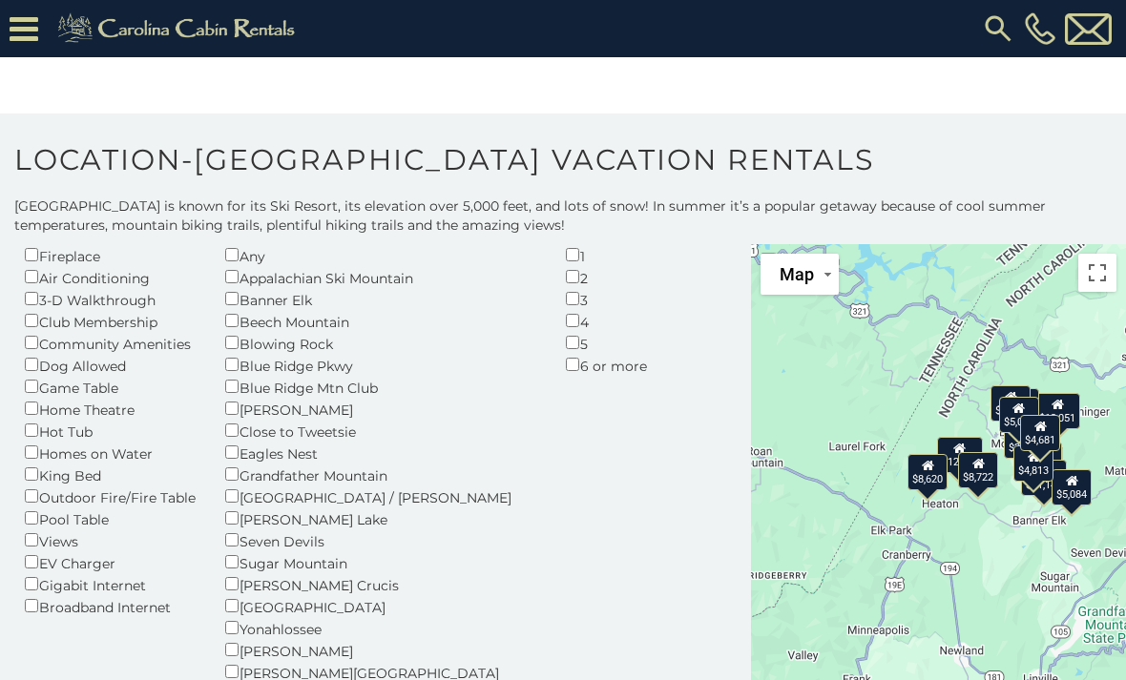
scroll to position [112, 0]
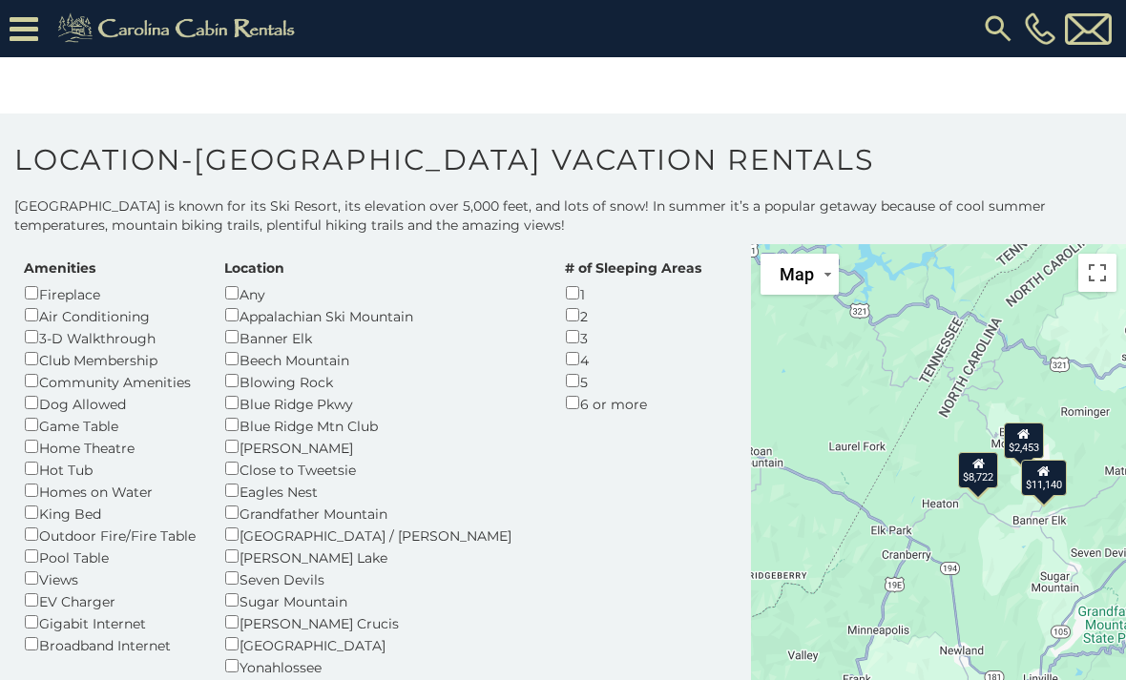
scroll to position [71, 0]
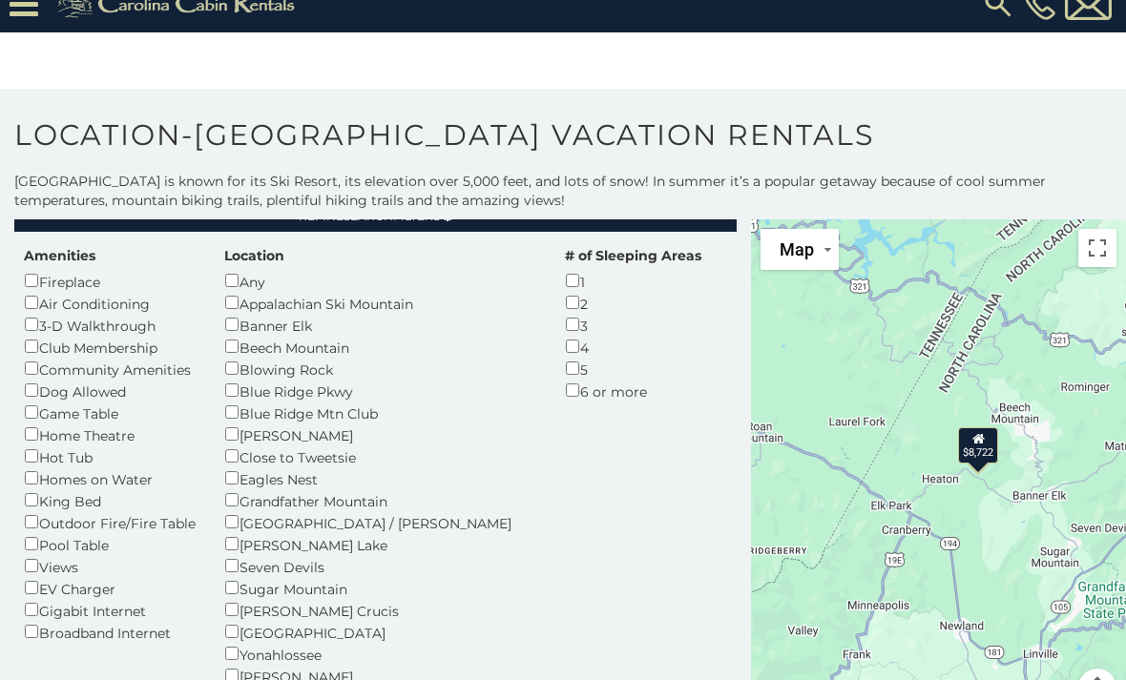
scroll to position [61, 0]
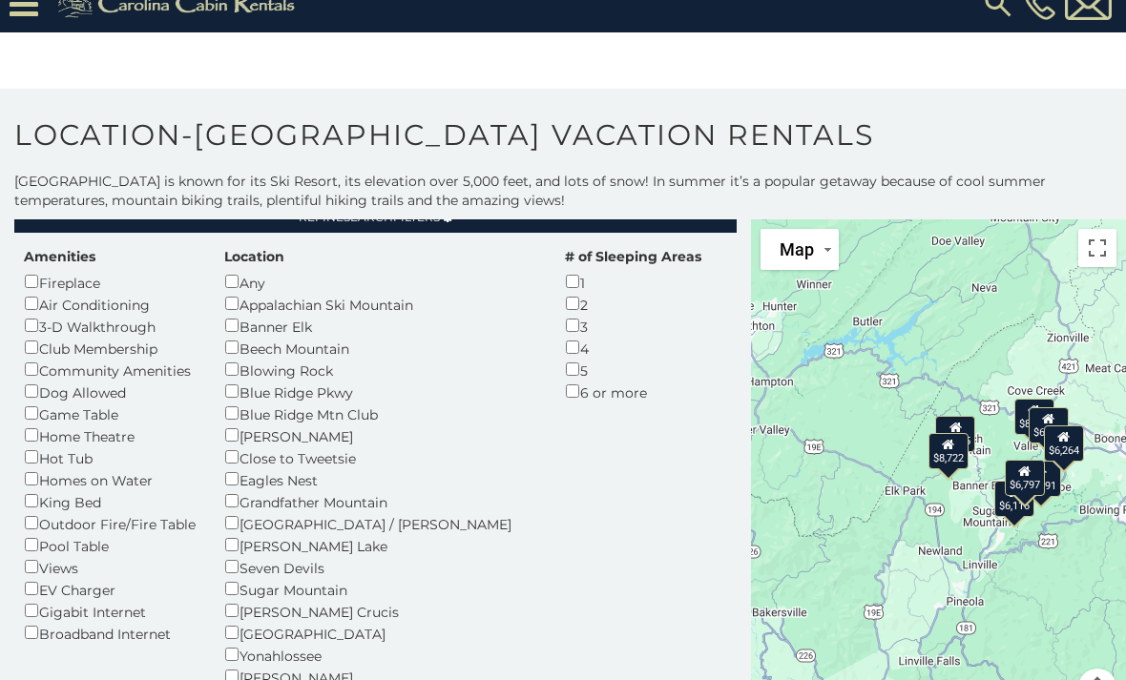
click at [243, 341] on div "Beech Mountain" at bounding box center [380, 348] width 312 height 22
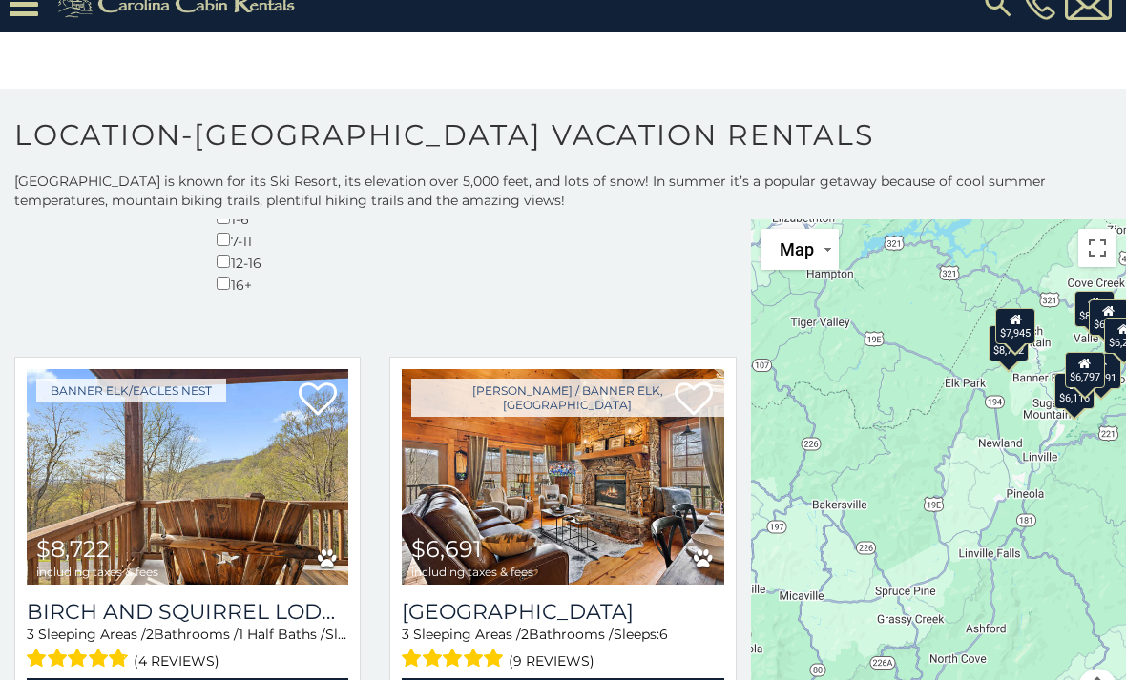
scroll to position [769, 0]
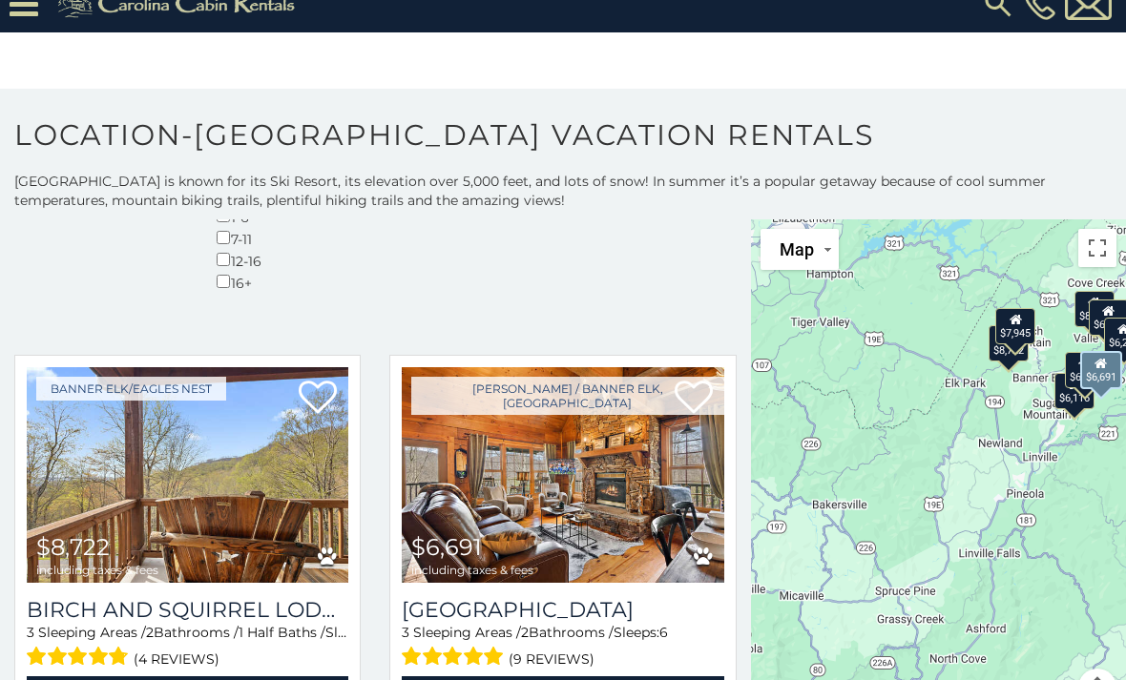
click at [573, 367] on img at bounding box center [562, 475] width 321 height 216
click at [603, 367] on img at bounding box center [562, 475] width 321 height 216
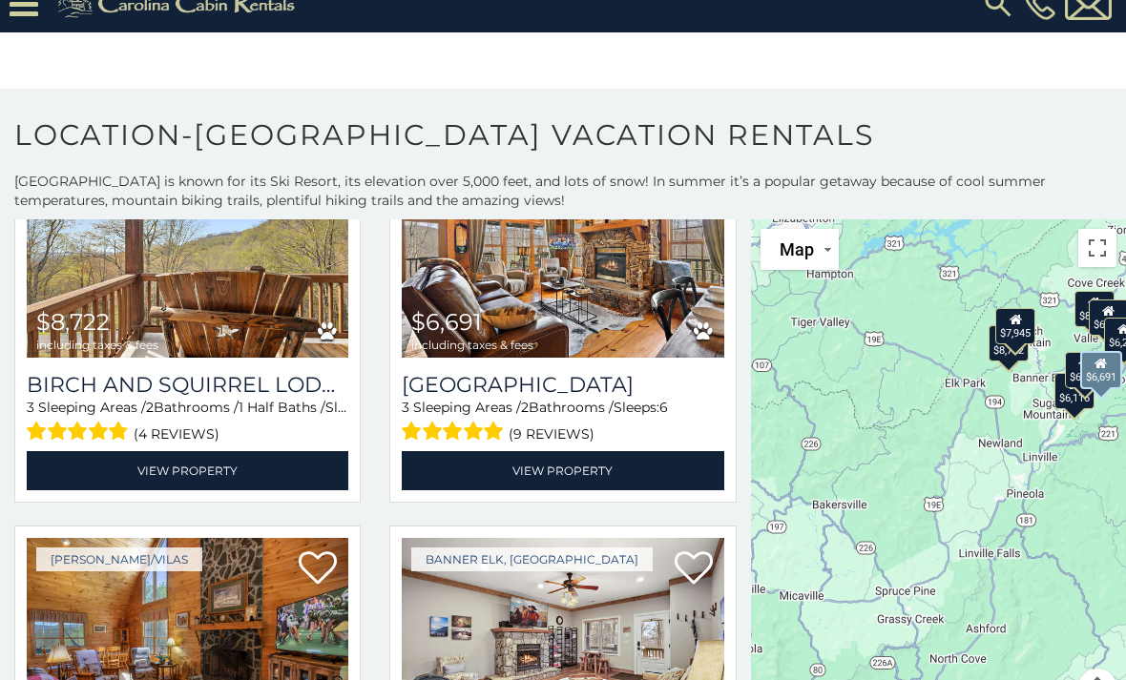
scroll to position [995, 0]
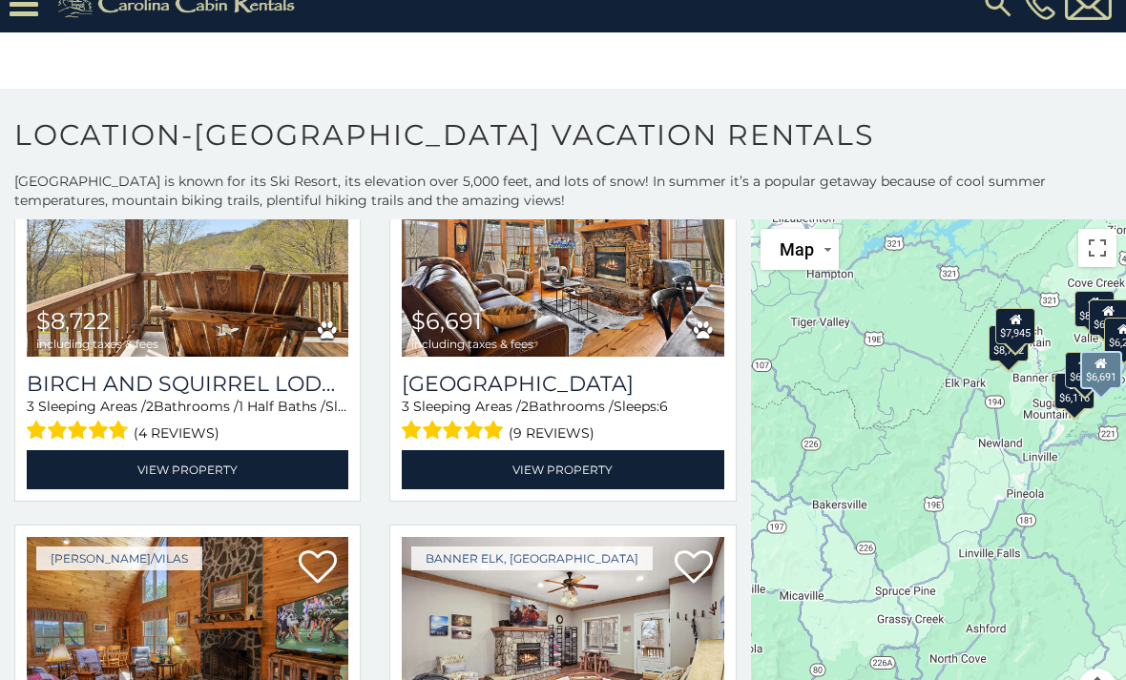
click at [607, 537] on img at bounding box center [562, 645] width 321 height 216
click at [221, 537] on img at bounding box center [187, 645] width 321 height 216
click at [244, 537] on img at bounding box center [187, 645] width 321 height 216
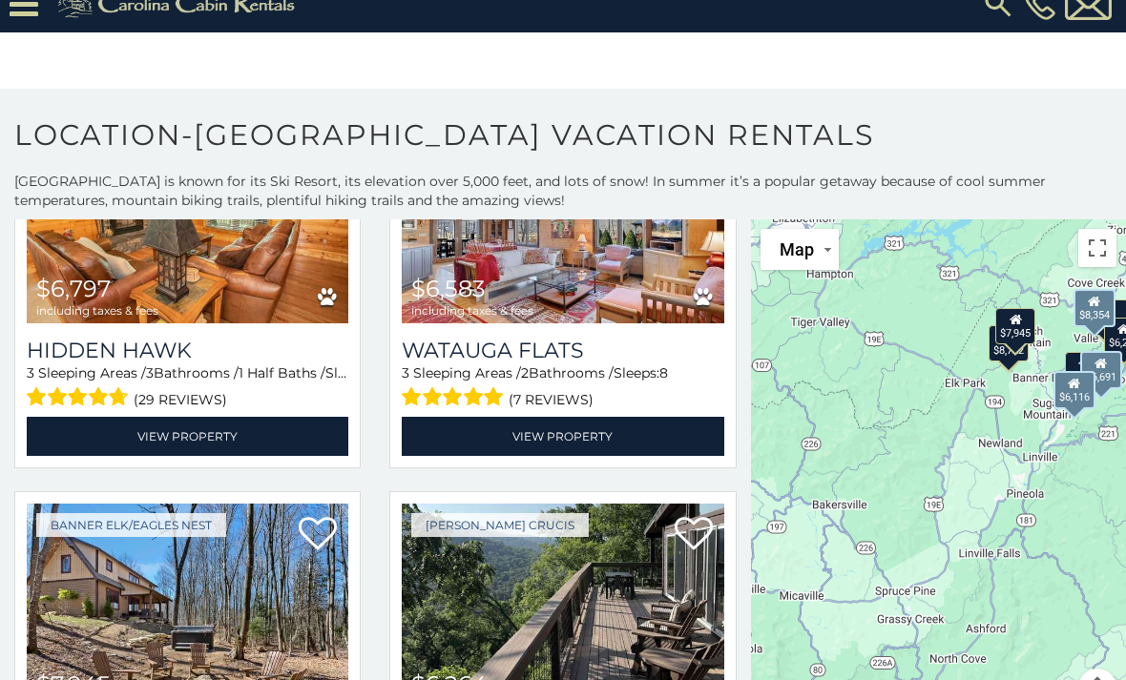
scroll to position [1819, 0]
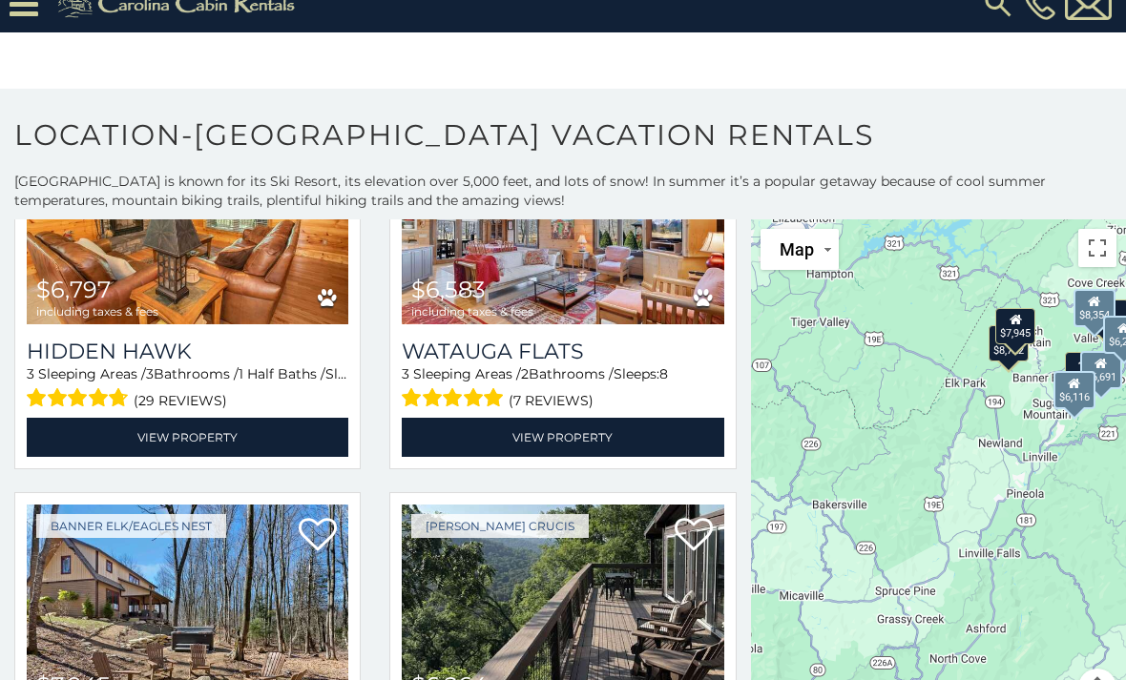
click at [517, 505] on img at bounding box center [562, 613] width 321 height 216
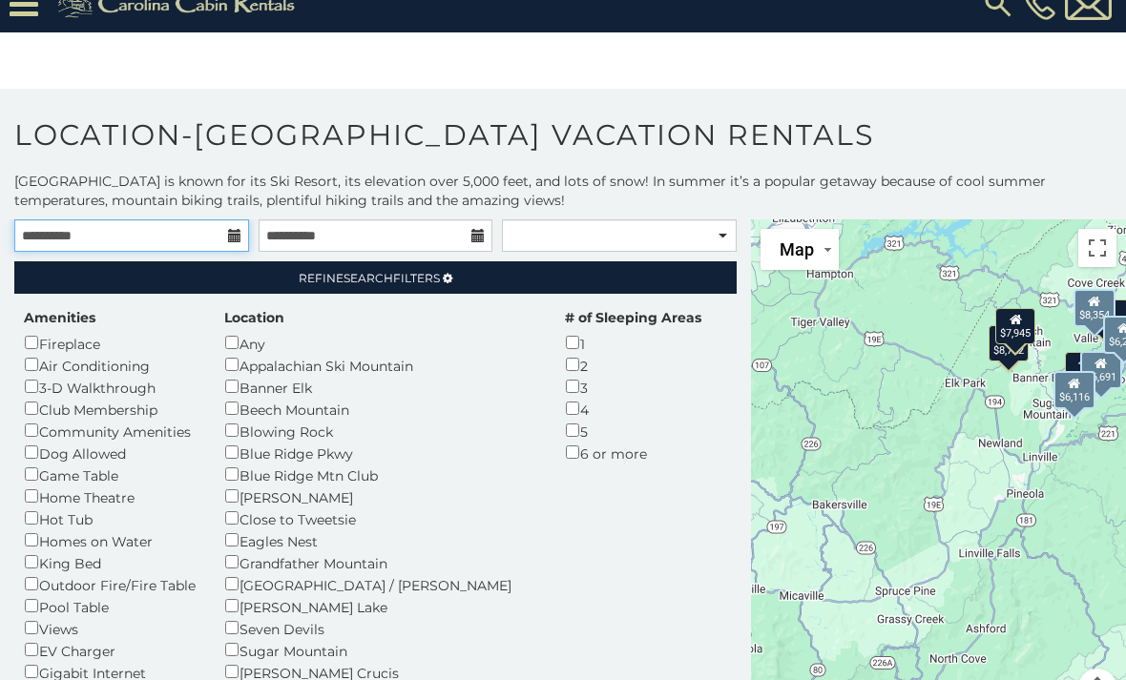
click at [193, 225] on input "**********" at bounding box center [131, 235] width 235 height 32
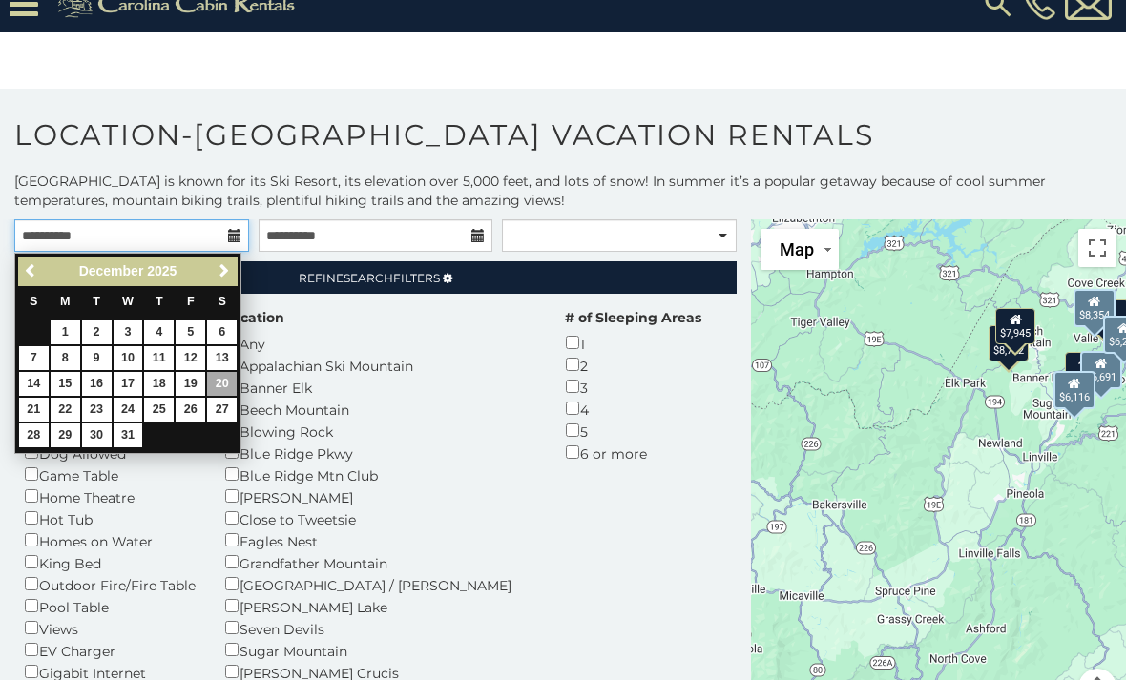
click at [117, 235] on input "**********" at bounding box center [131, 235] width 235 height 32
click at [59, 239] on input "**********" at bounding box center [131, 235] width 235 height 32
click at [238, 241] on input "**********" at bounding box center [131, 235] width 235 height 32
click at [487, 237] on input "**********" at bounding box center [376, 235] width 235 height 32
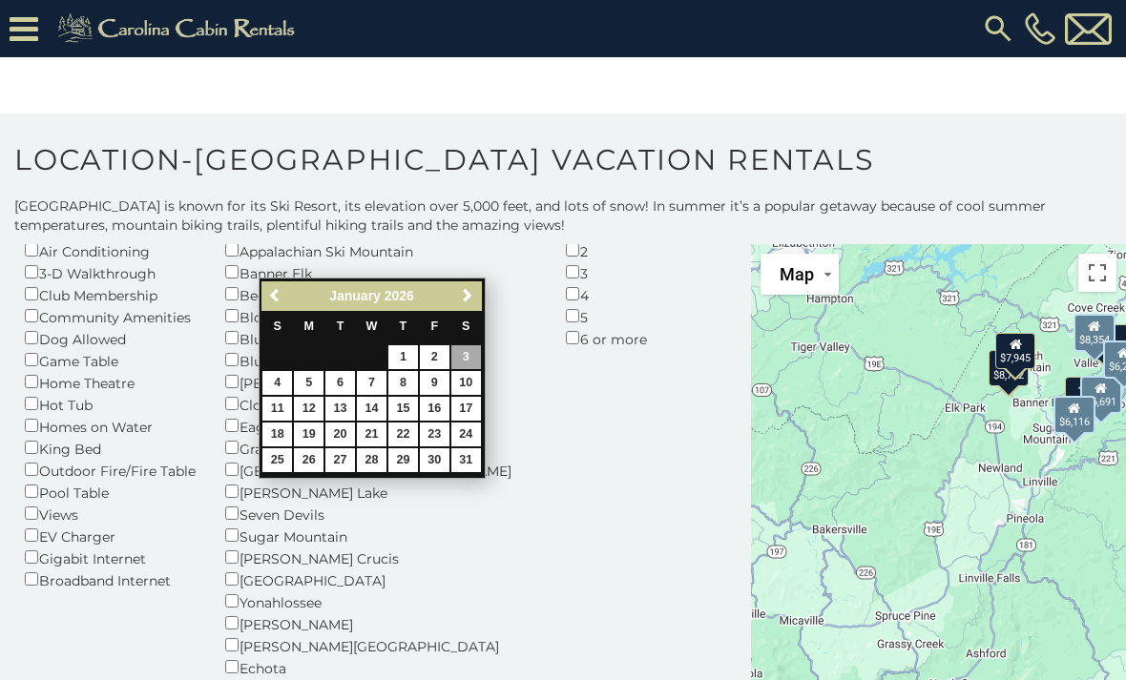
scroll to position [142, 0]
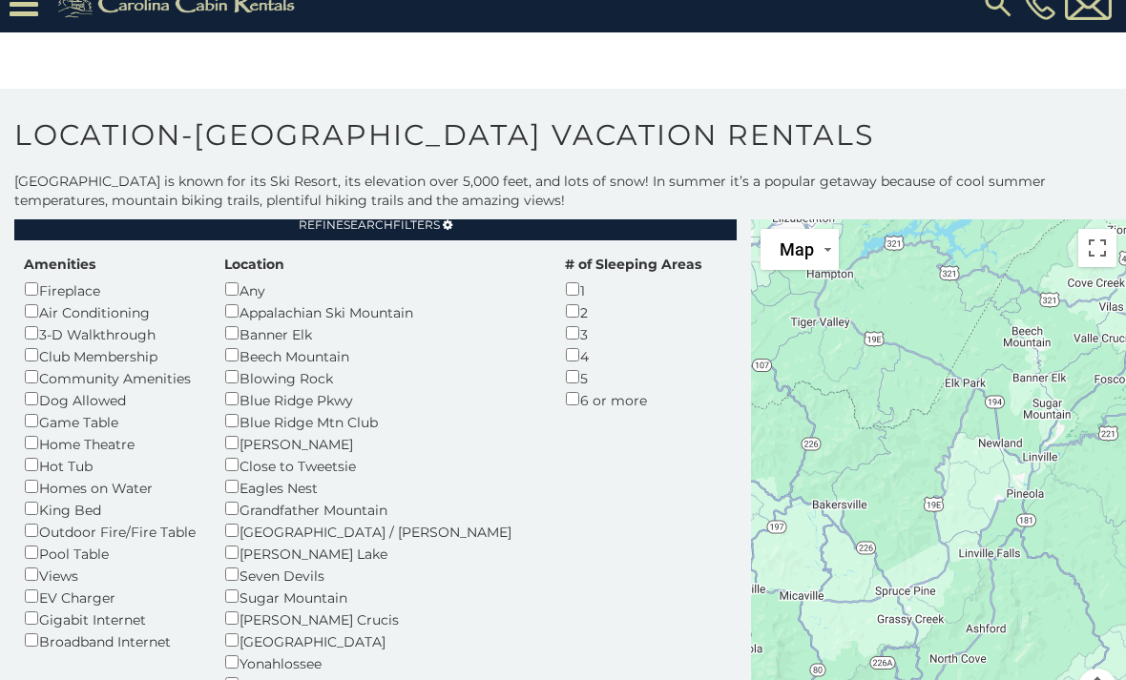
scroll to position [73, 0]
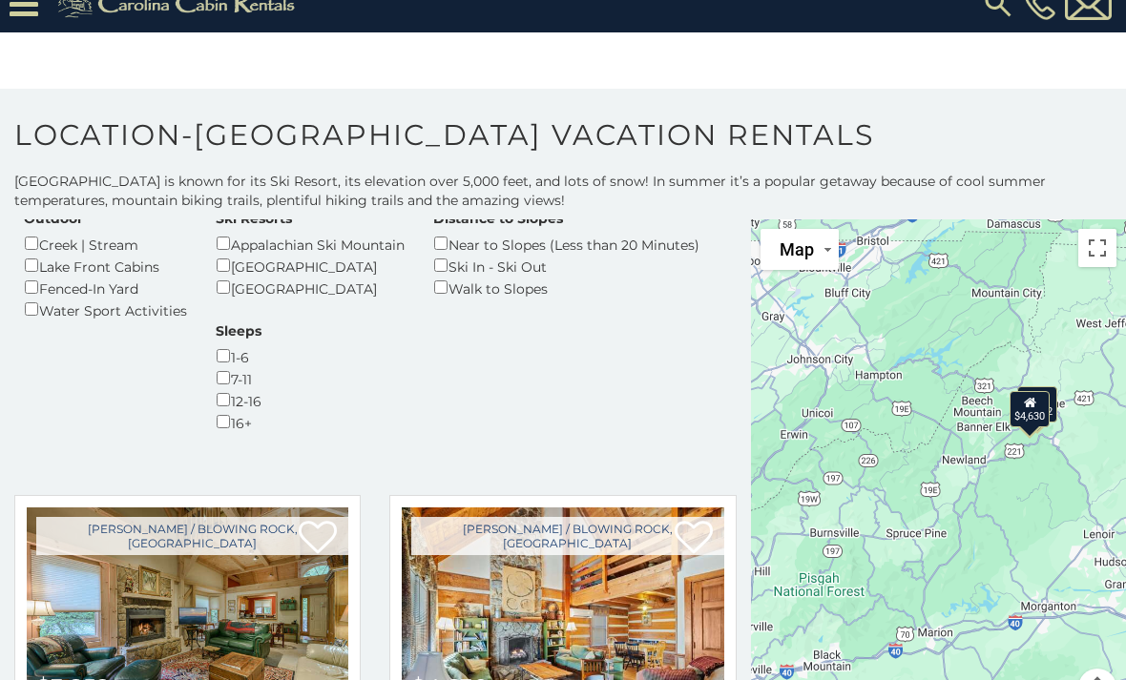
scroll to position [629, 0]
click at [234, 508] on img at bounding box center [187, 616] width 321 height 216
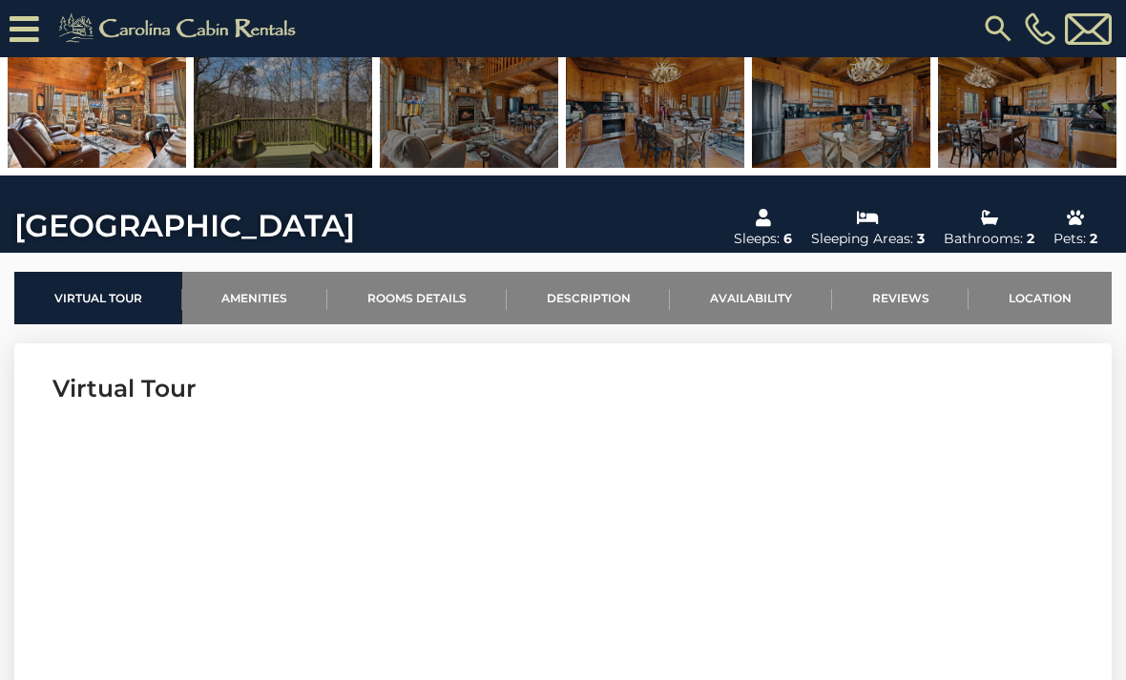
scroll to position [415, 0]
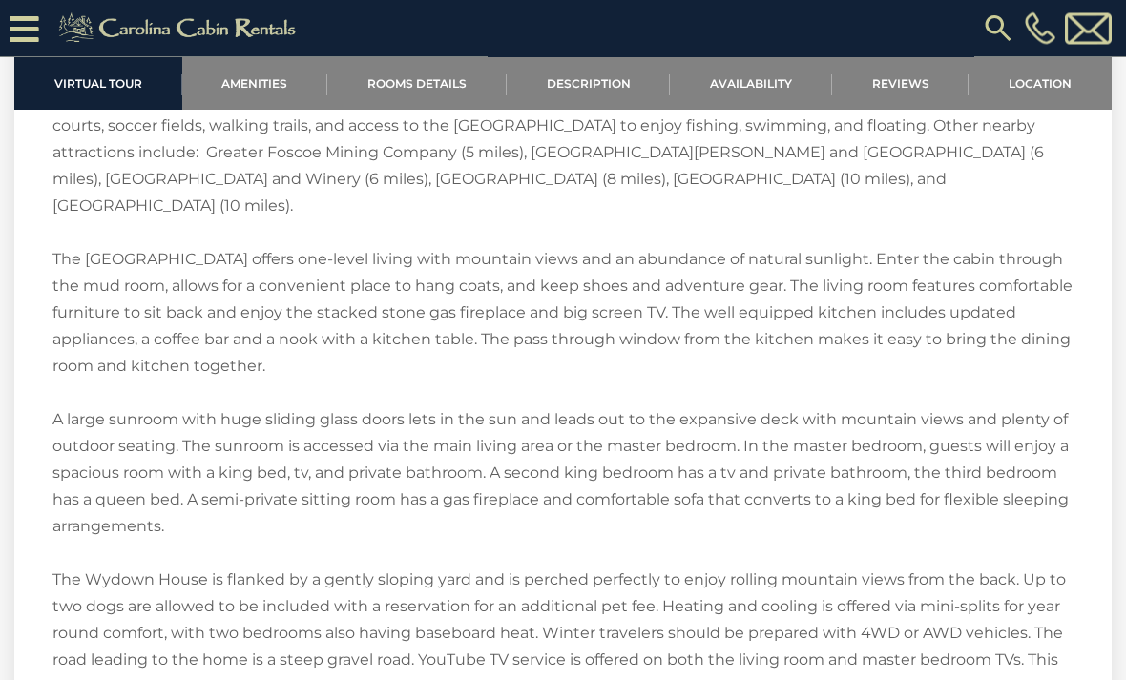
scroll to position [2430, 0]
